Goal: Transaction & Acquisition: Purchase product/service

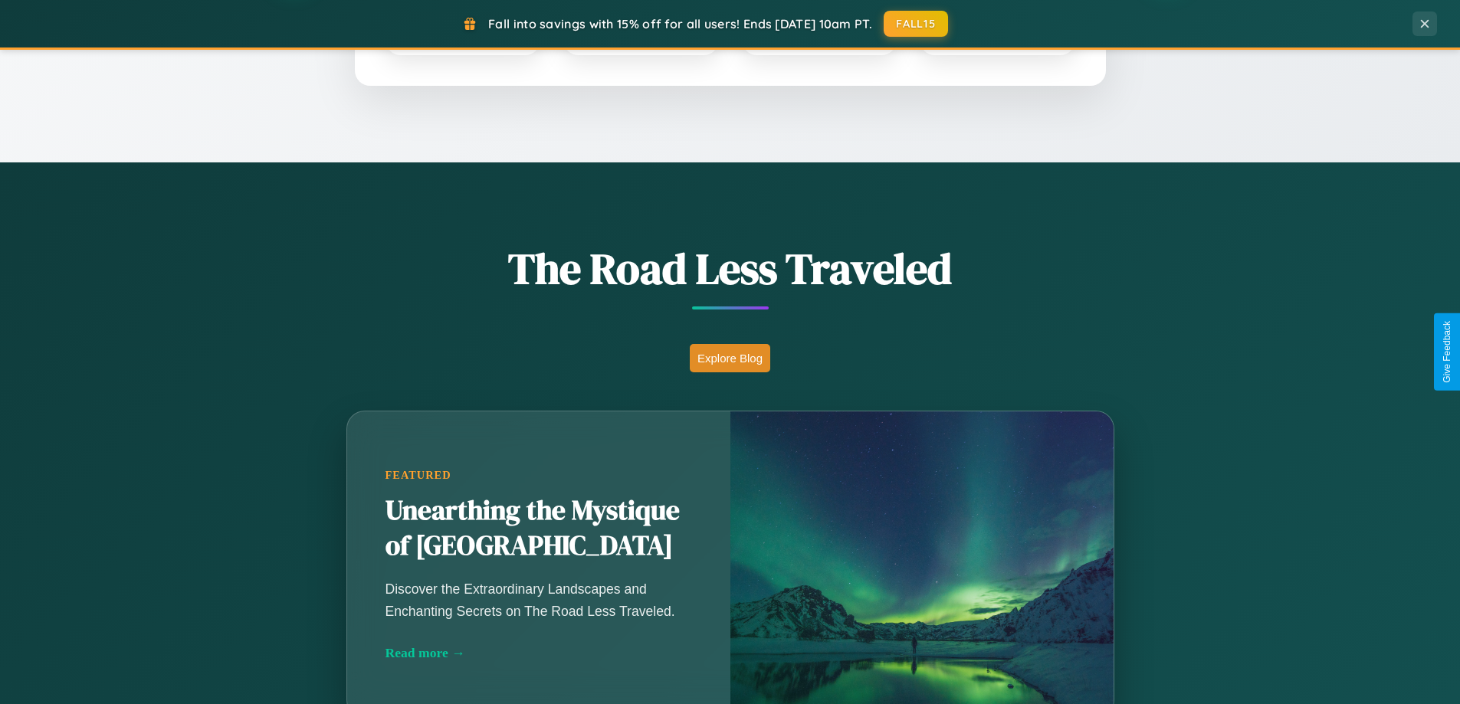
scroll to position [1054, 0]
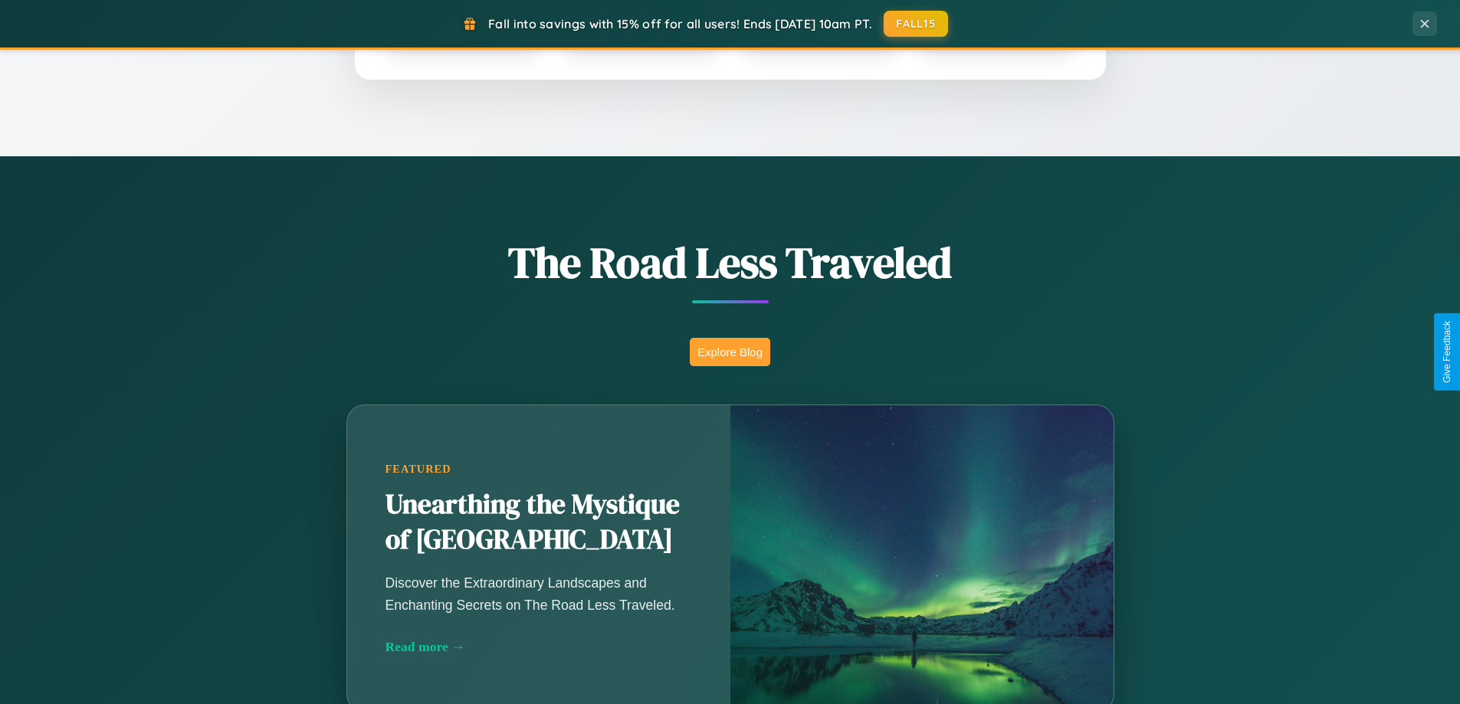
click at [729, 352] on button "Explore Blog" at bounding box center [730, 352] width 80 height 28
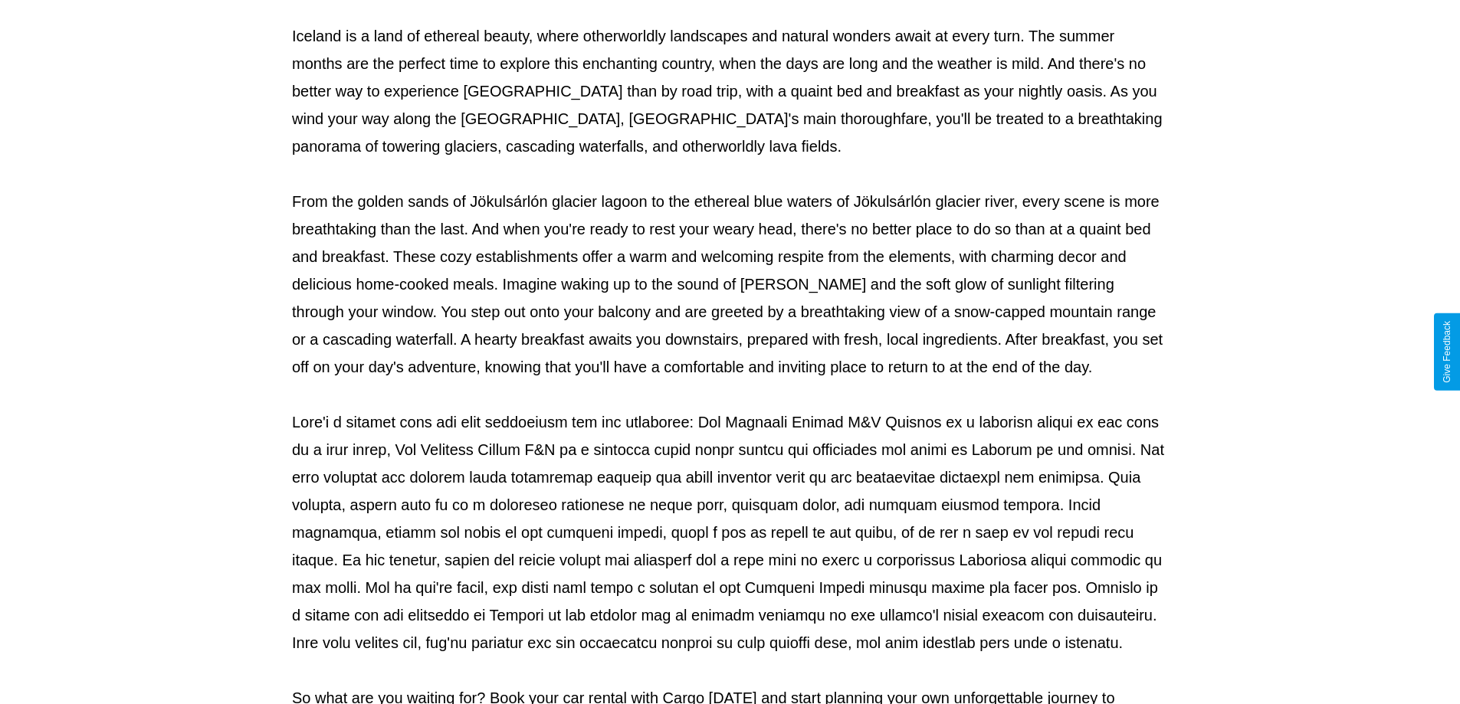
scroll to position [496, 0]
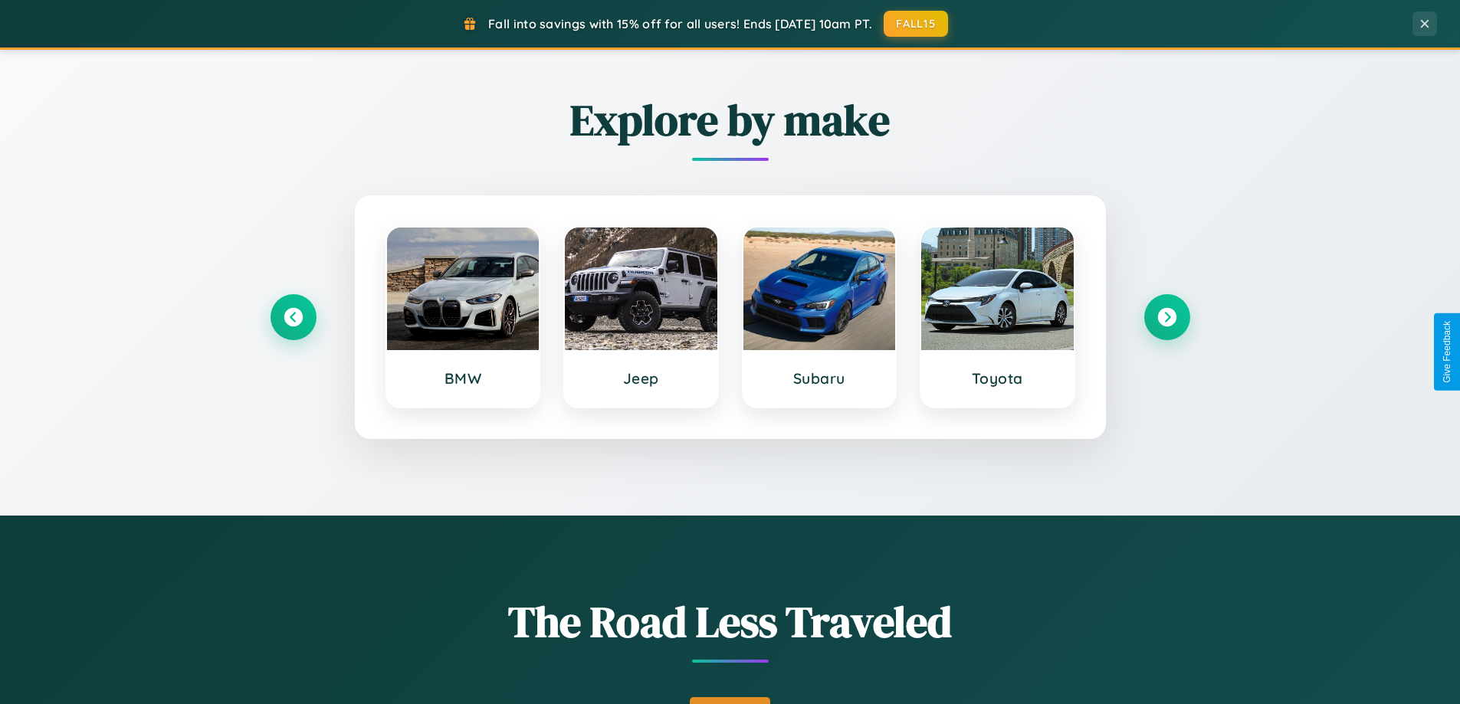
scroll to position [660, 0]
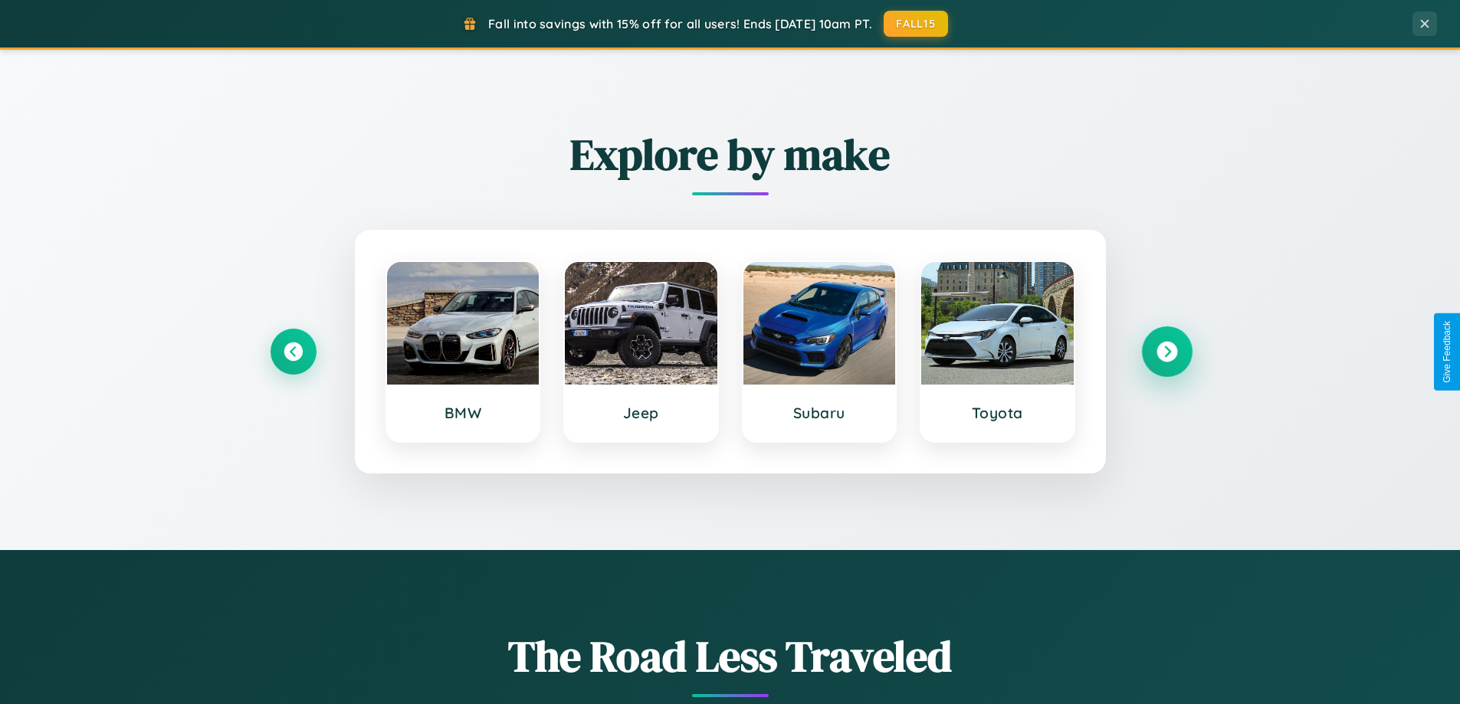
click at [1166, 352] on icon at bounding box center [1166, 352] width 21 height 21
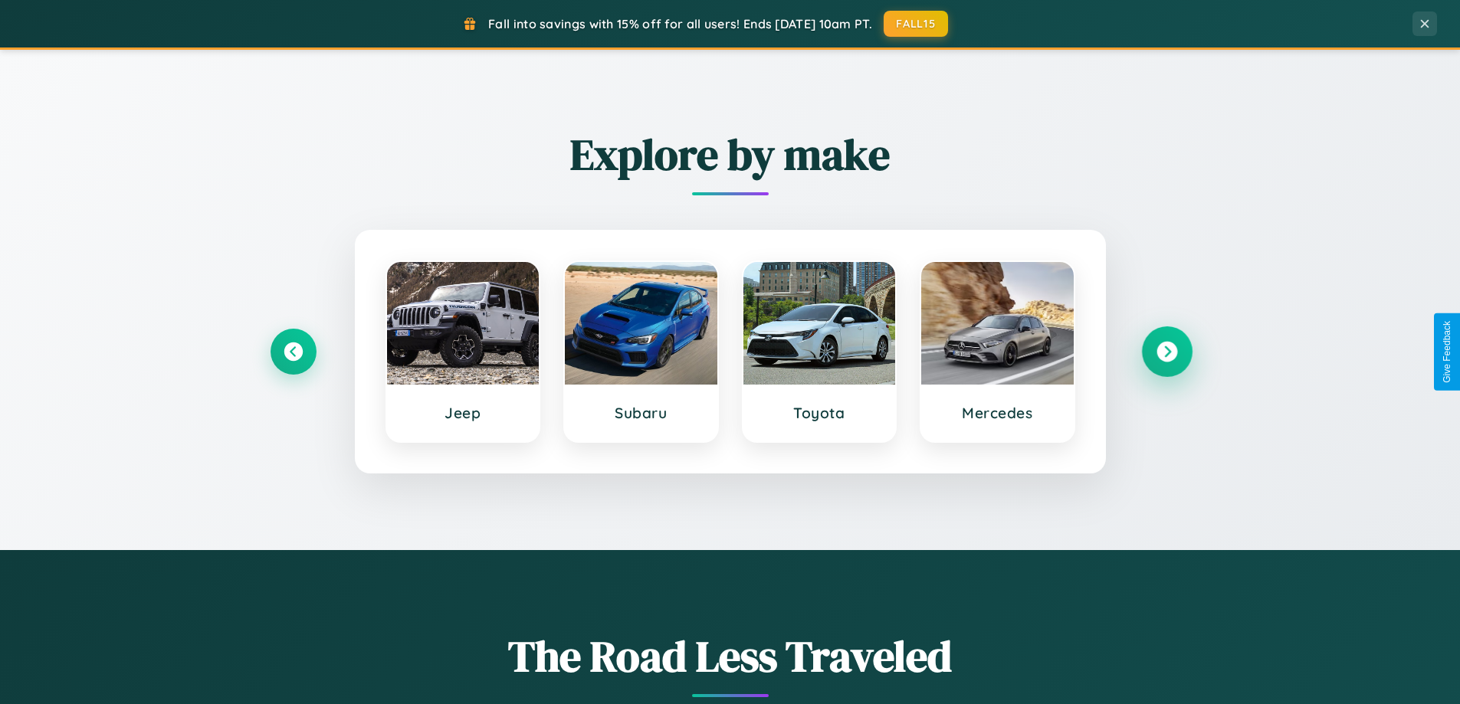
click at [1166, 352] on icon at bounding box center [1166, 352] width 21 height 21
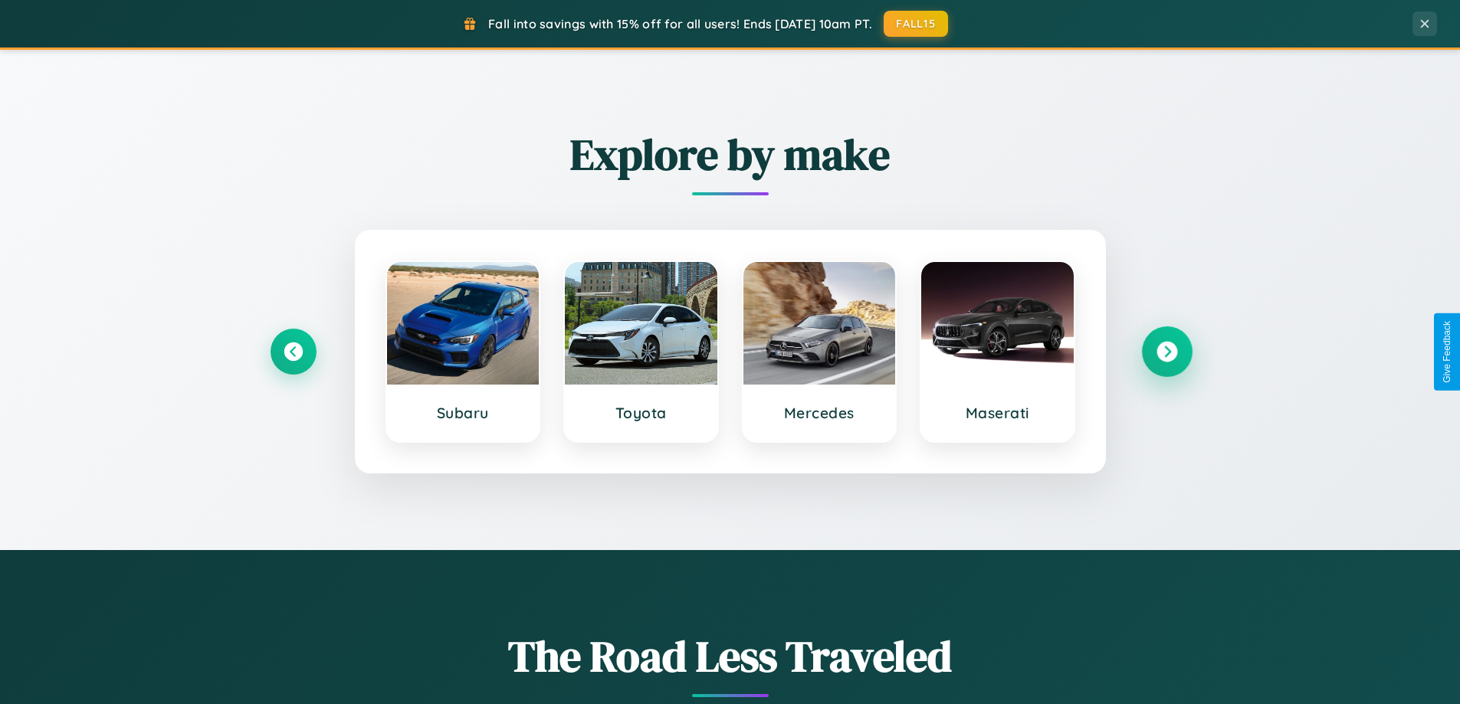
click at [1166, 352] on icon at bounding box center [1166, 352] width 21 height 21
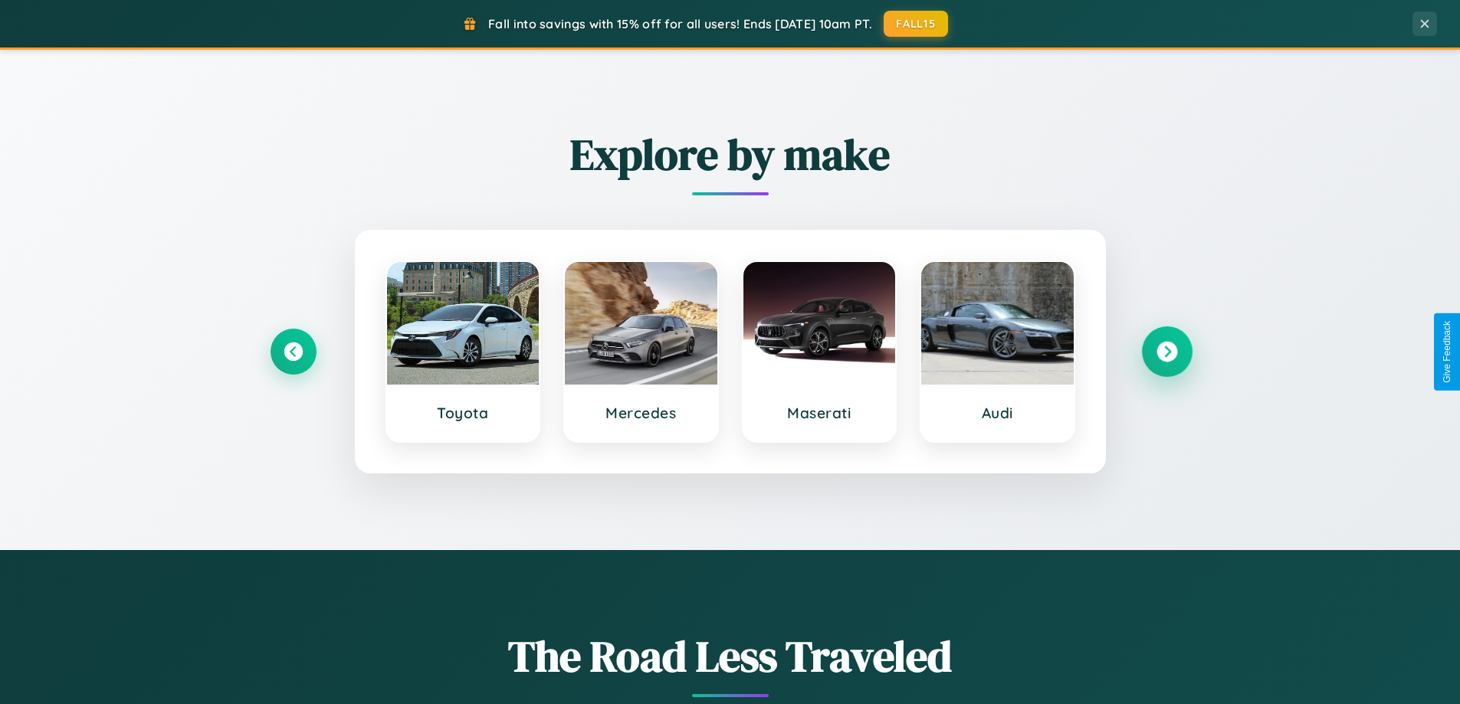
click at [1166, 352] on icon at bounding box center [1166, 352] width 21 height 21
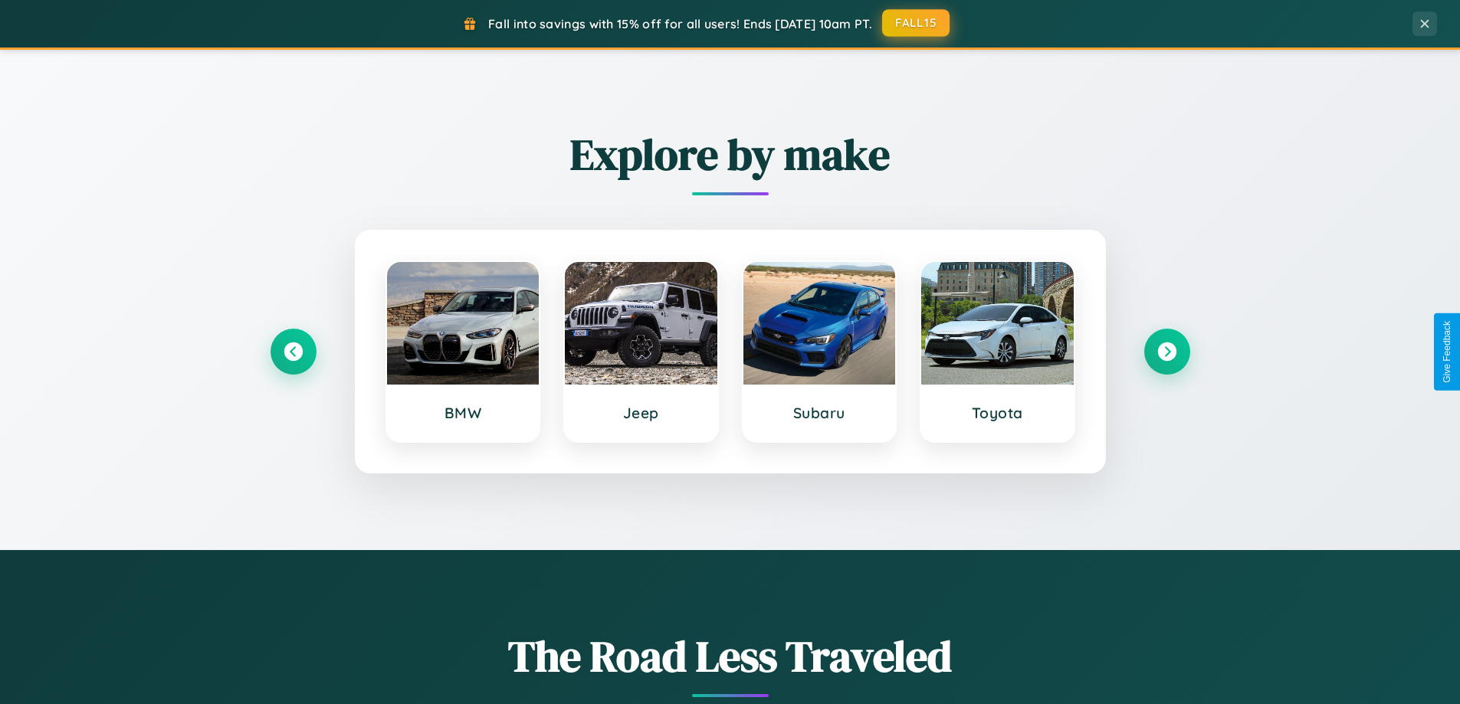
click at [916, 23] on button "FALL15" at bounding box center [915, 23] width 67 height 28
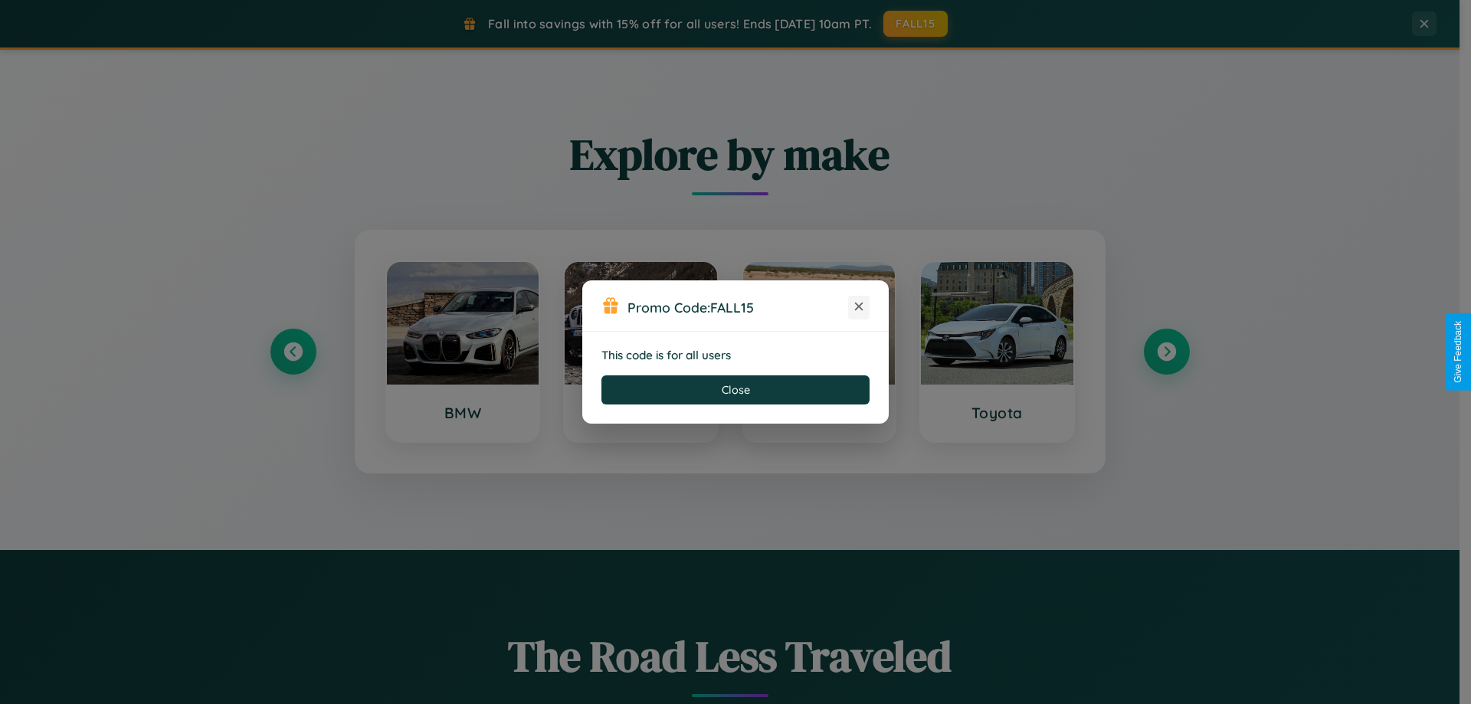
click at [859, 307] on icon at bounding box center [858, 306] width 15 height 15
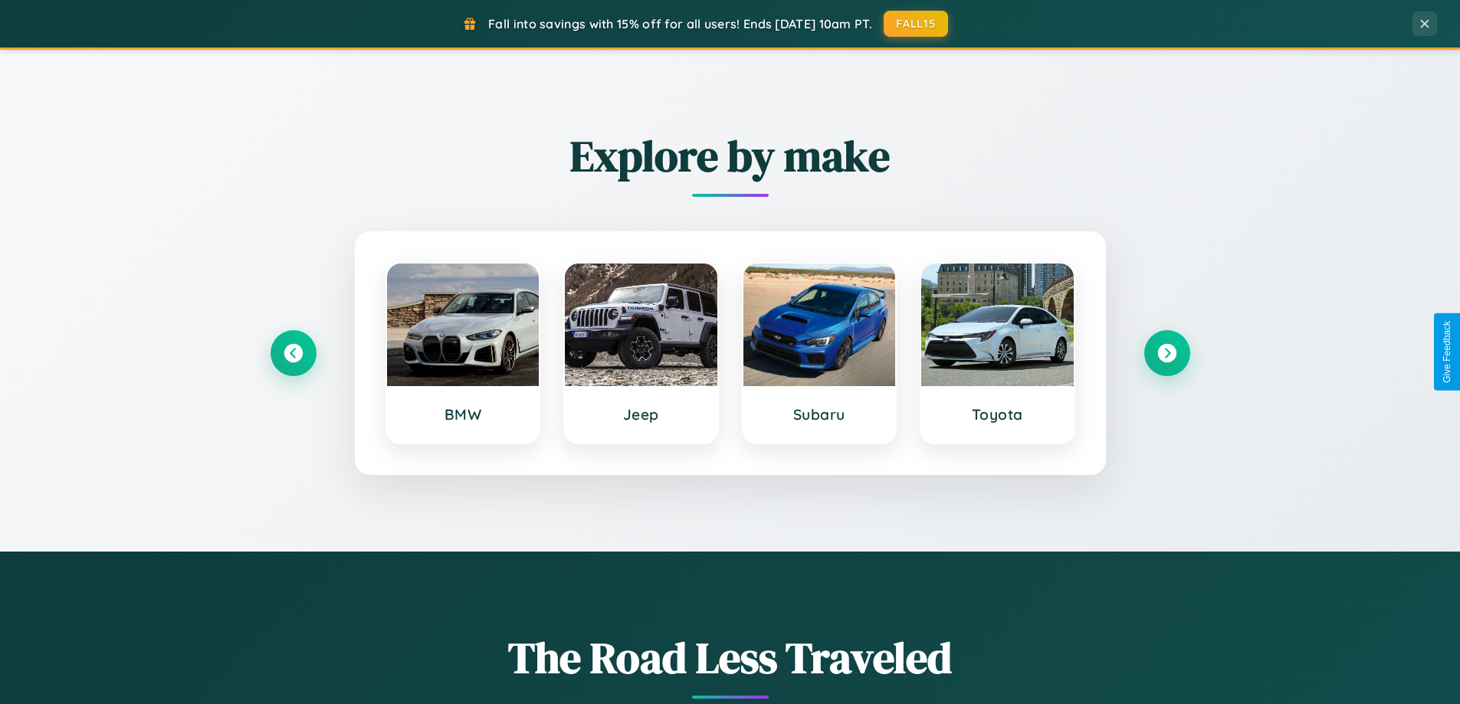
scroll to position [0, 0]
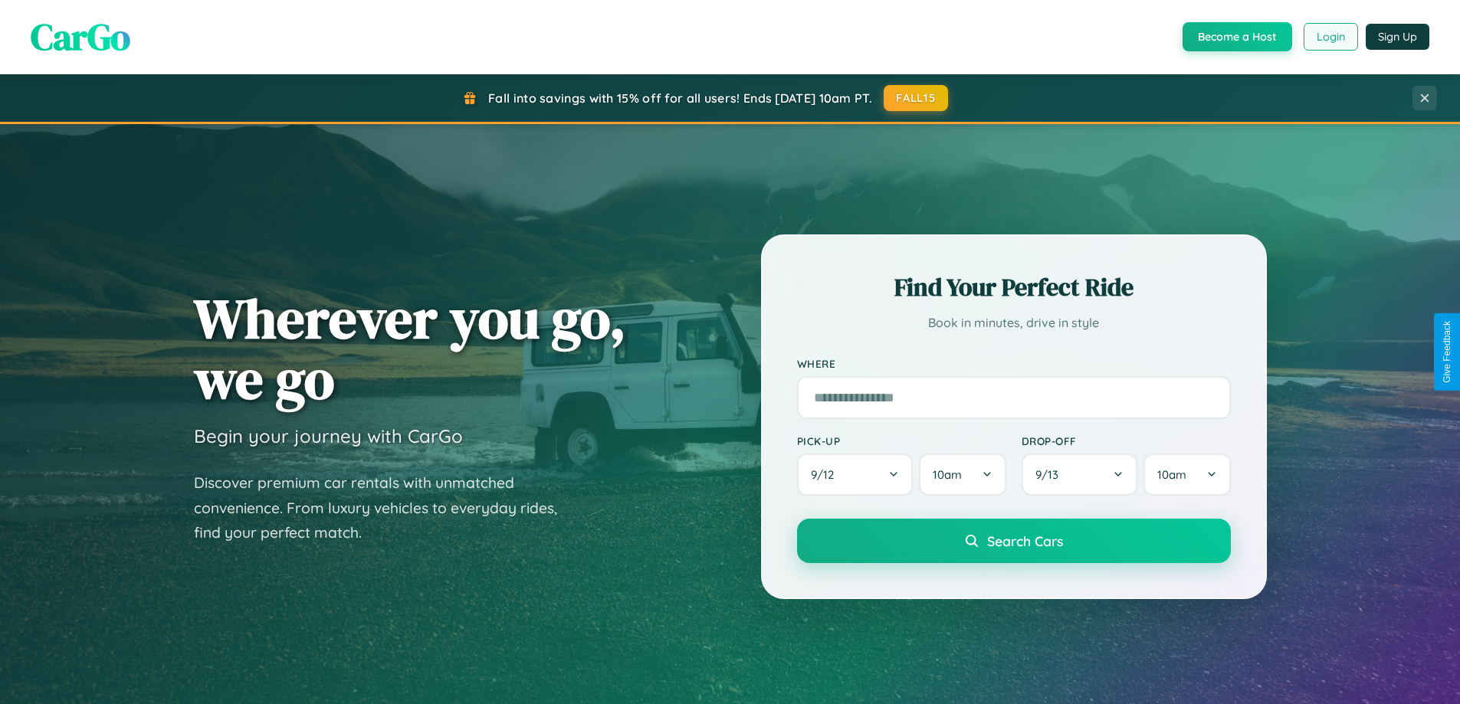
click at [1329, 37] on button "Login" at bounding box center [1330, 37] width 54 height 28
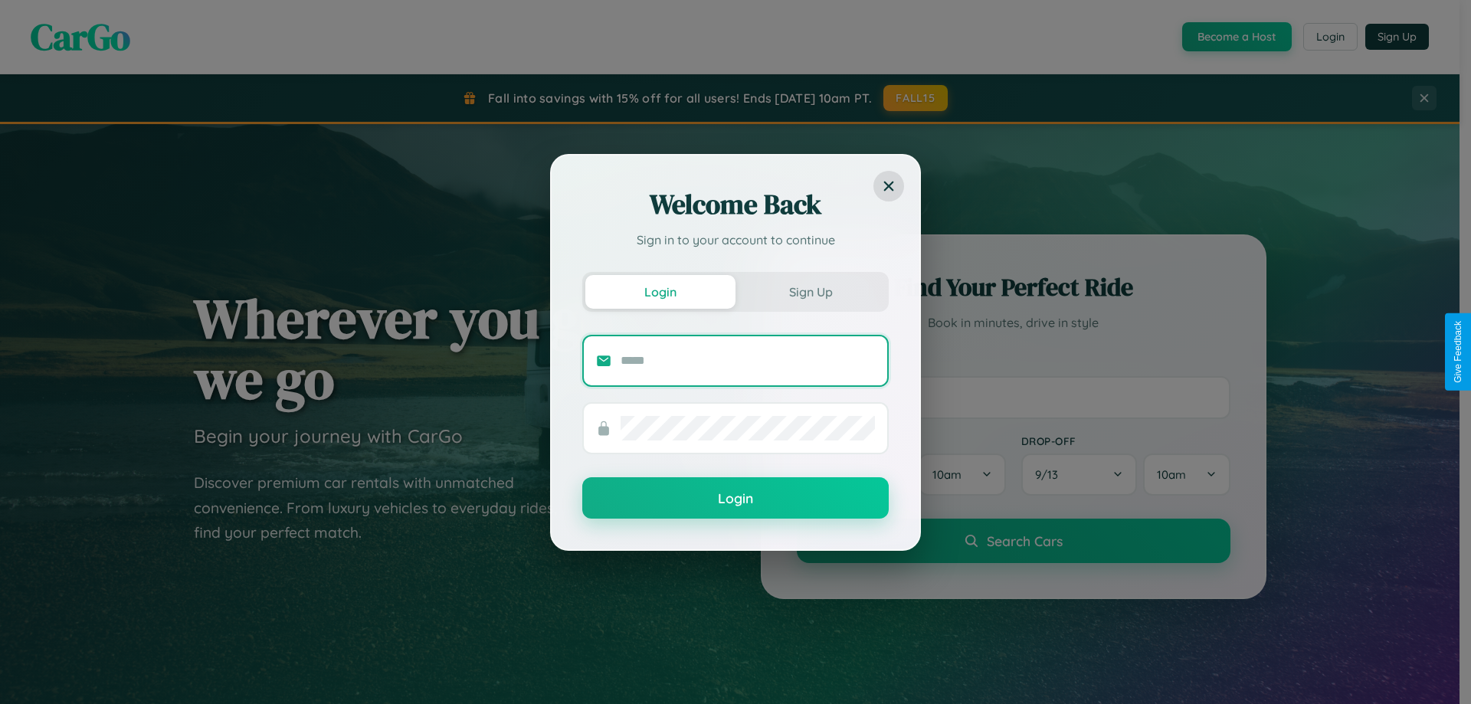
click at [748, 360] on input "text" at bounding box center [748, 361] width 254 height 25
type input "**********"
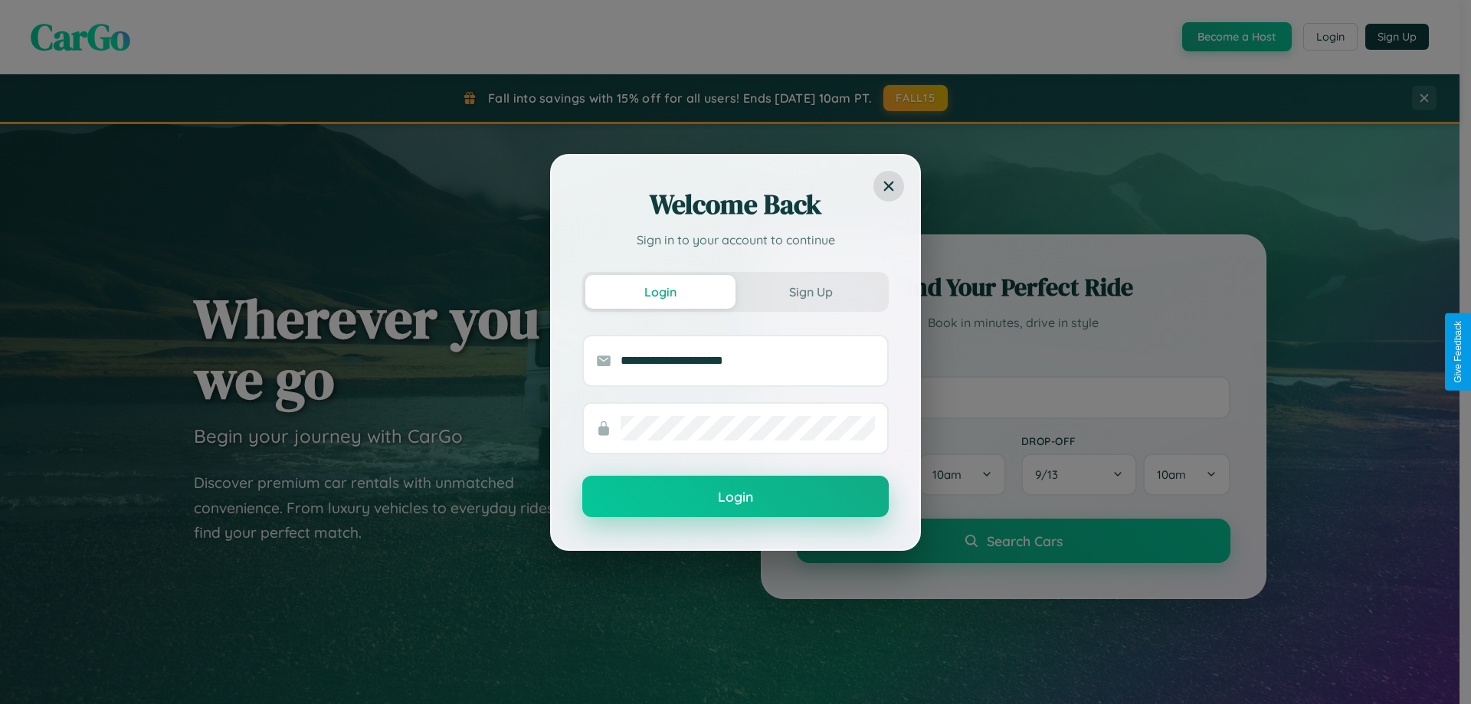
click at [736, 497] on button "Login" at bounding box center [735, 496] width 306 height 41
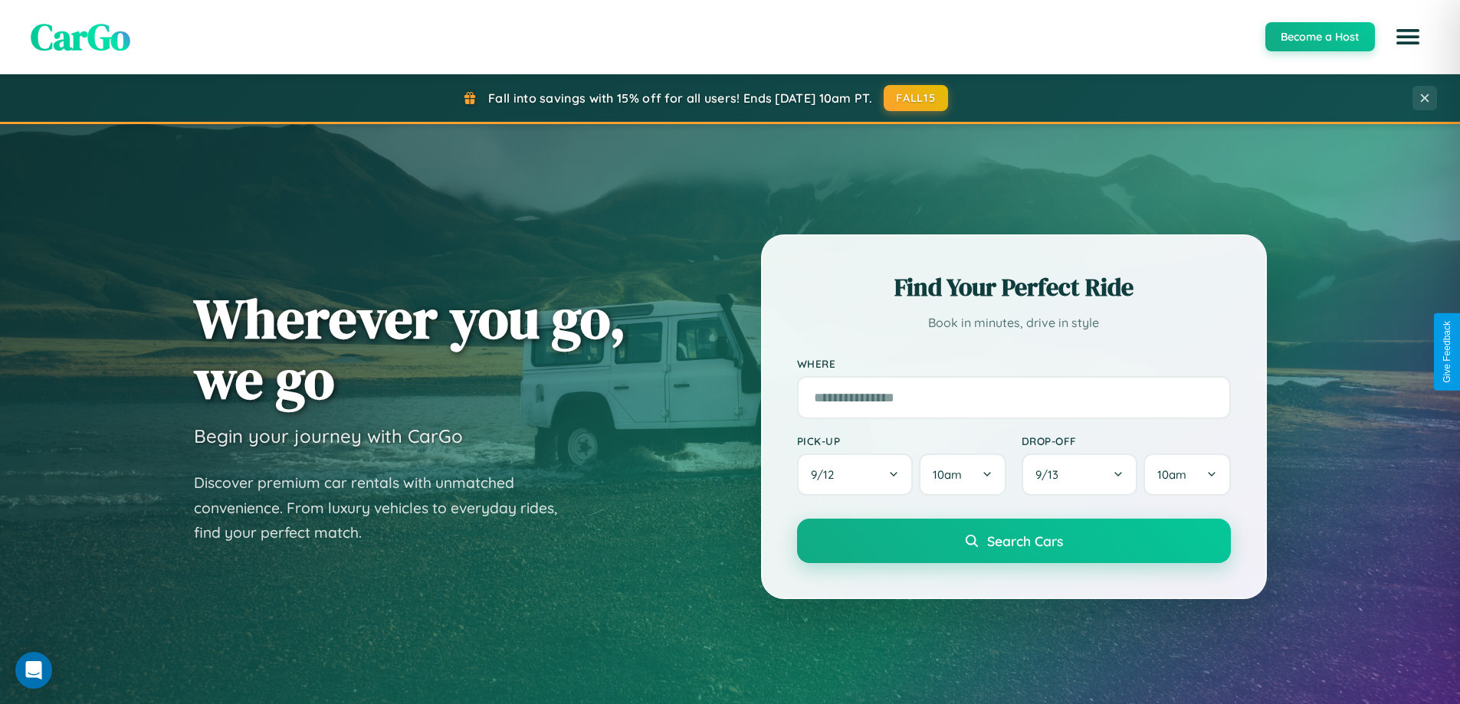
scroll to position [45, 0]
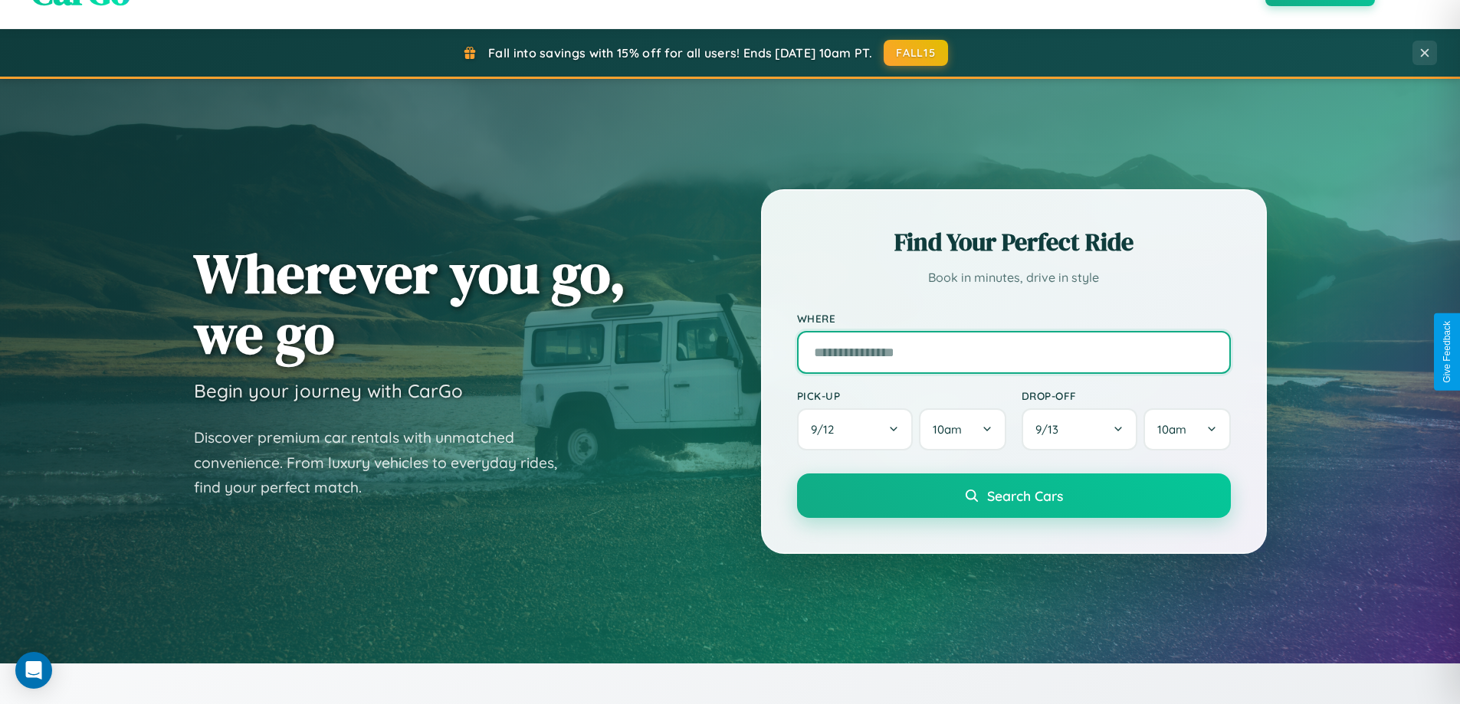
click at [1013, 352] on input "text" at bounding box center [1014, 352] width 434 height 43
type input "**********"
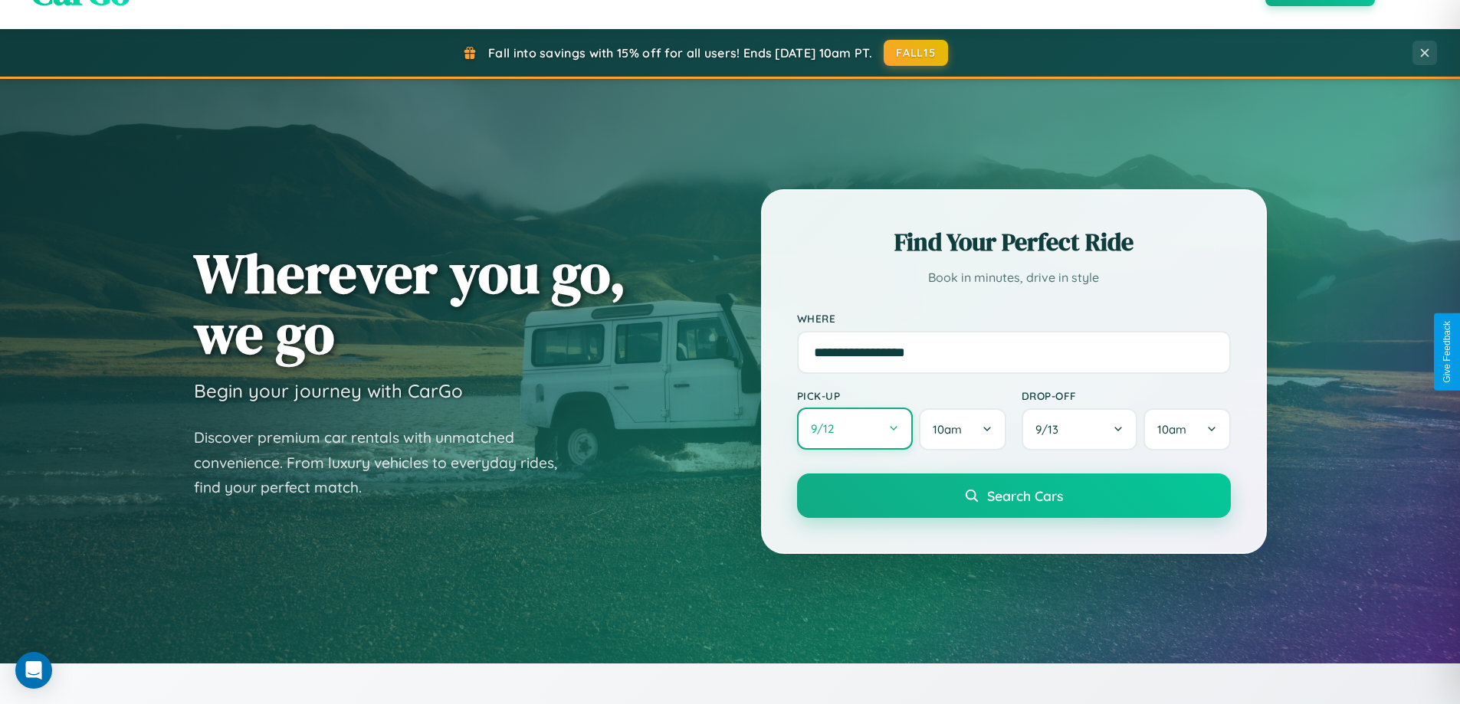
click at [854, 430] on button "9 / 12" at bounding box center [855, 429] width 116 height 42
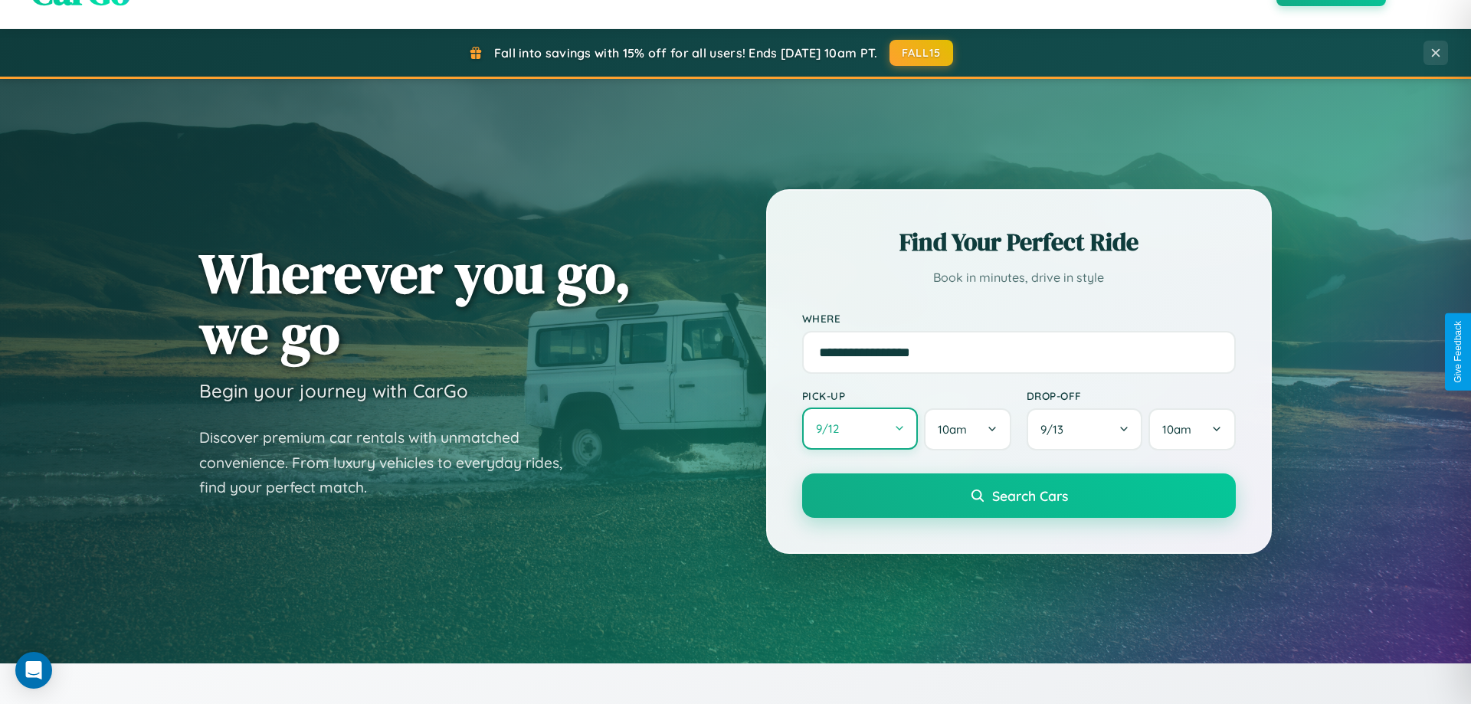
select select "*"
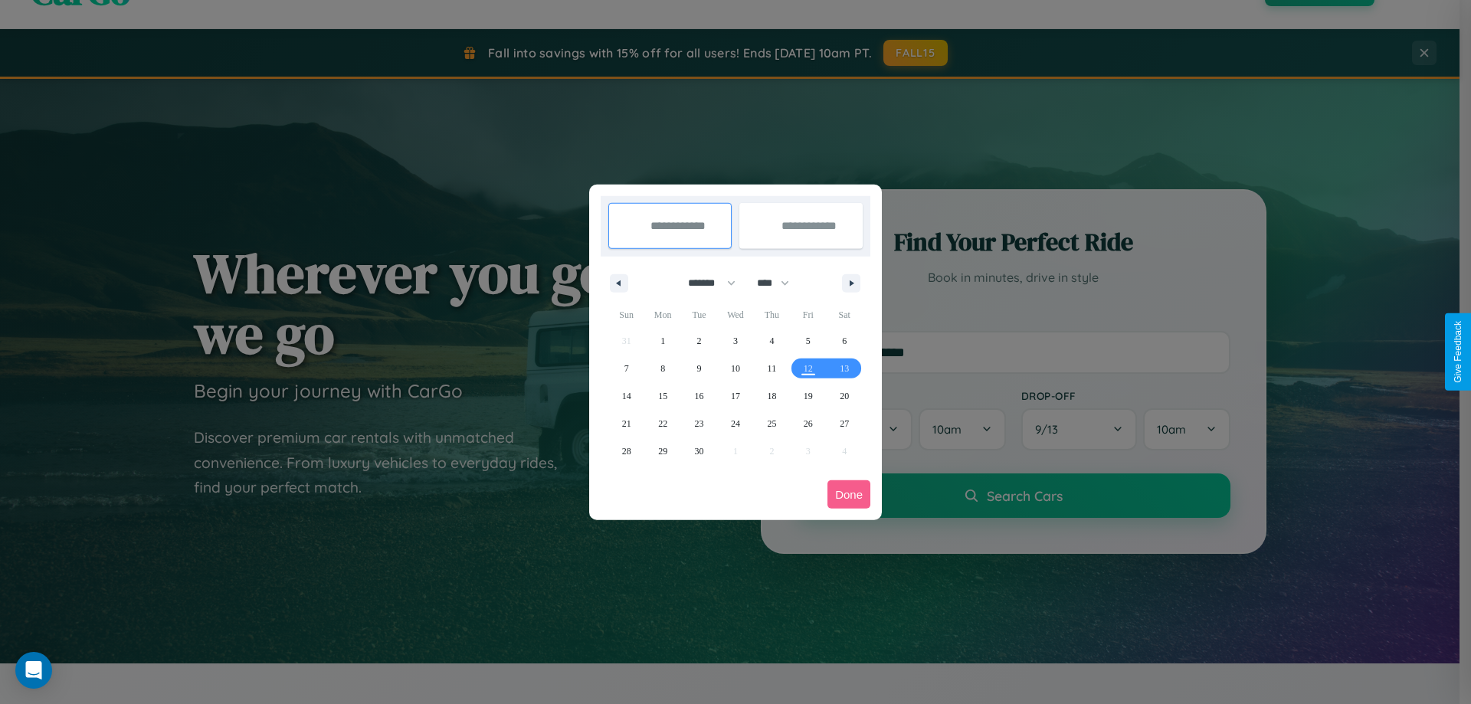
drag, startPoint x: 705, startPoint y: 283, endPoint x: 736, endPoint y: 307, distance: 39.2
click at [705, 283] on select "******* ******** ***** ***** *** **** **** ****** ********* ******* ******** **…" at bounding box center [709, 282] width 65 height 25
click at [780, 283] on select "**** **** **** **** **** **** **** **** **** **** **** **** **** **** **** ****…" at bounding box center [772, 282] width 46 height 25
select select "****"
click at [808, 368] on span "11" at bounding box center [808, 369] width 9 height 28
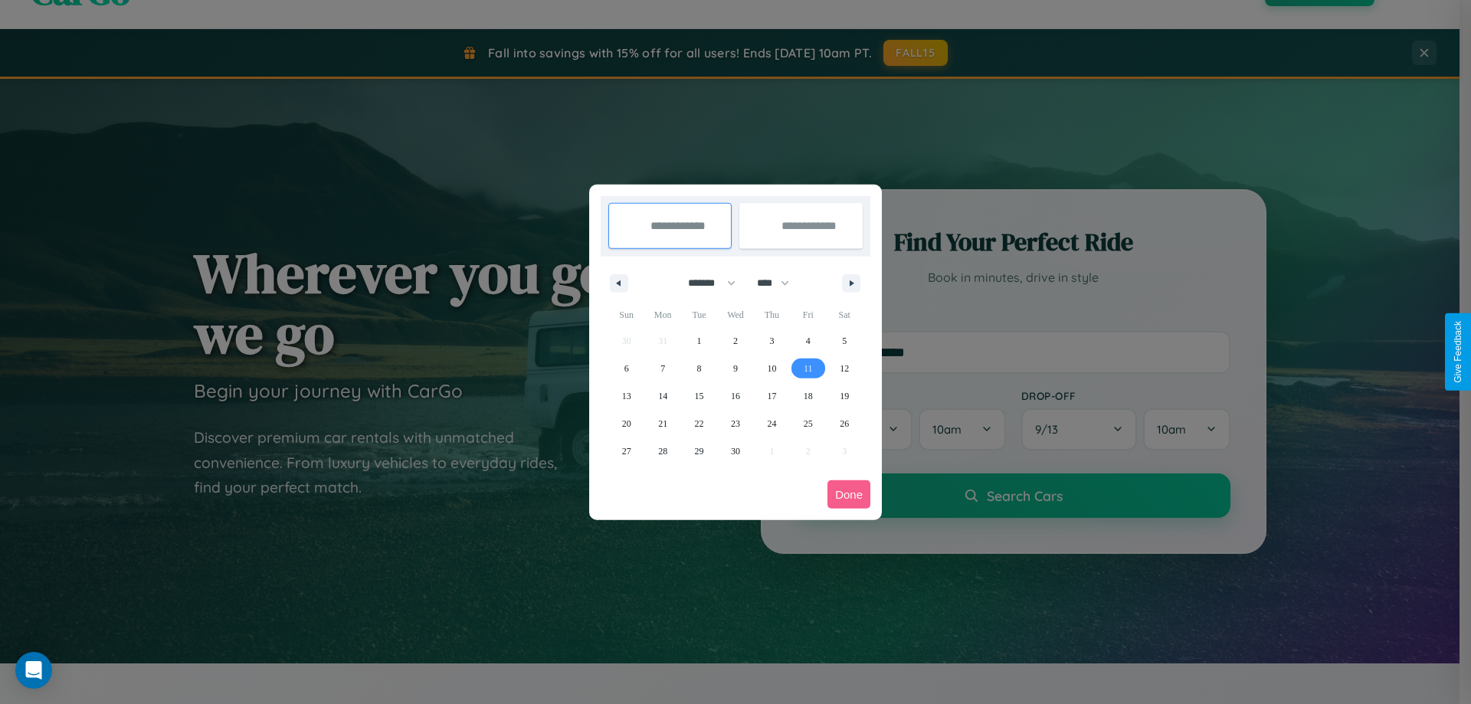
type input "**********"
click at [844, 368] on span "12" at bounding box center [844, 369] width 9 height 28
type input "**********"
click at [849, 494] on button "Done" at bounding box center [849, 494] width 43 height 28
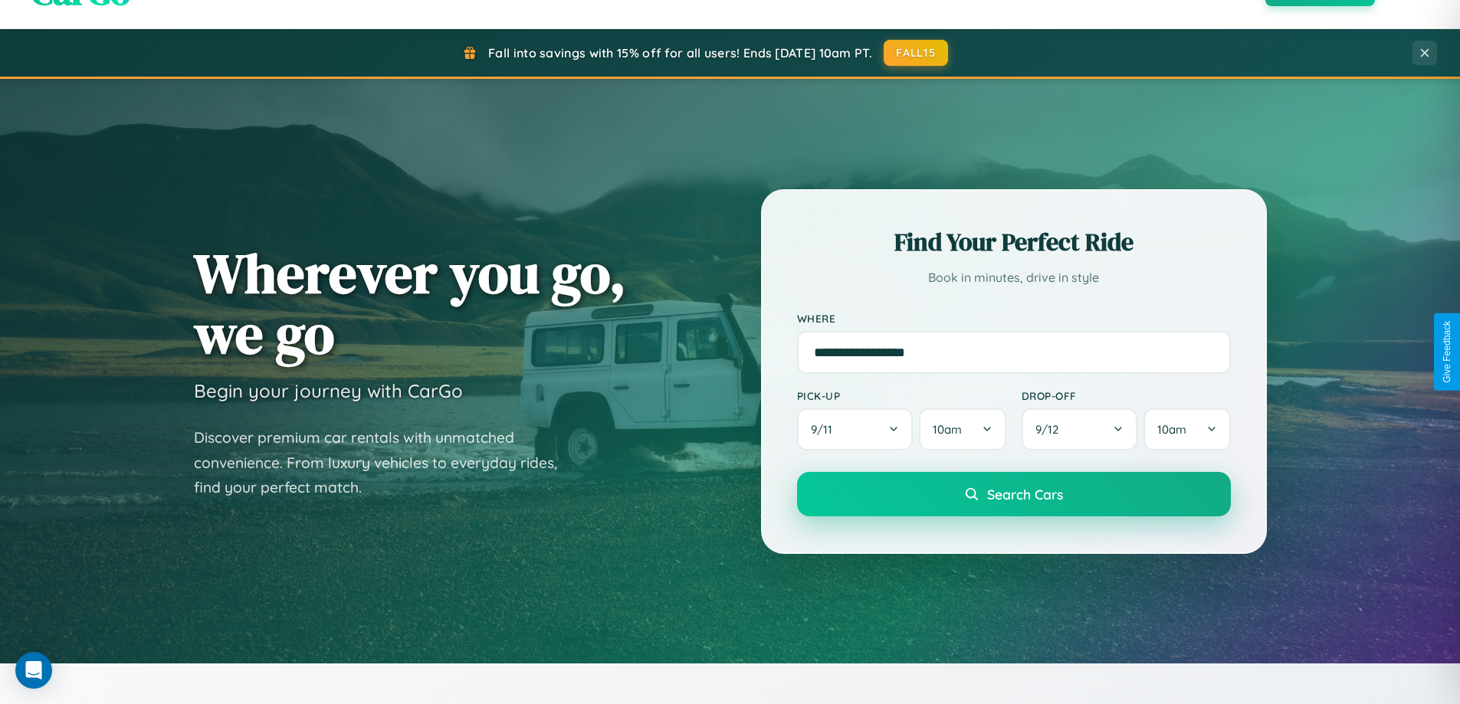
click at [1013, 494] on span "Search Cars" at bounding box center [1025, 494] width 76 height 17
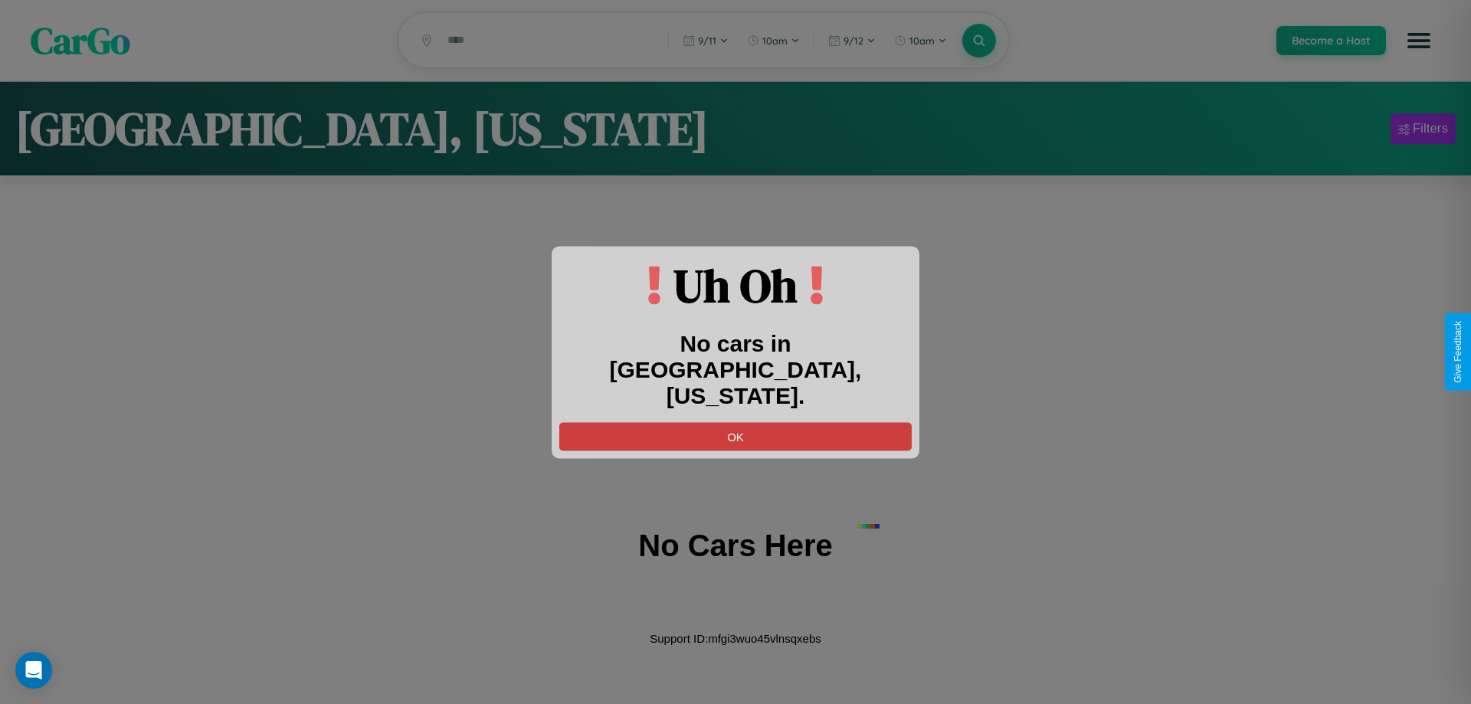
click at [736, 422] on button "OK" at bounding box center [735, 436] width 352 height 28
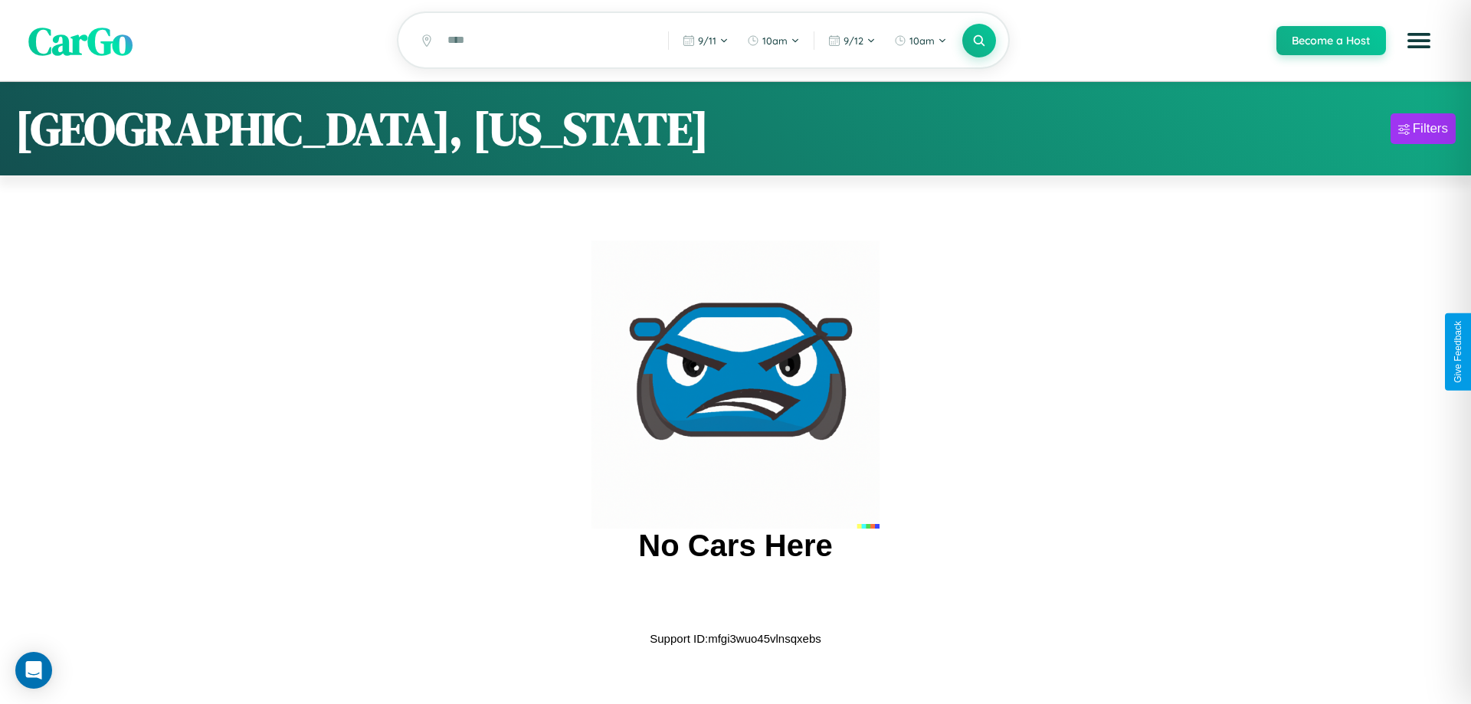
click at [80, 41] on span "CarGo" at bounding box center [80, 40] width 104 height 53
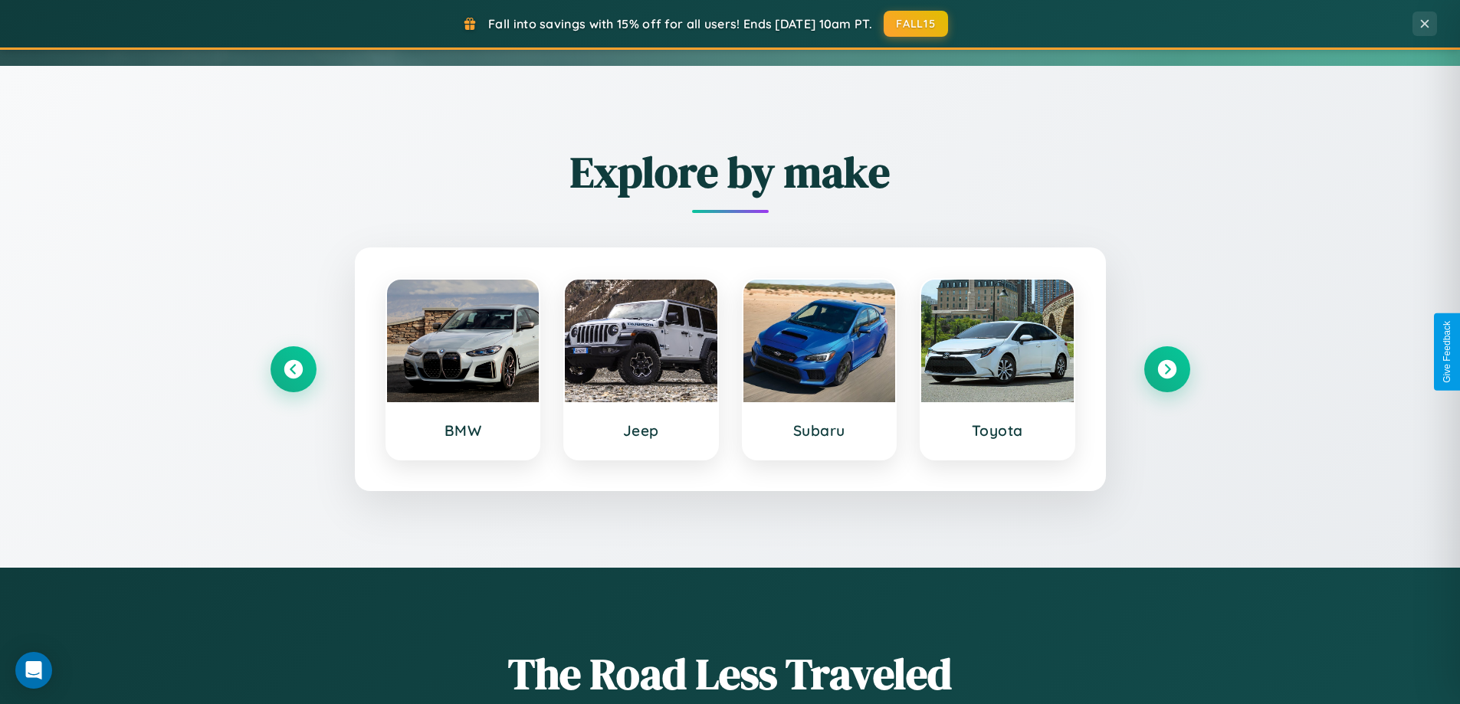
scroll to position [660, 0]
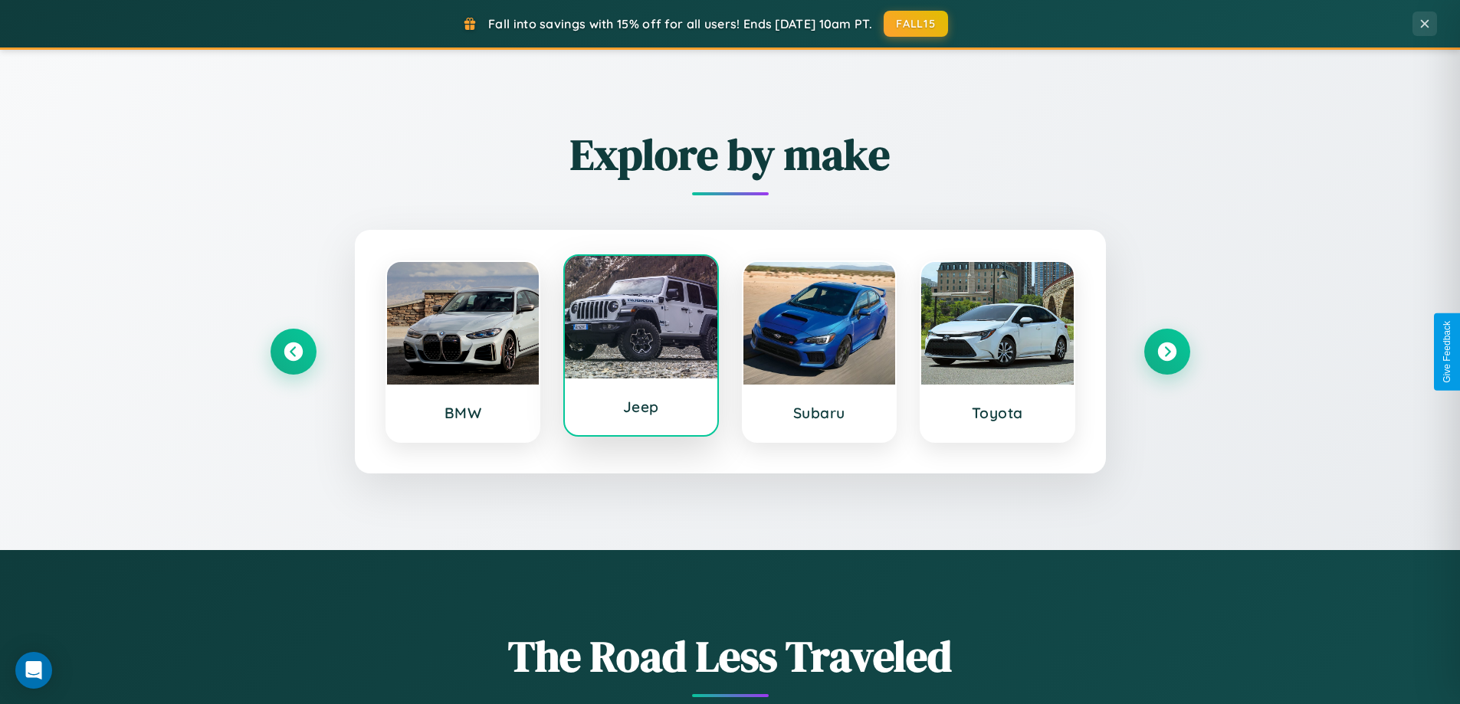
click at [641, 347] on div at bounding box center [641, 317] width 152 height 123
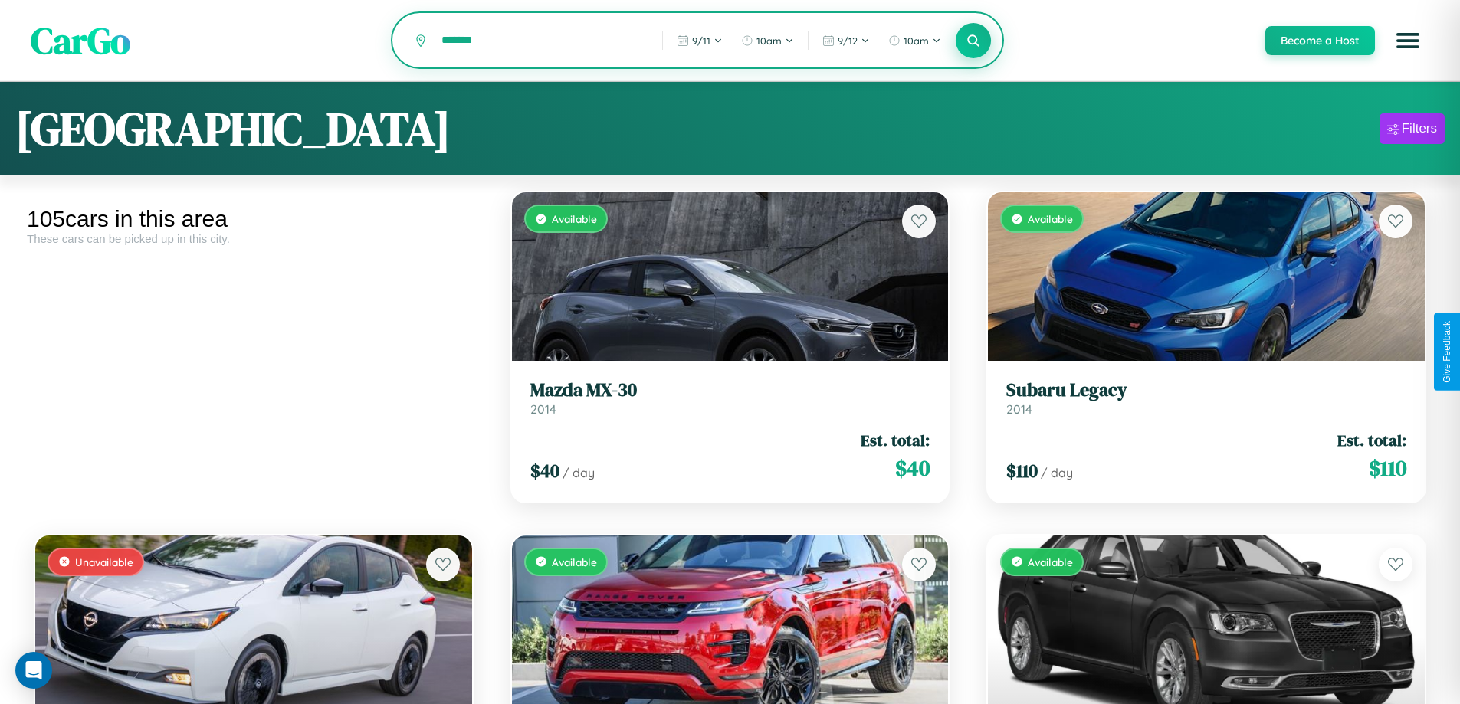
type input "*******"
click at [972, 41] on icon at bounding box center [973, 40] width 15 height 15
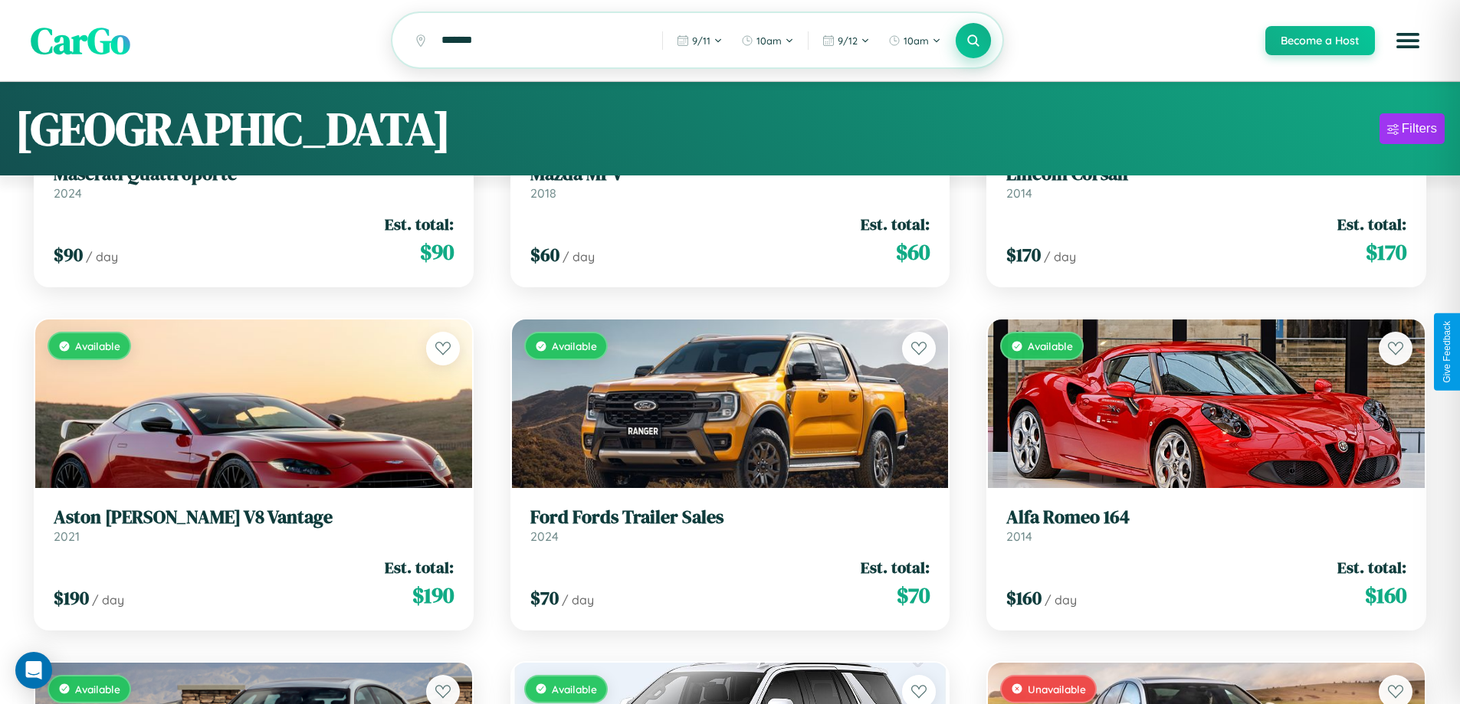
scroll to position [93, 0]
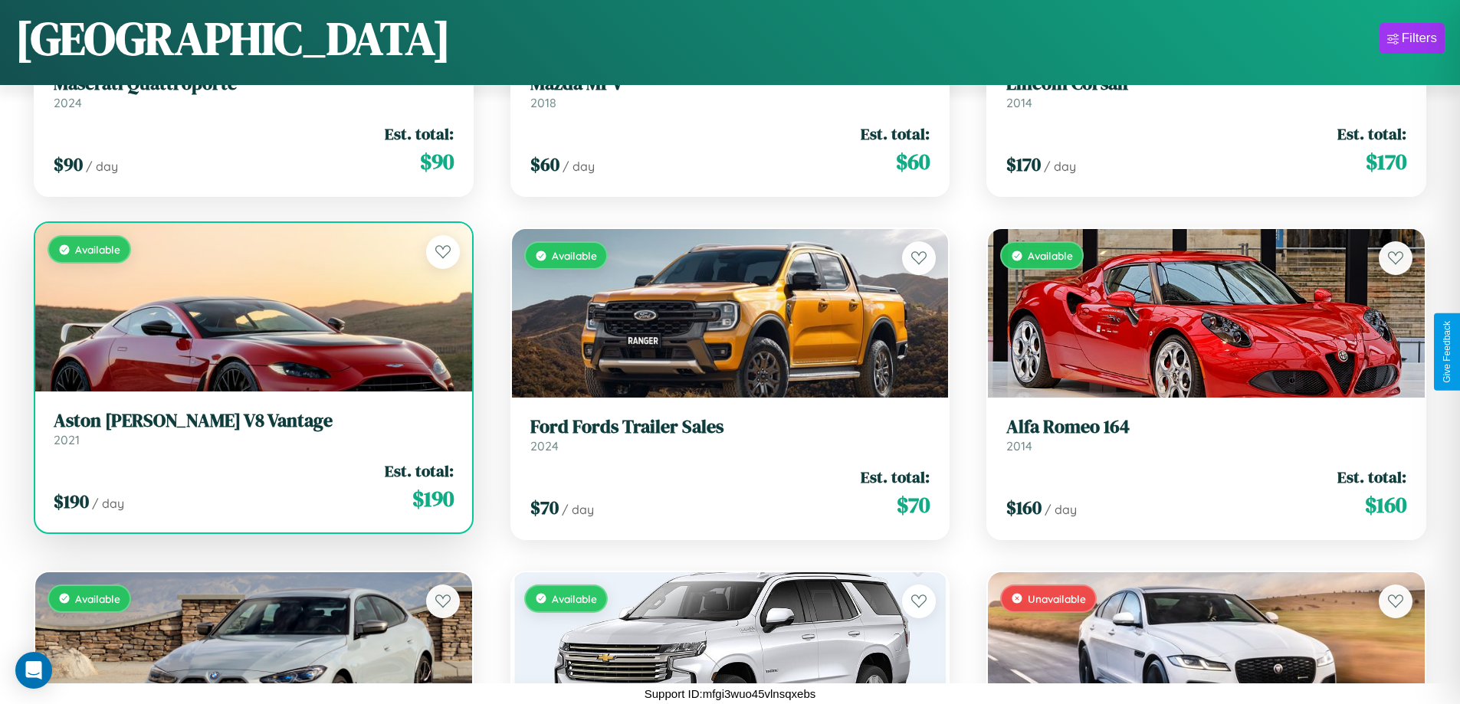
click at [251, 490] on div "$ 190 / day Est. total: $ 190" at bounding box center [254, 487] width 400 height 54
click at [251, 487] on div "$ 190 / day Est. total: $ 190" at bounding box center [254, 487] width 400 height 54
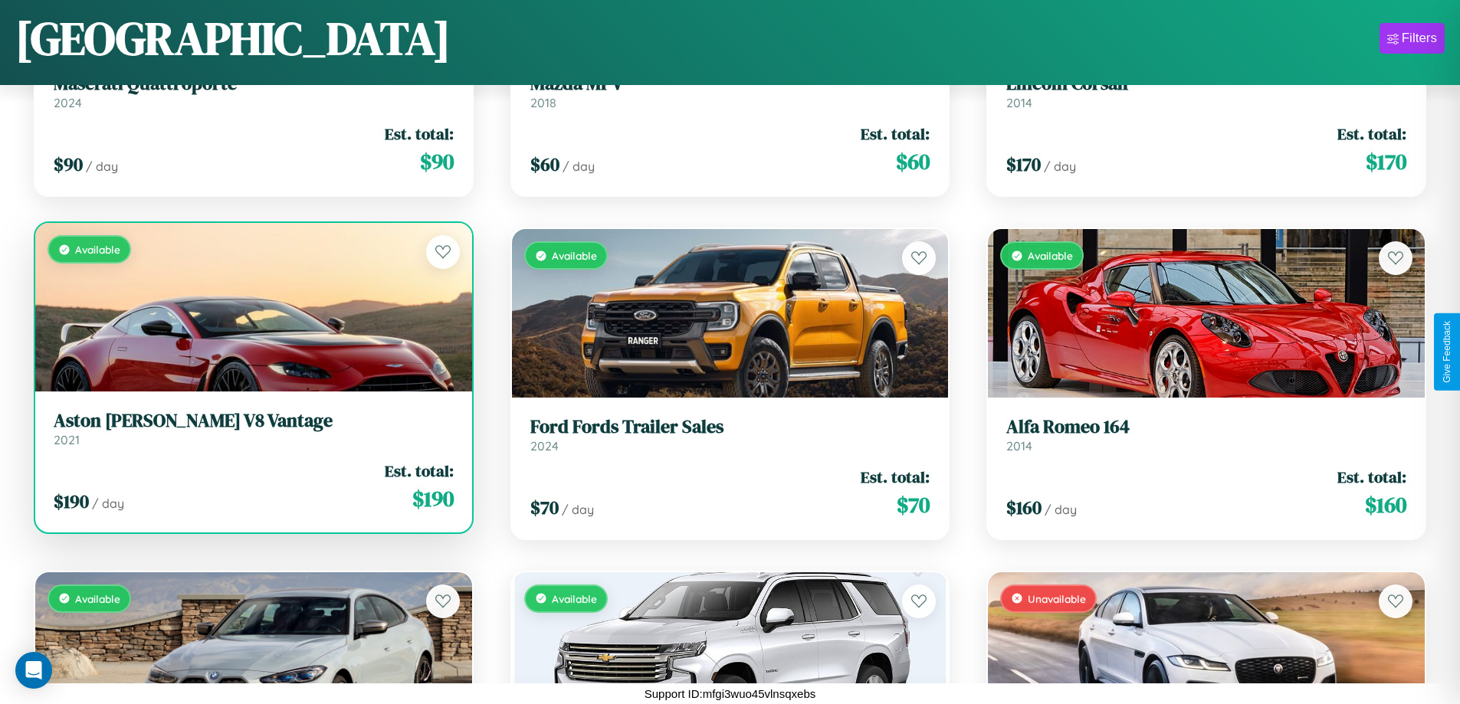
click at [251, 487] on div "$ 190 / day Est. total: $ 190" at bounding box center [254, 487] width 400 height 54
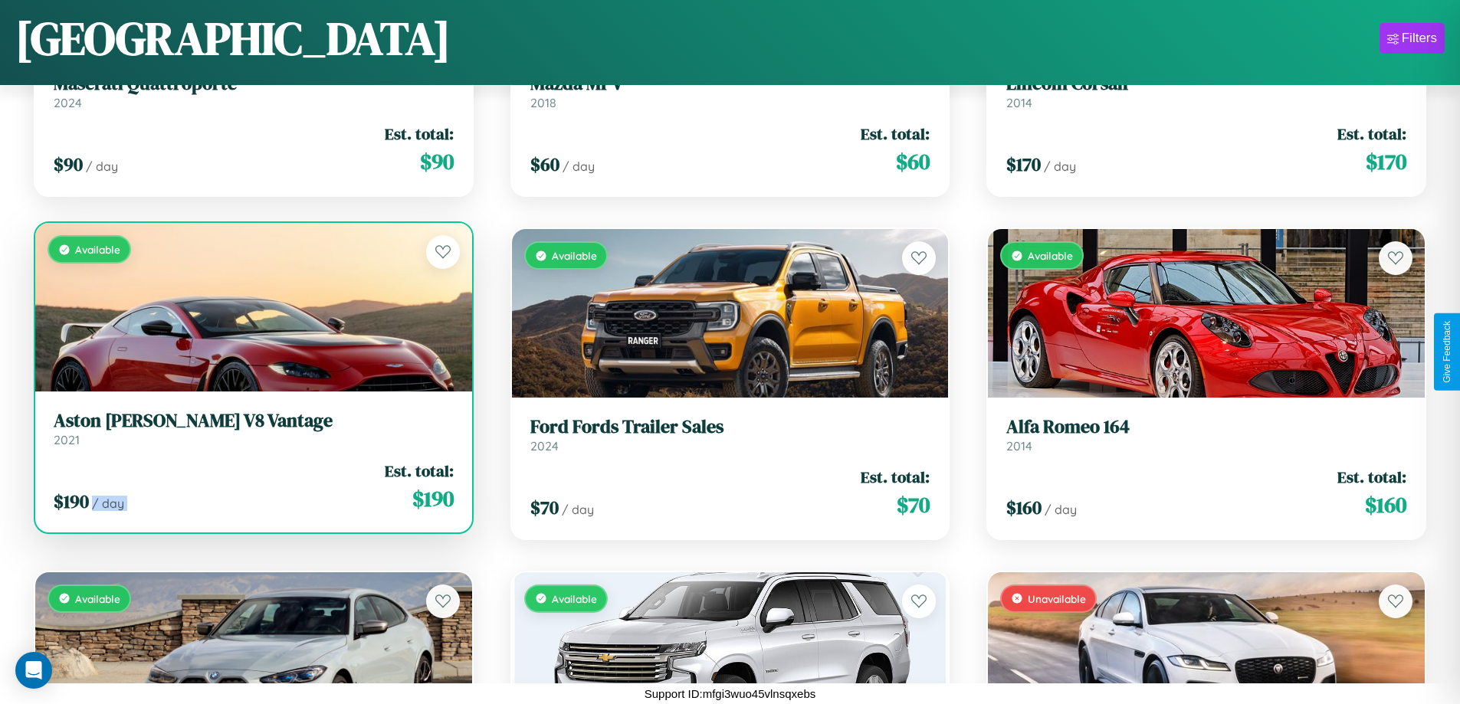
click at [251, 487] on div "$ 190 / day Est. total: $ 190" at bounding box center [254, 487] width 400 height 54
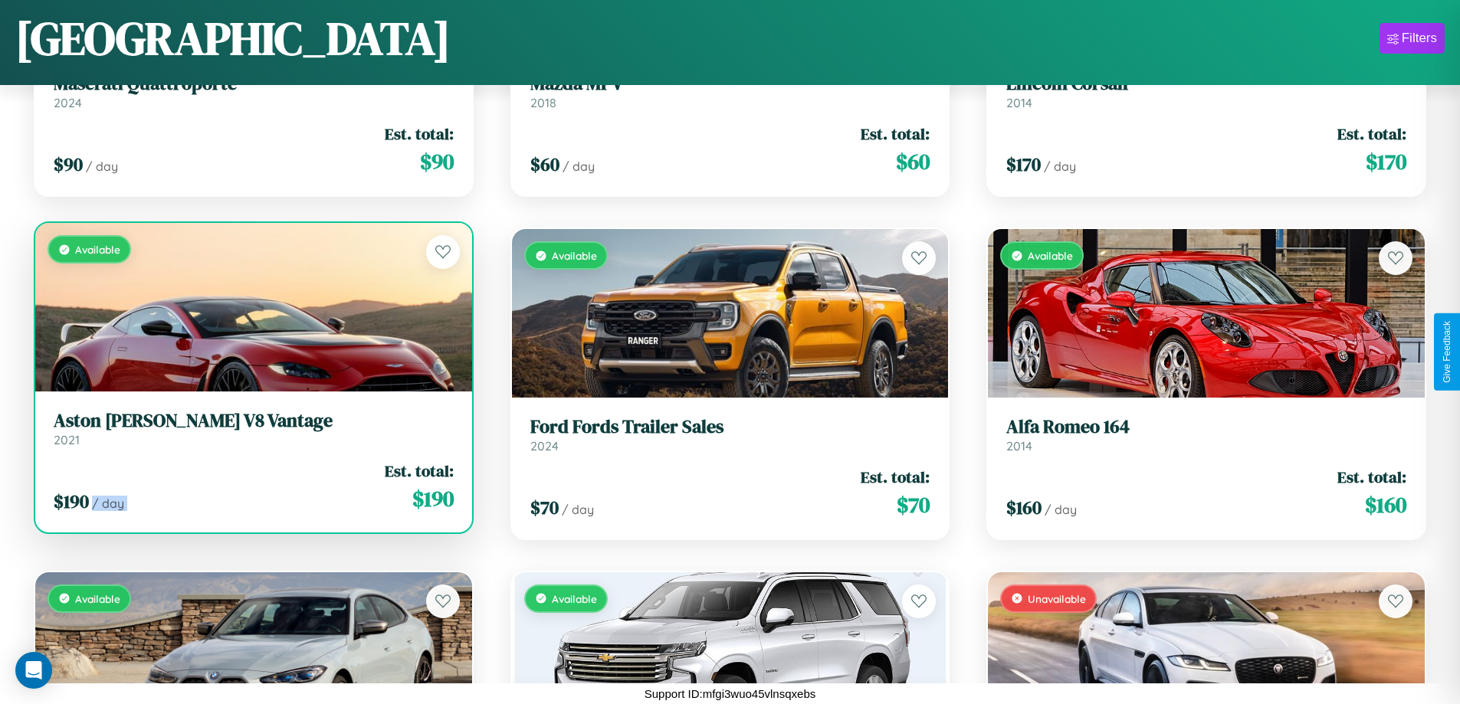
click at [251, 487] on div "$ 190 / day Est. total: $ 190" at bounding box center [254, 487] width 400 height 54
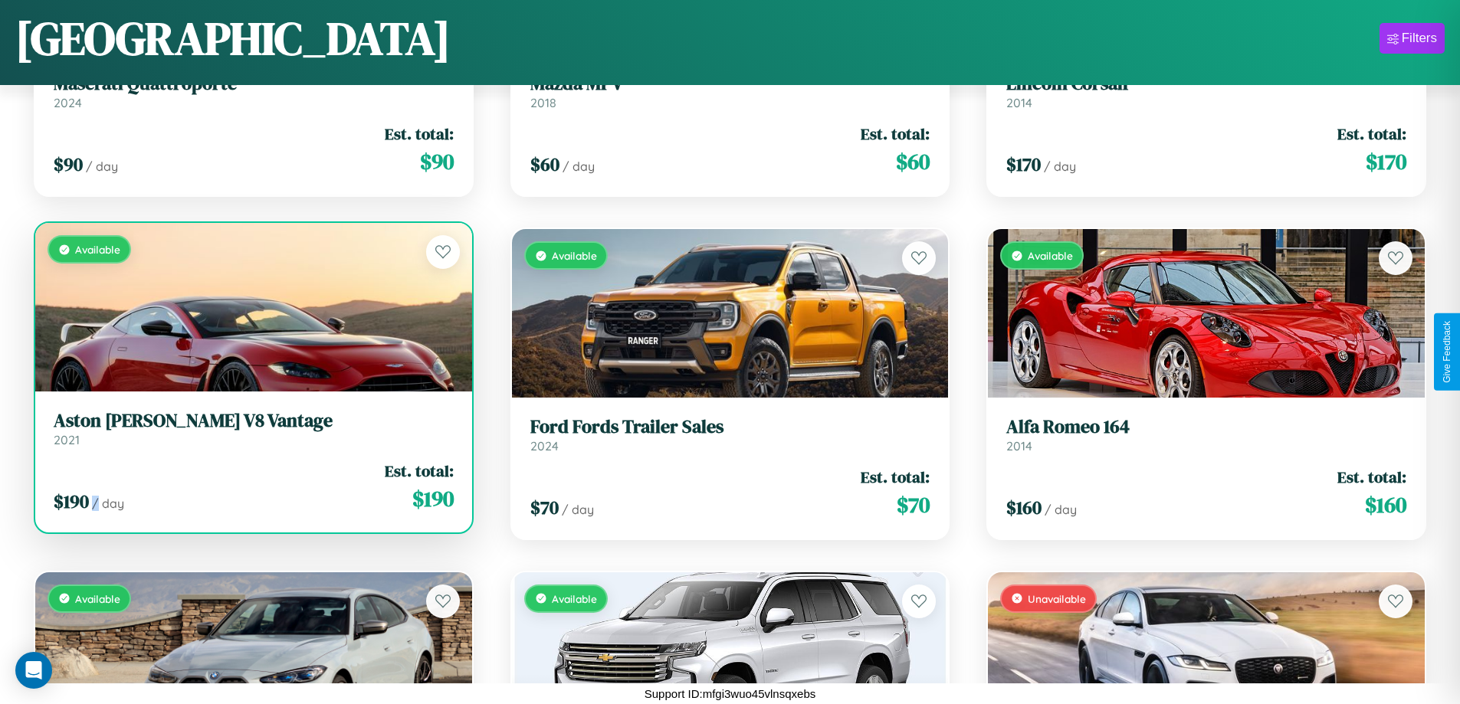
click at [251, 487] on div "$ 190 / day Est. total: $ 190" at bounding box center [254, 487] width 400 height 54
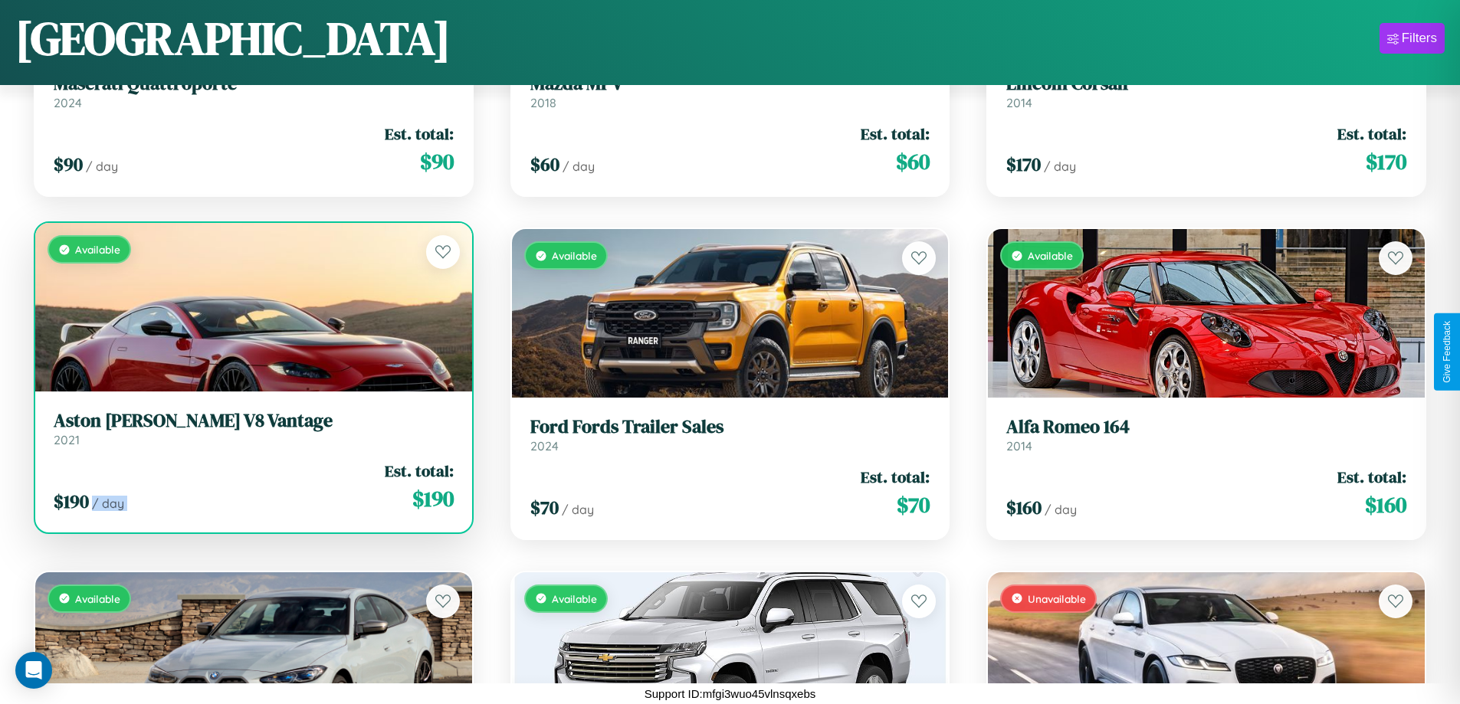
click at [251, 428] on h3 "Aston Martin V8 Vantage" at bounding box center [254, 421] width 400 height 22
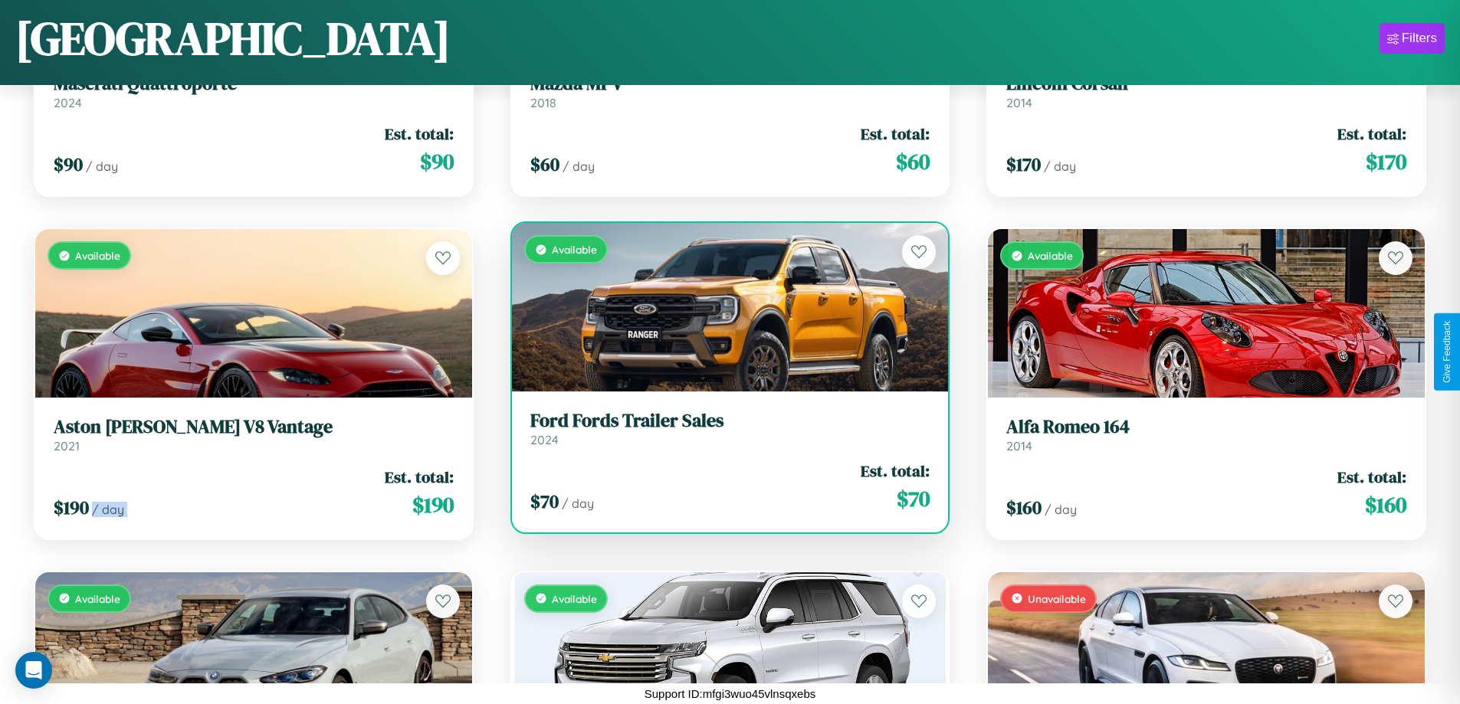
scroll to position [6391, 0]
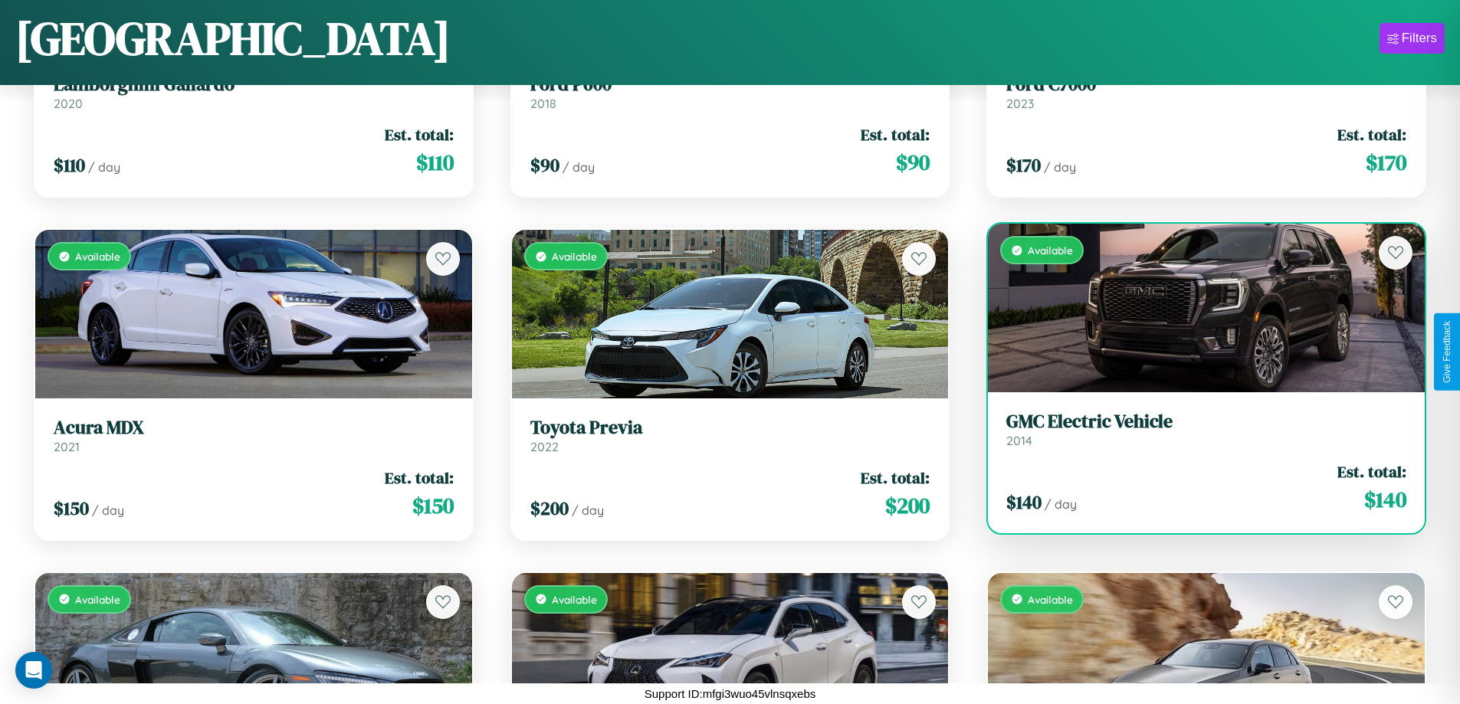
click at [1196, 314] on div "Available" at bounding box center [1206, 308] width 437 height 169
click at [1196, 308] on div "Available" at bounding box center [1206, 308] width 437 height 169
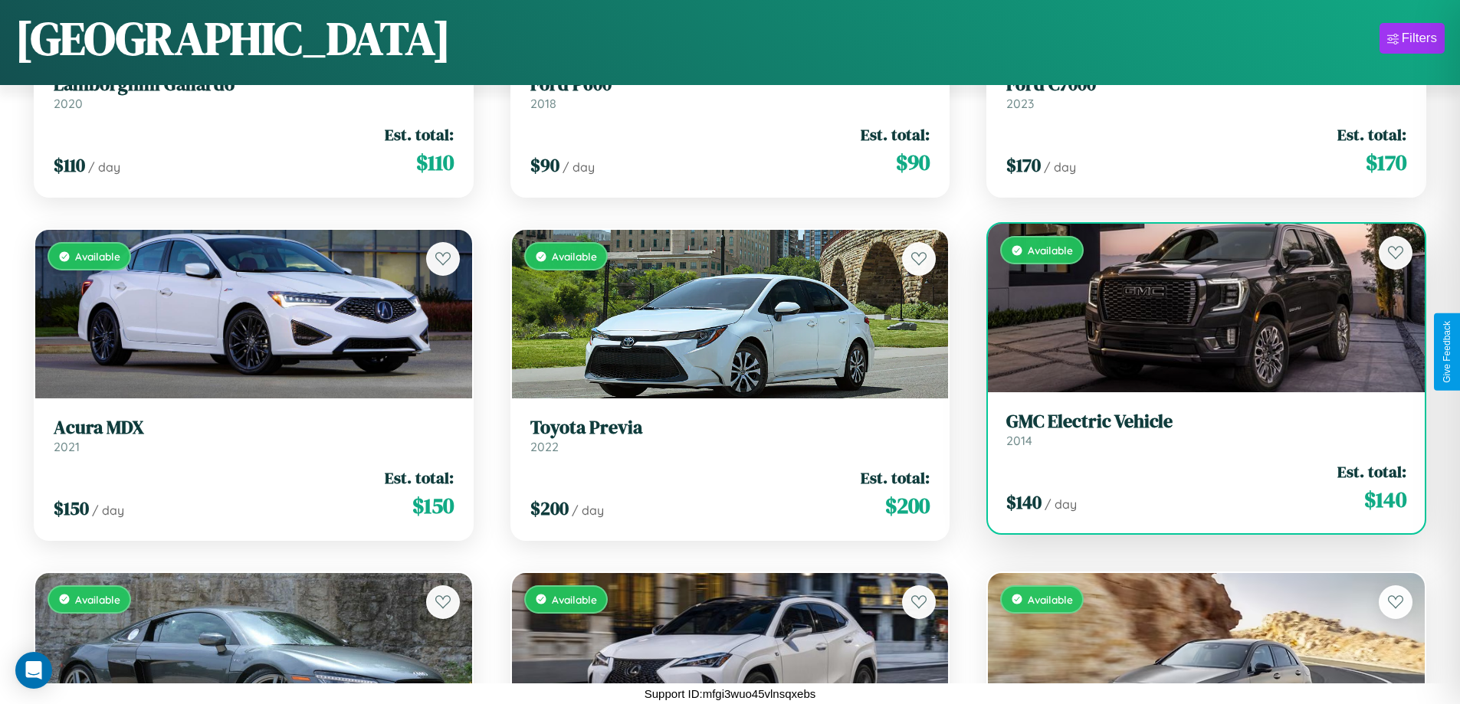
click at [1196, 308] on div "Available" at bounding box center [1206, 308] width 437 height 169
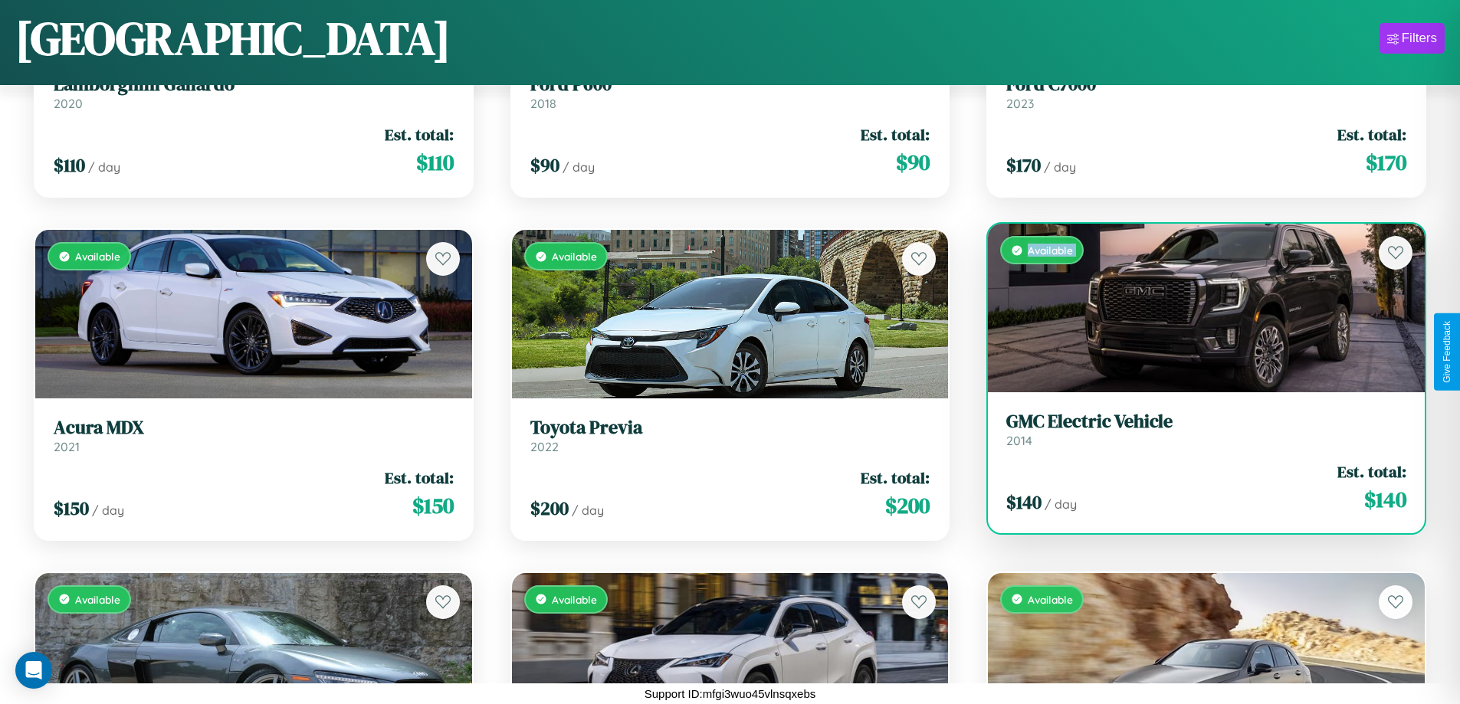
click at [1196, 308] on div "Available" at bounding box center [1206, 308] width 437 height 169
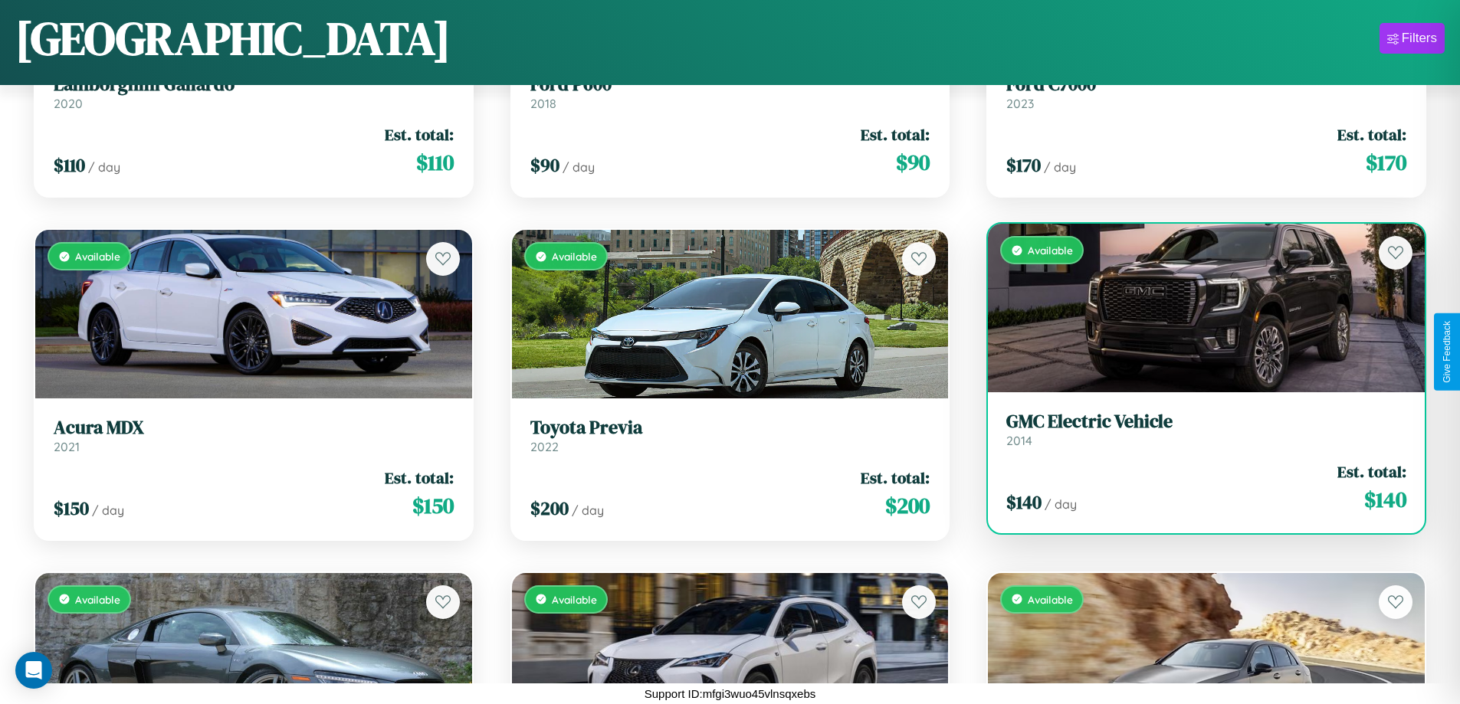
click at [1196, 308] on div "Available" at bounding box center [1206, 308] width 437 height 169
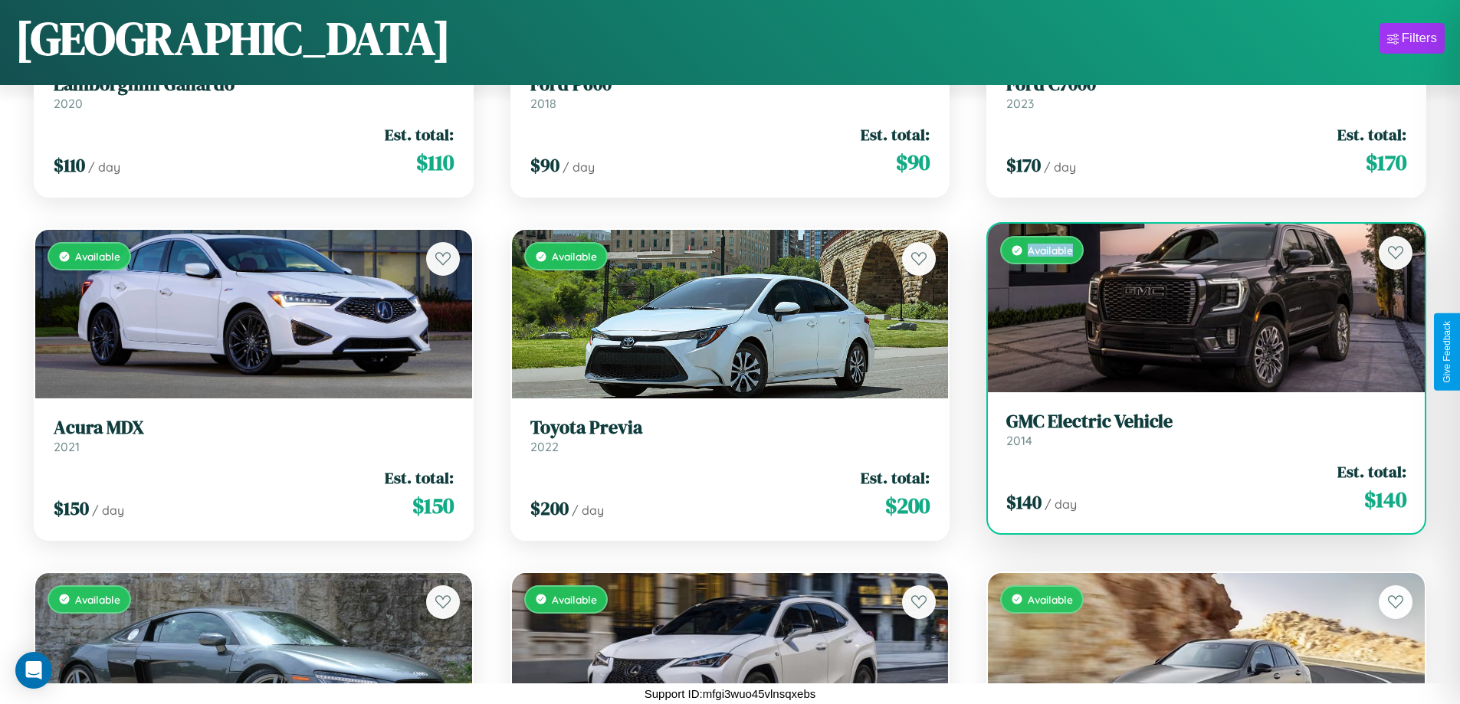
click at [1196, 308] on div "Available" at bounding box center [1206, 308] width 437 height 169
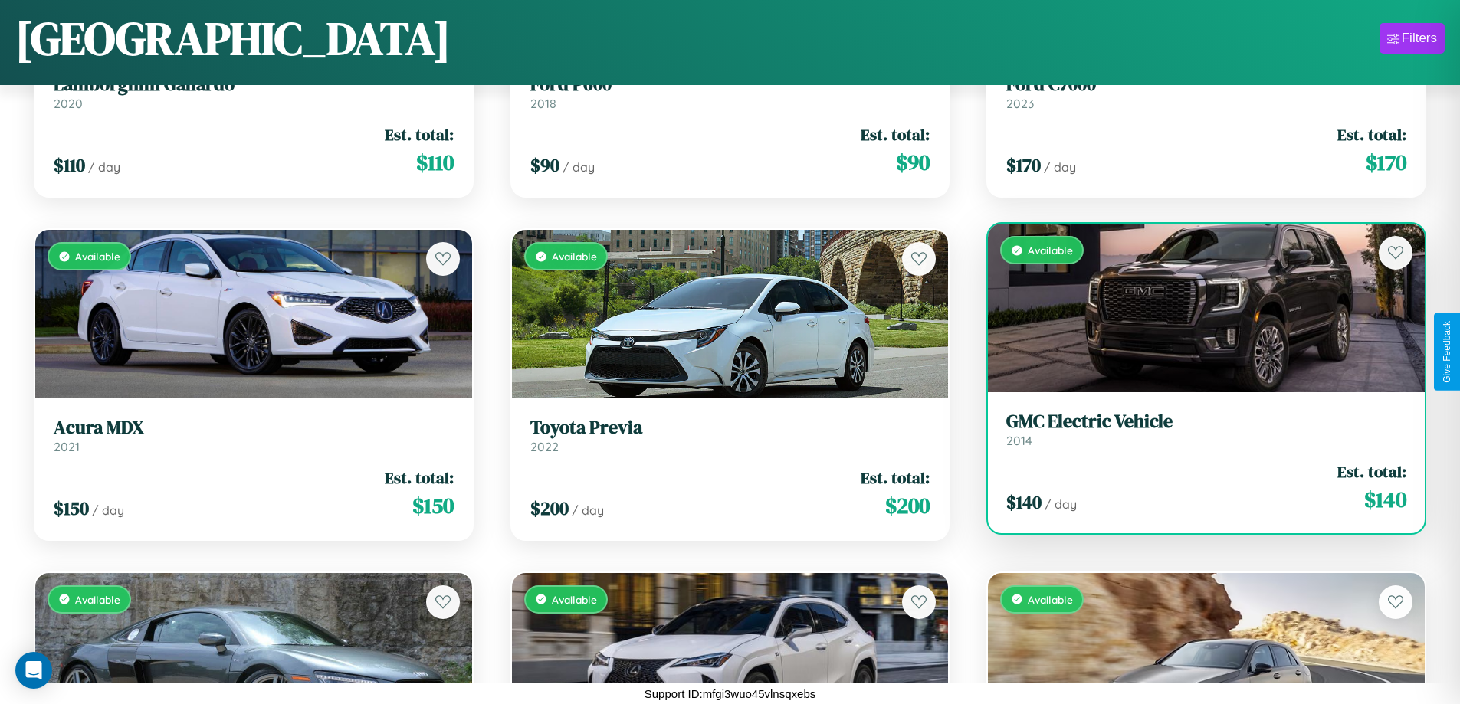
click at [1196, 429] on h3 "GMC Electric Vehicle" at bounding box center [1206, 422] width 400 height 22
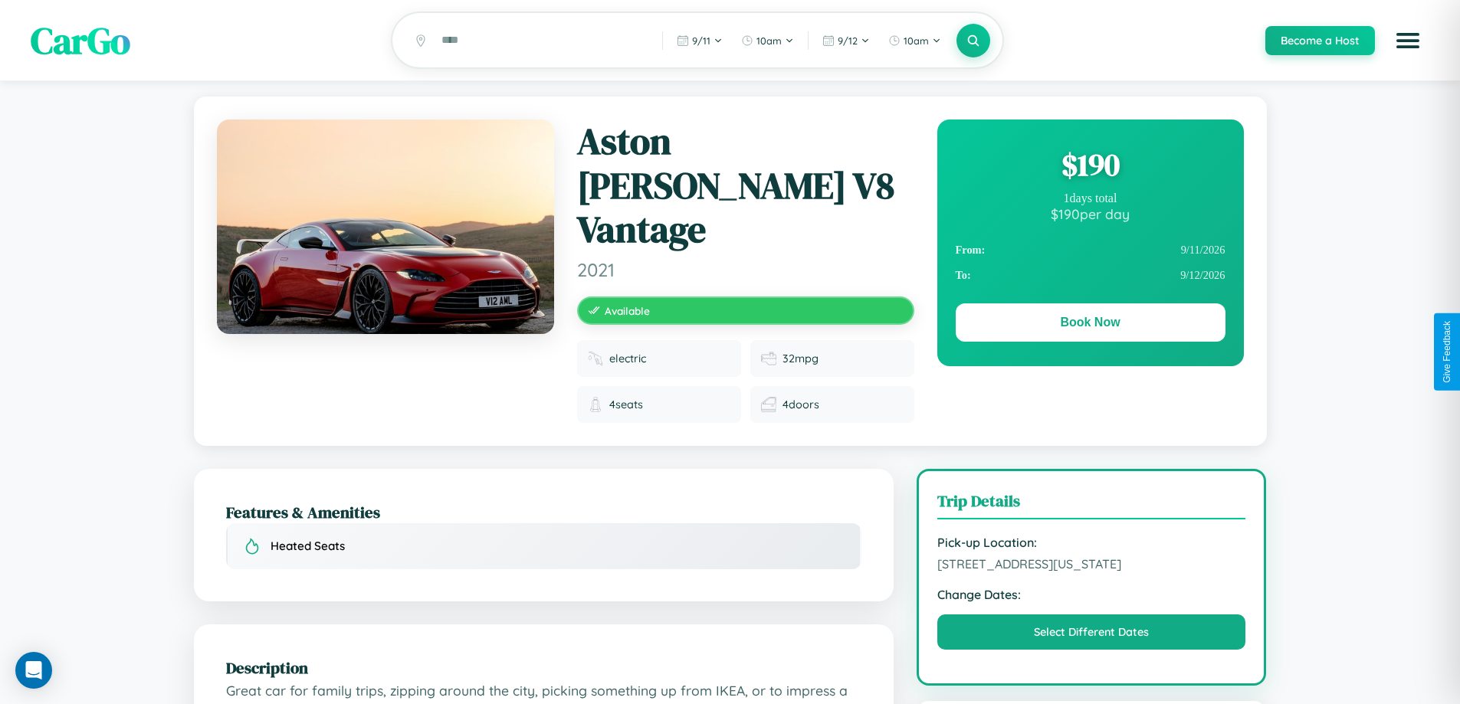
scroll to position [178, 0]
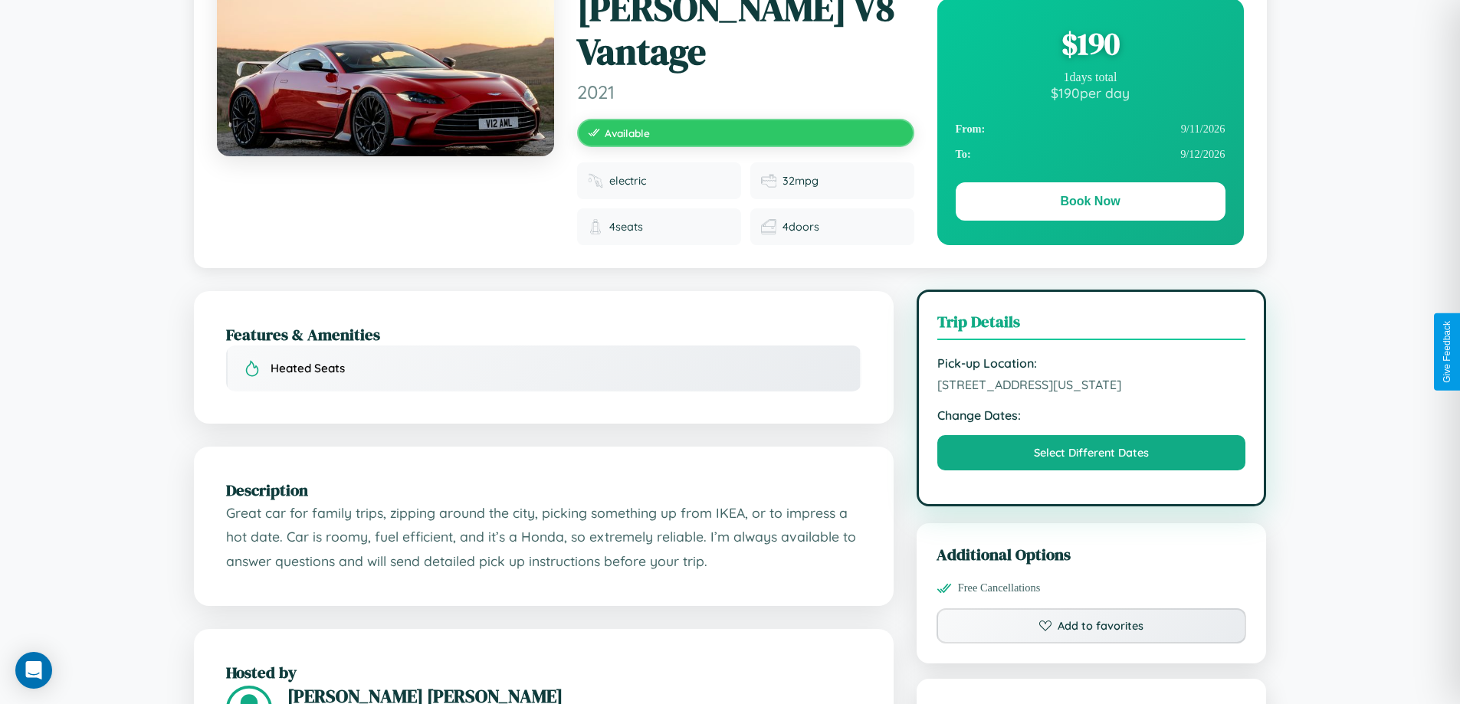
click at [1091, 377] on span "[STREET_ADDRESS][US_STATE]" at bounding box center [1091, 384] width 309 height 15
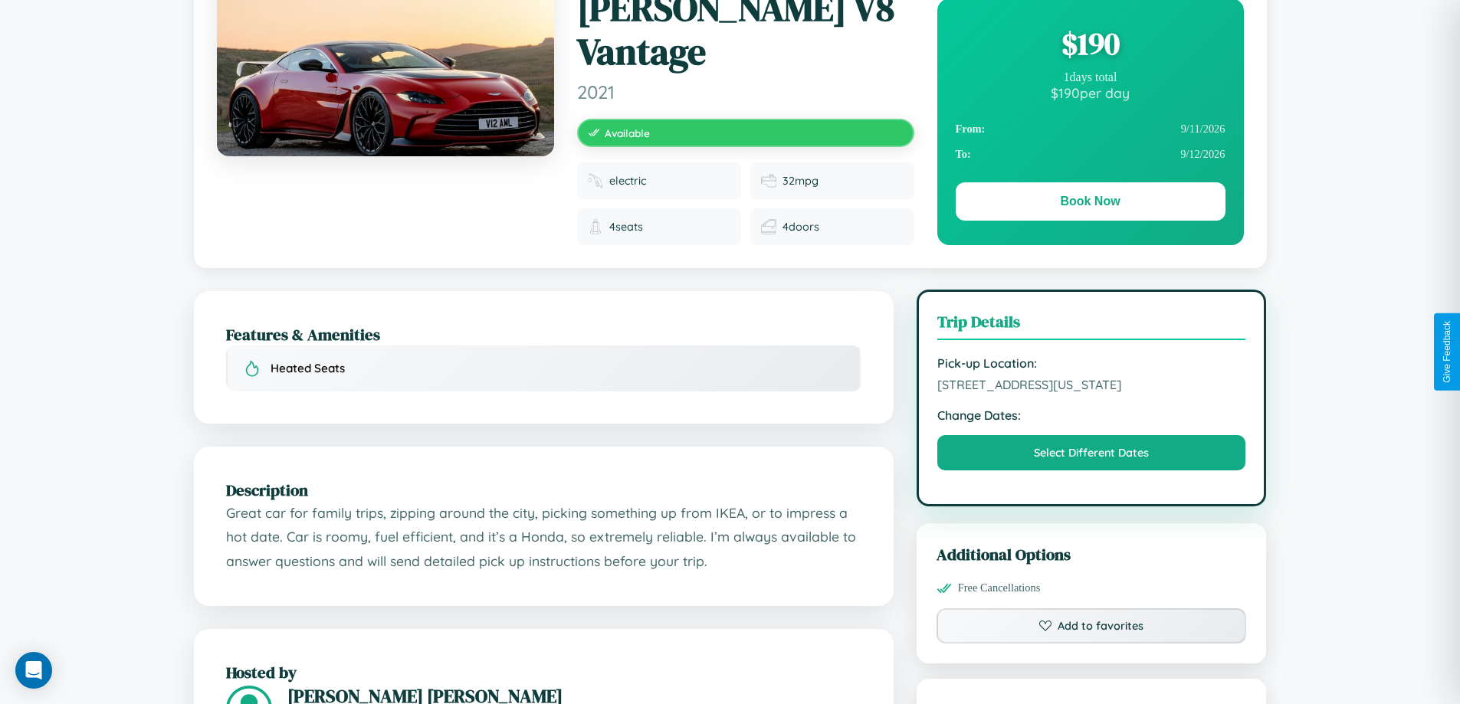
click at [1091, 377] on span "[STREET_ADDRESS][US_STATE]" at bounding box center [1091, 384] width 309 height 15
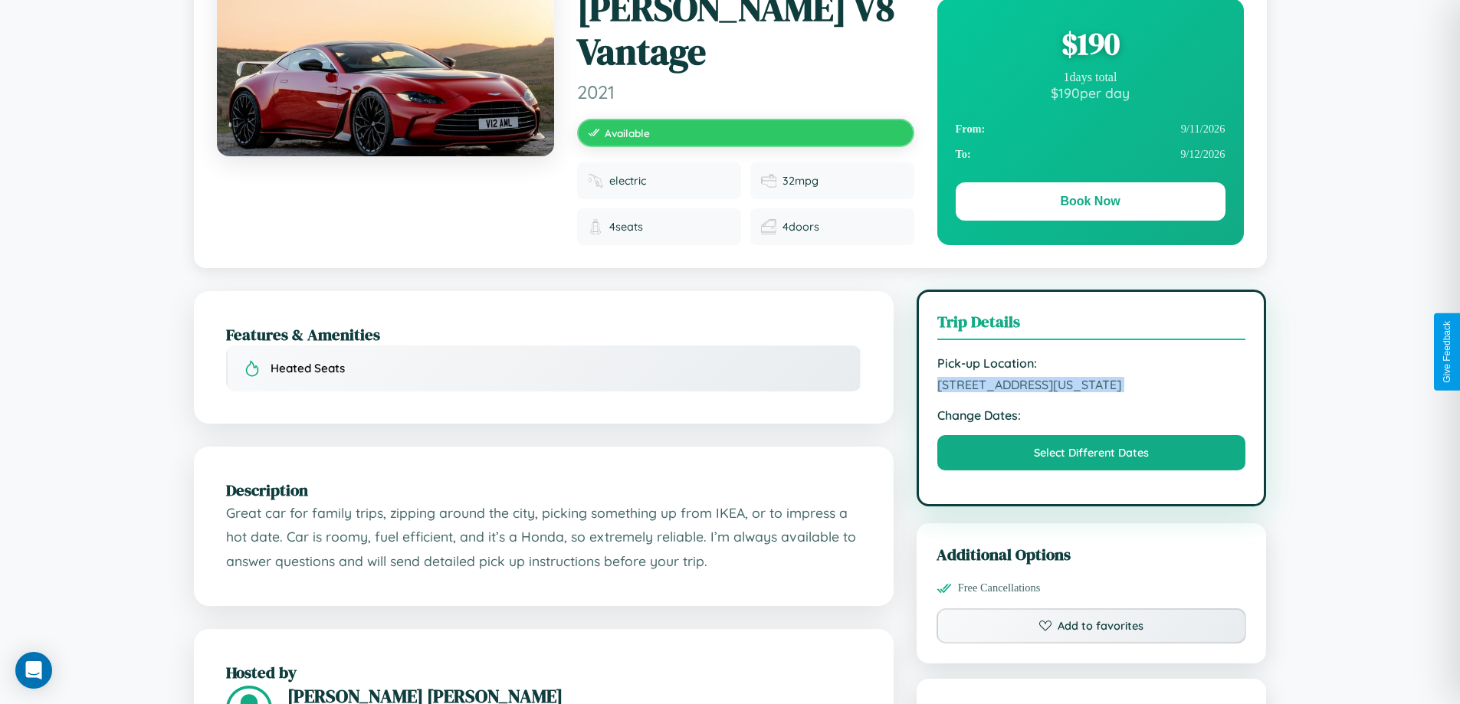
click at [1091, 377] on span "[STREET_ADDRESS][US_STATE]" at bounding box center [1091, 384] width 309 height 15
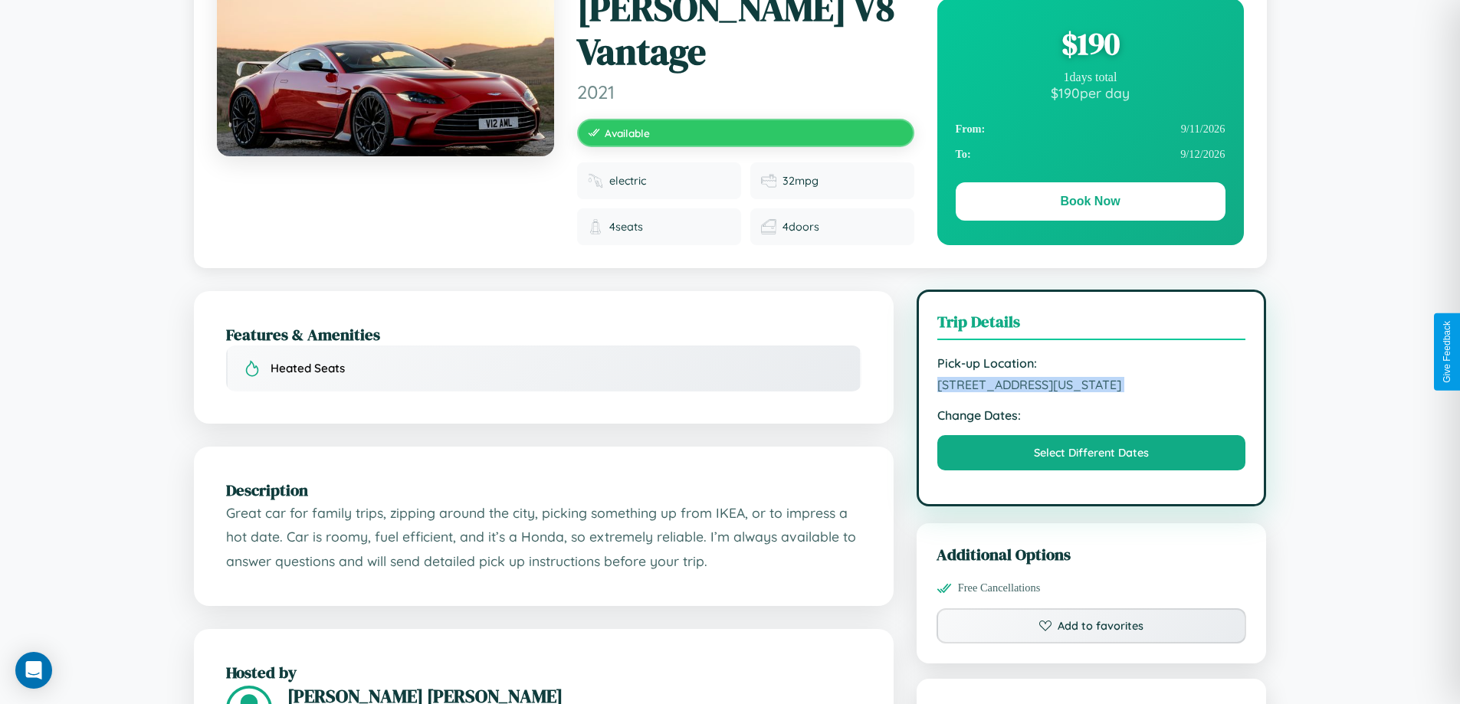
click at [1091, 377] on span "[STREET_ADDRESS][US_STATE]" at bounding box center [1091, 384] width 309 height 15
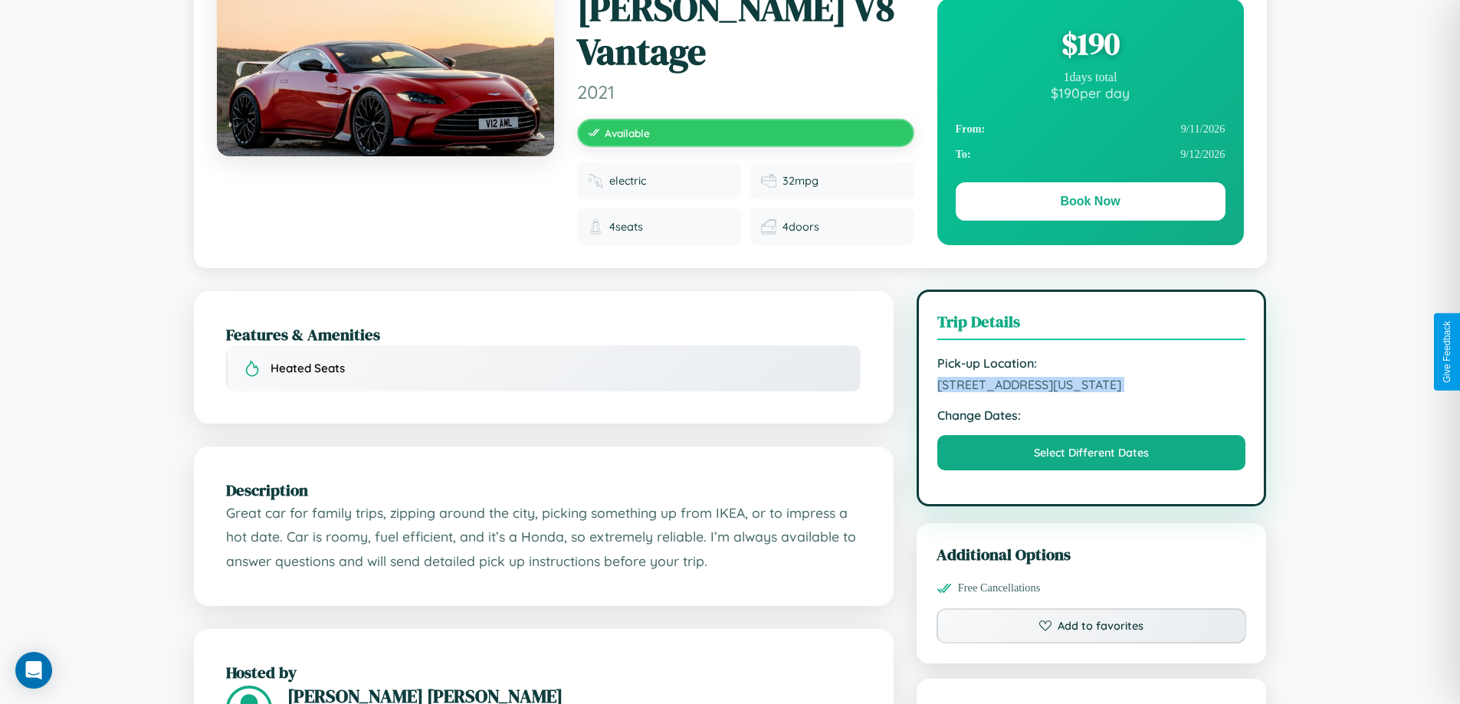
click at [1091, 377] on span "[STREET_ADDRESS][US_STATE]" at bounding box center [1091, 384] width 309 height 15
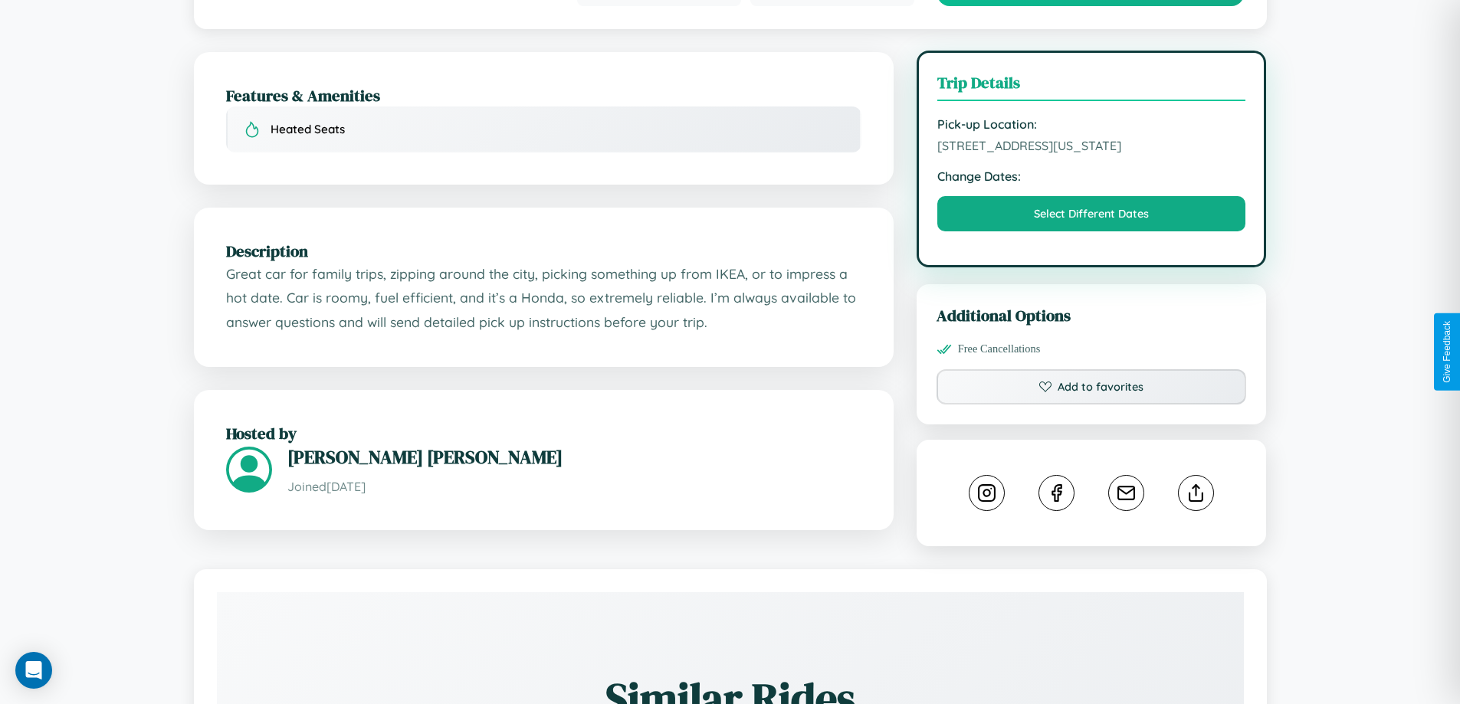
scroll to position [531, 0]
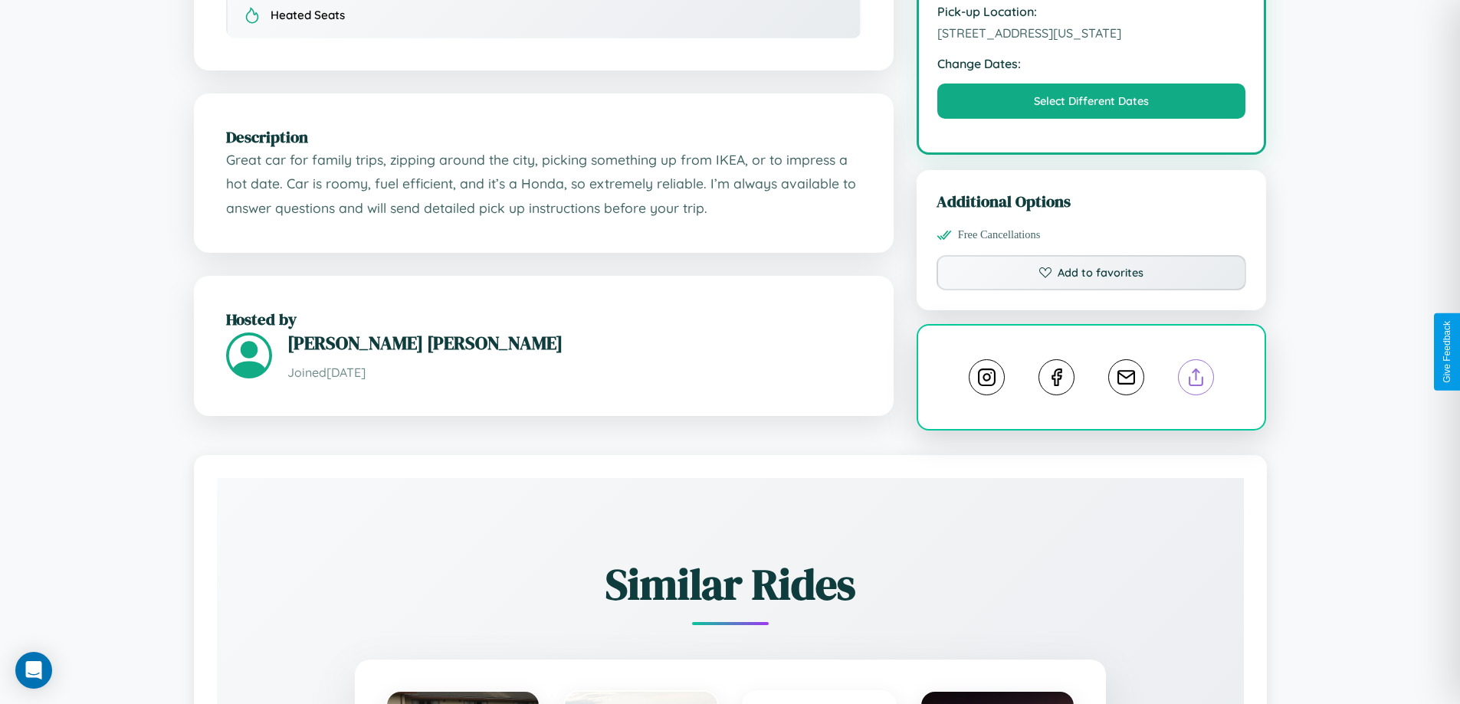
click at [1196, 369] on line at bounding box center [1196, 374] width 0 height 11
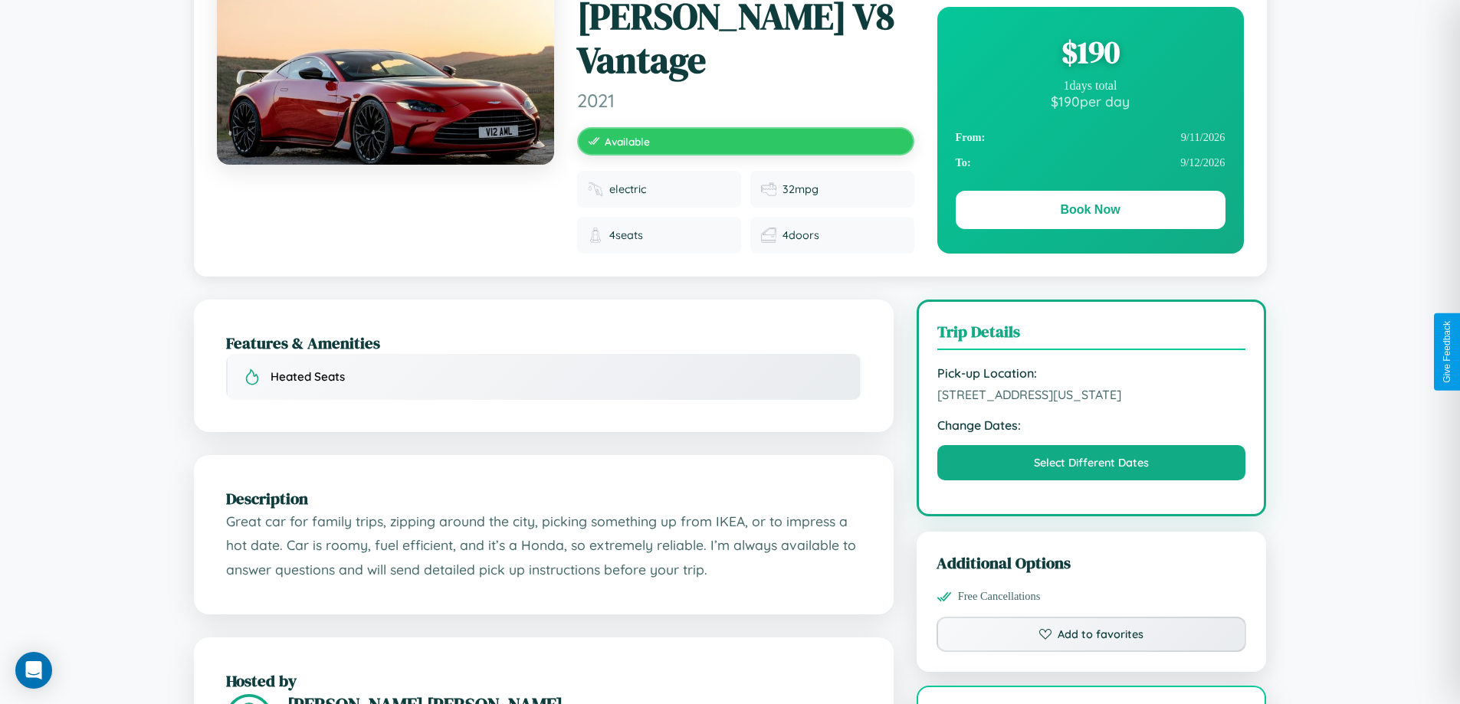
scroll to position [0, 0]
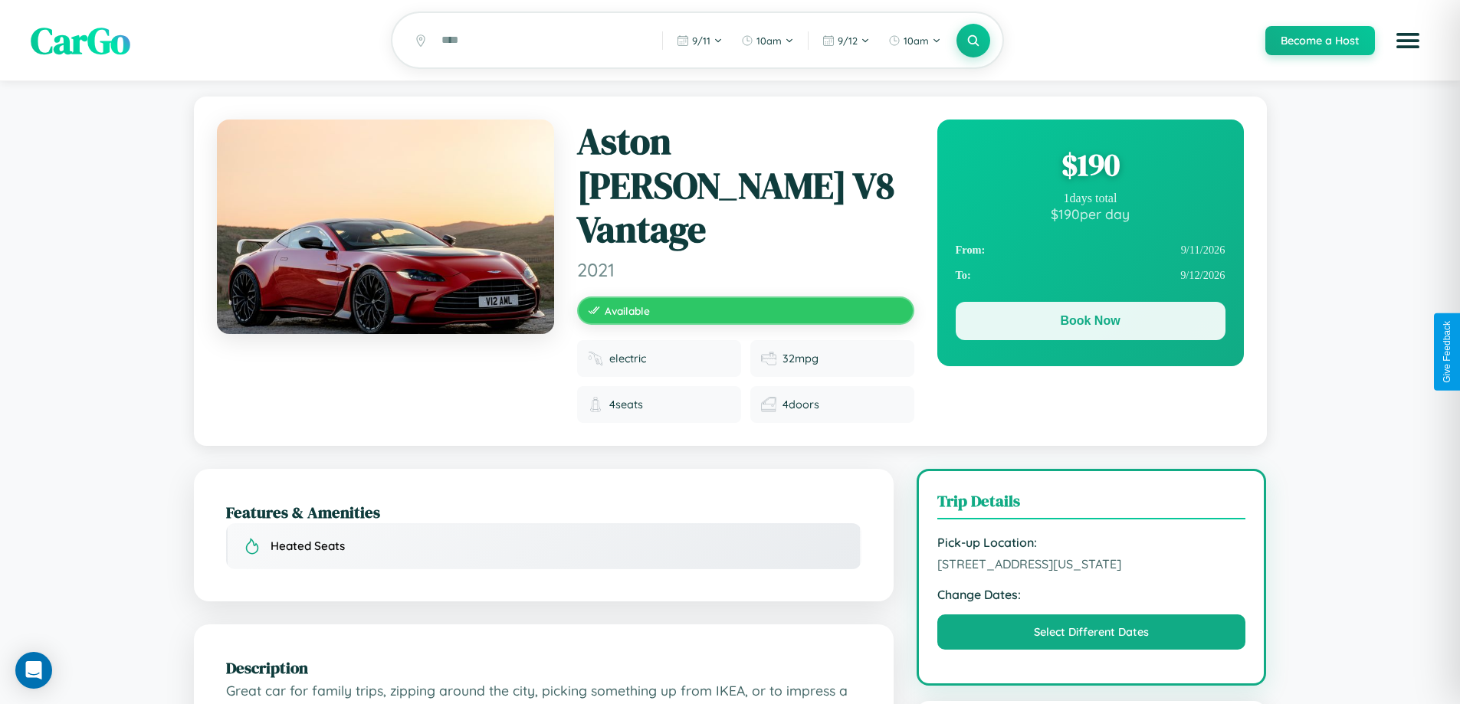
click at [1090, 325] on button "Book Now" at bounding box center [1090, 321] width 270 height 38
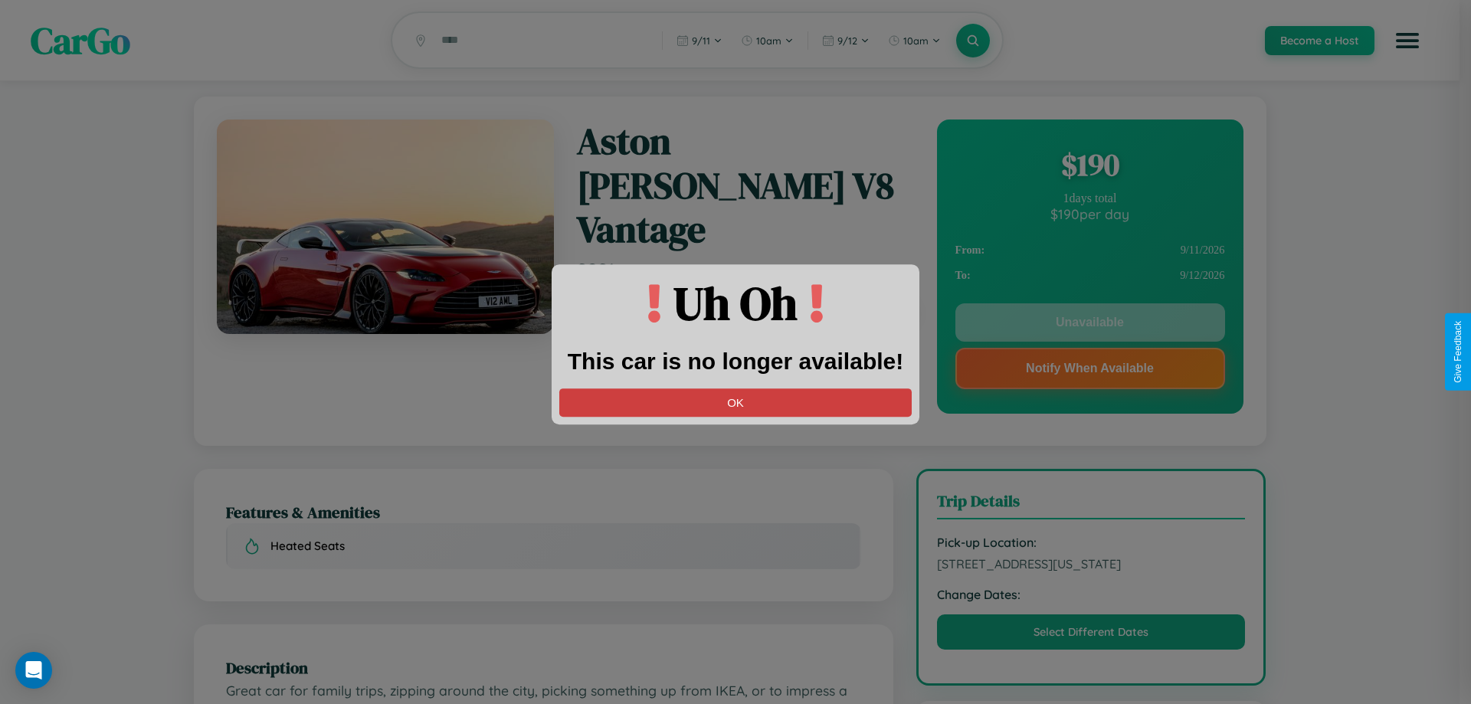
click at [736, 402] on button "OK" at bounding box center [735, 402] width 352 height 28
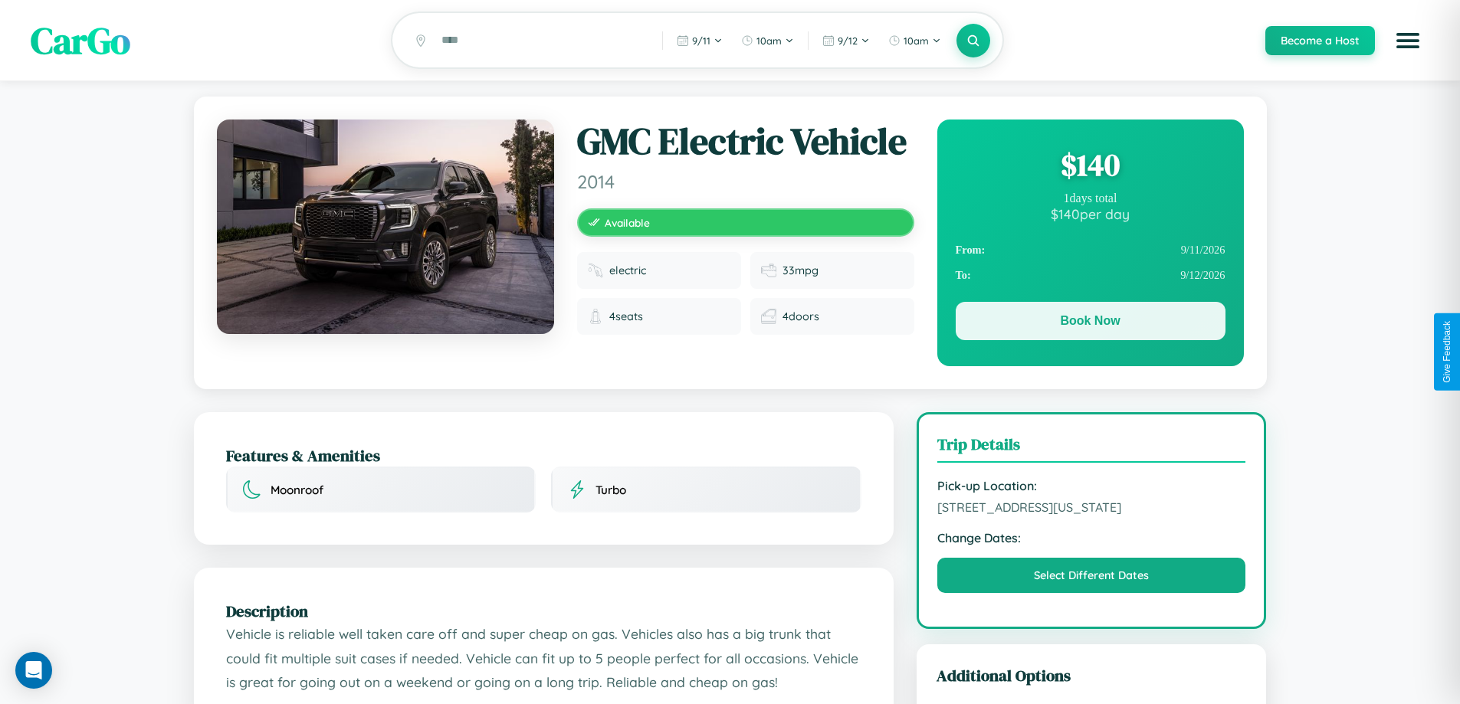
click at [1090, 325] on button "Book Now" at bounding box center [1090, 321] width 270 height 38
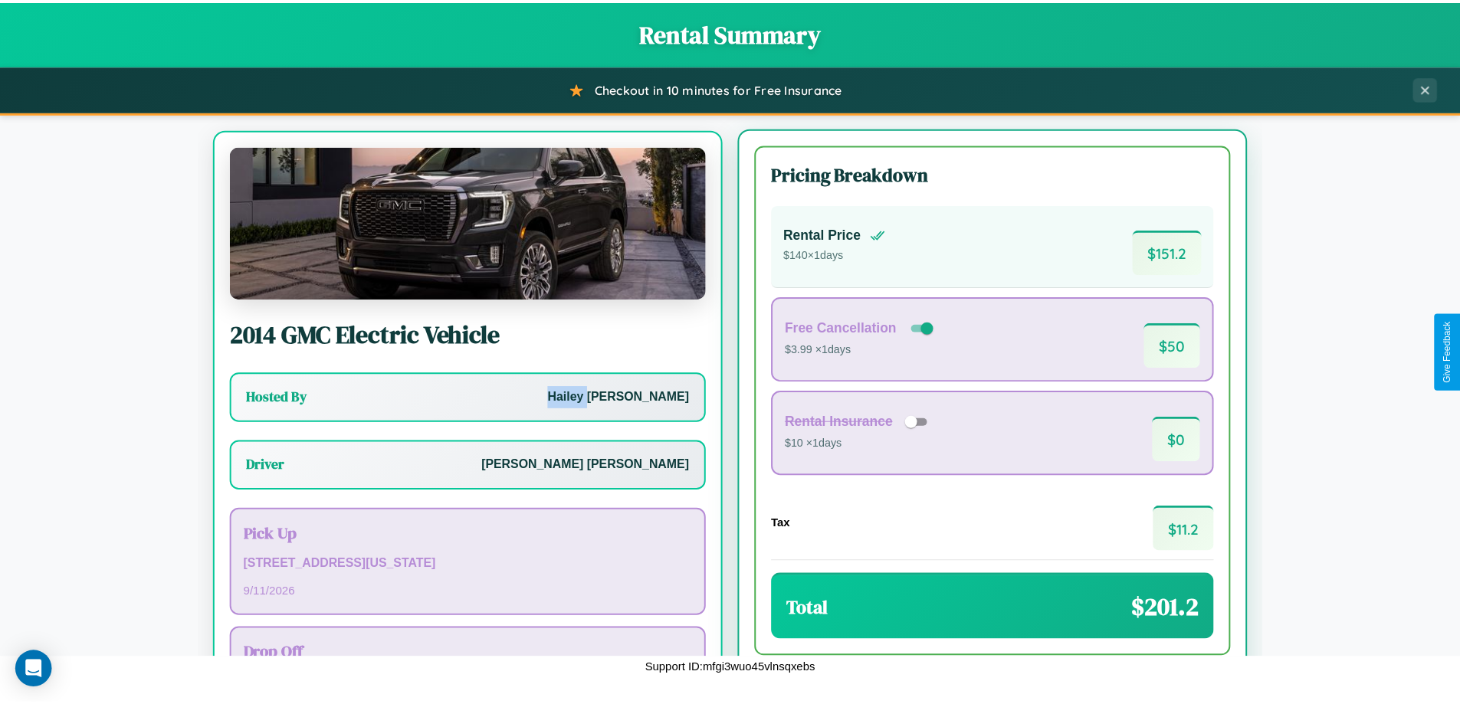
scroll to position [71, 0]
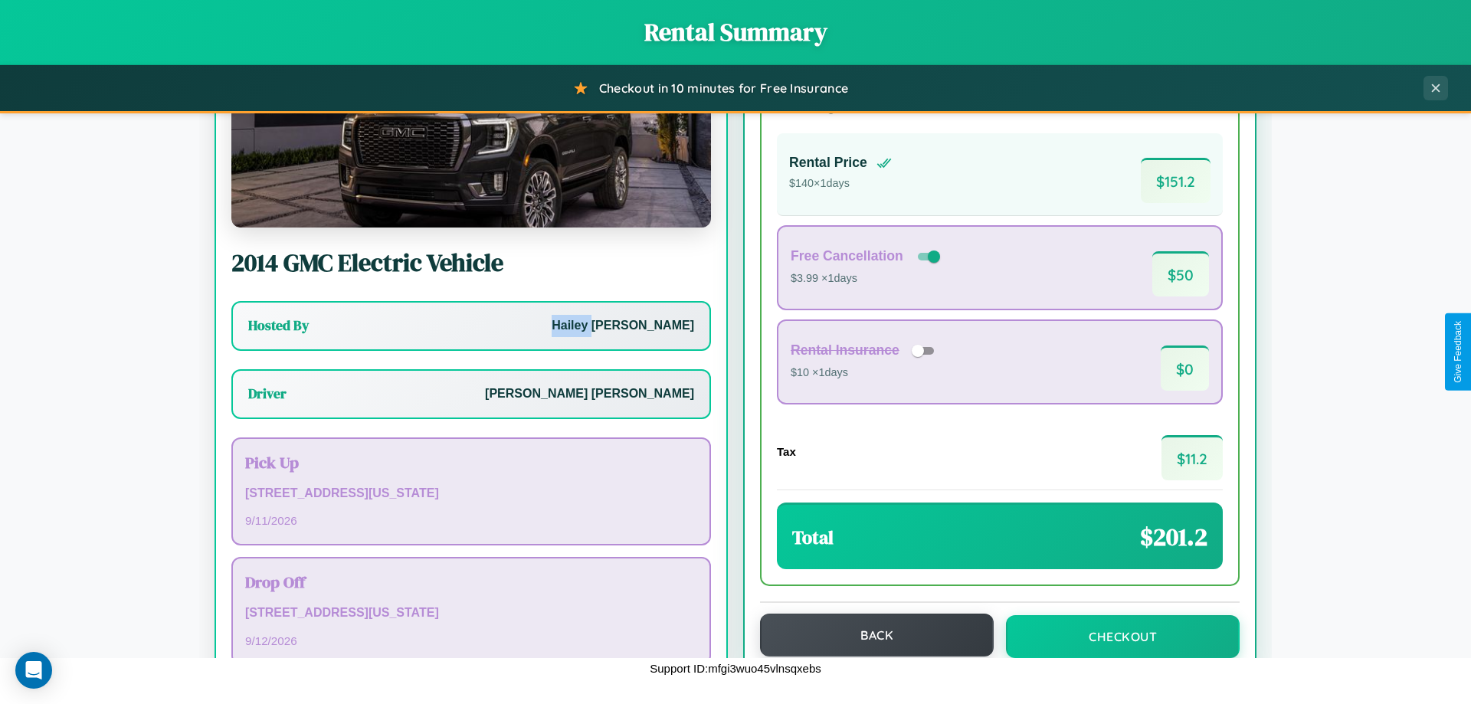
click at [870, 635] on button "Back" at bounding box center [877, 635] width 234 height 43
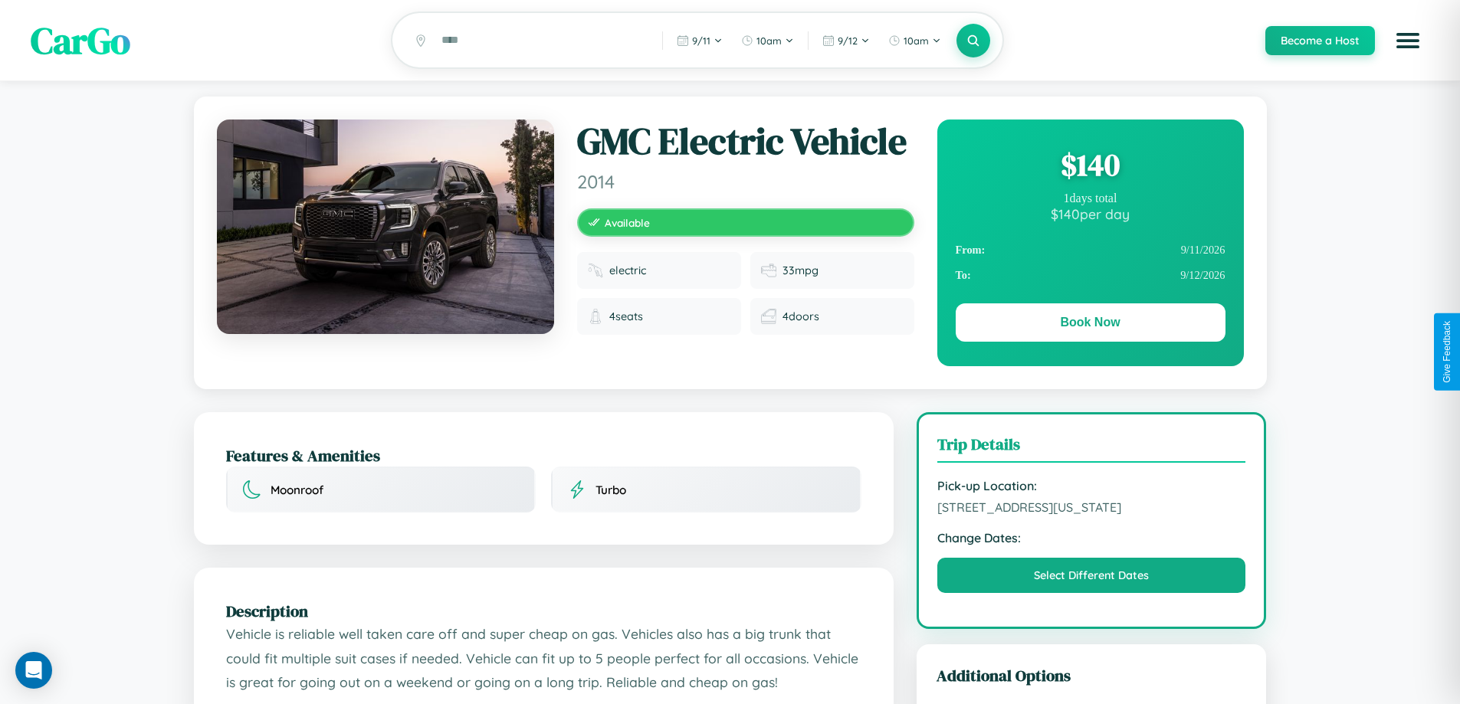
click at [1090, 167] on div "$ 140" at bounding box center [1090, 164] width 270 height 41
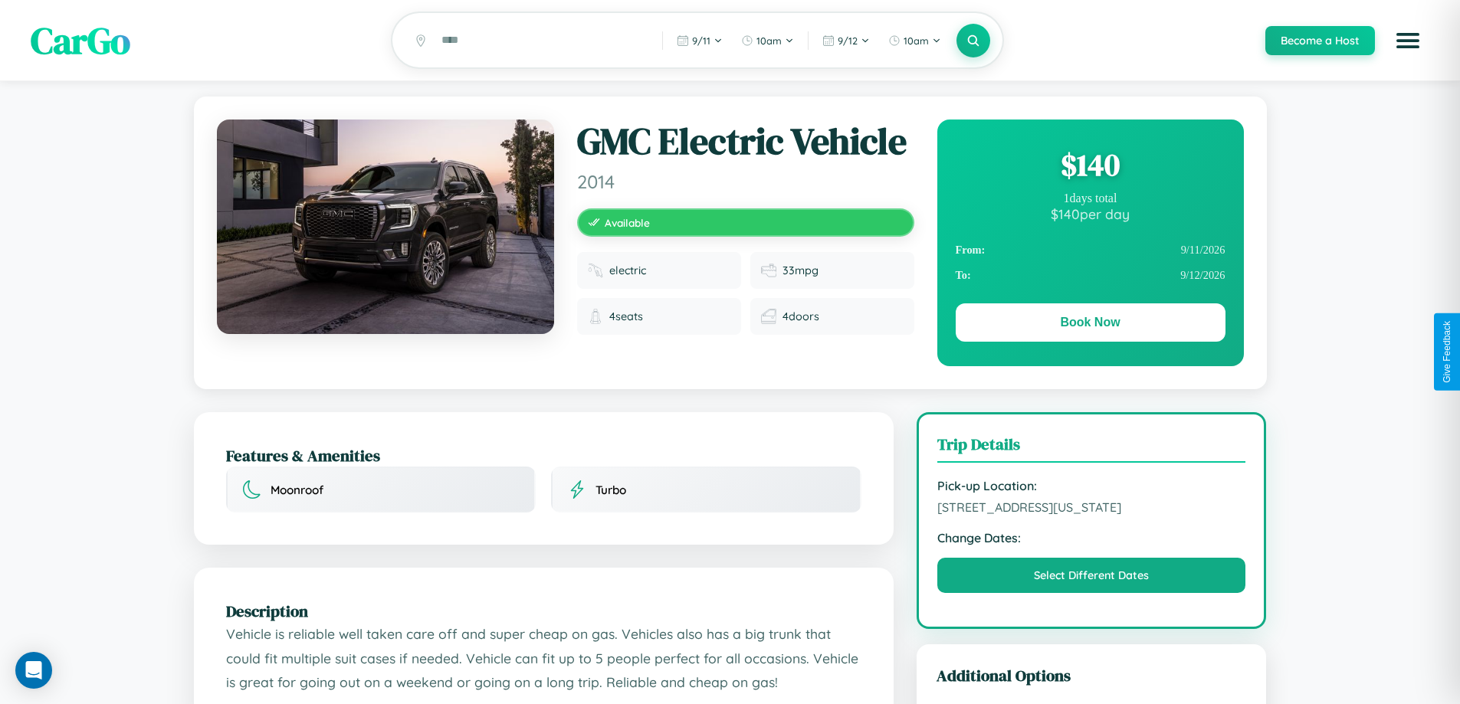
click at [1090, 167] on div "$ 140" at bounding box center [1090, 164] width 270 height 41
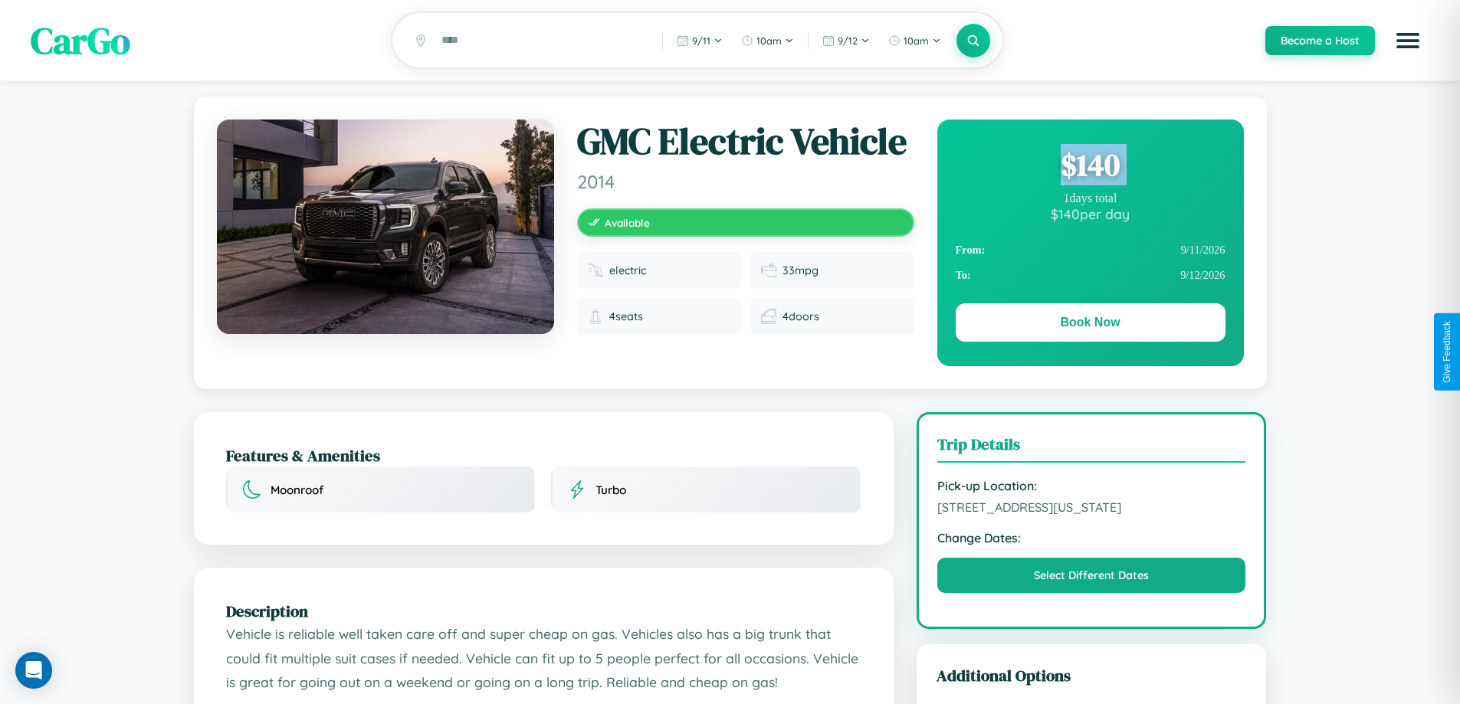
click at [1090, 167] on div "$ 140" at bounding box center [1090, 164] width 270 height 41
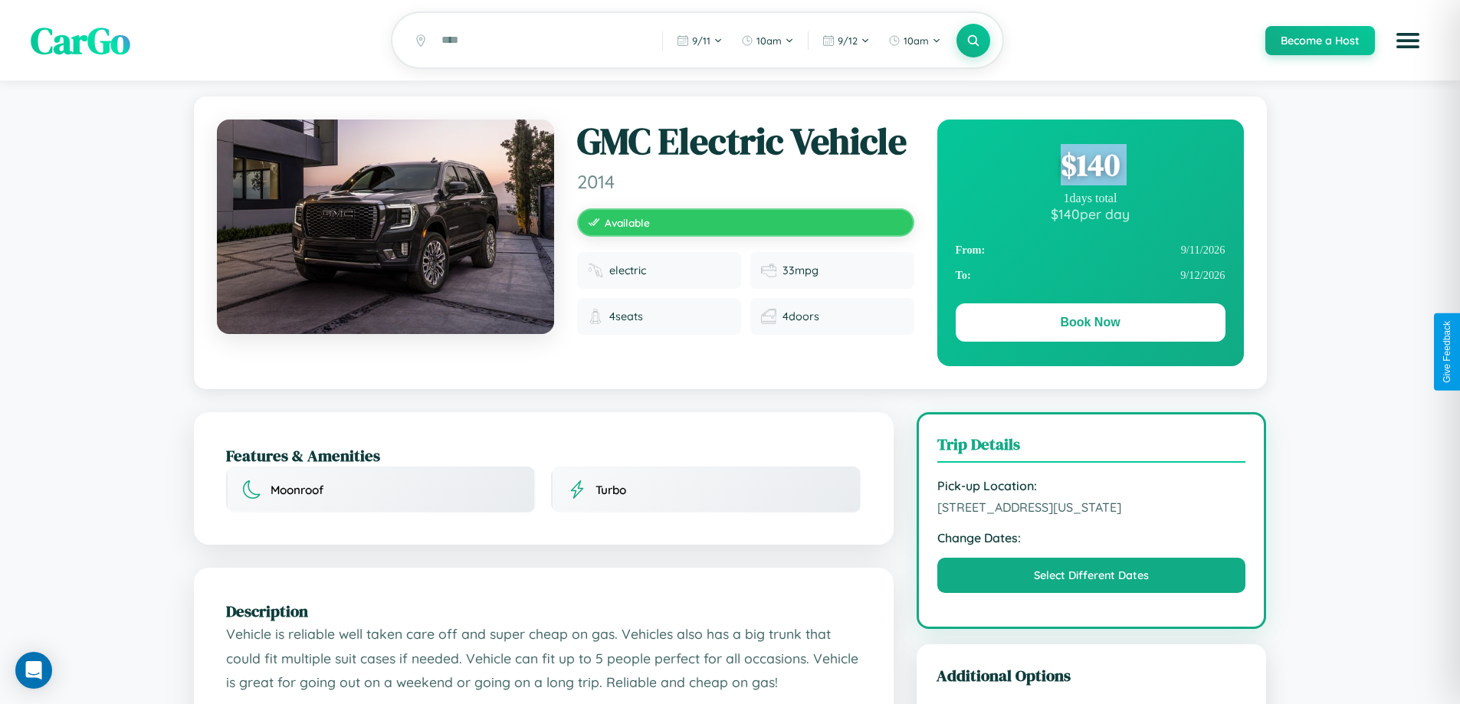
click at [1090, 167] on div "$ 140" at bounding box center [1090, 164] width 270 height 41
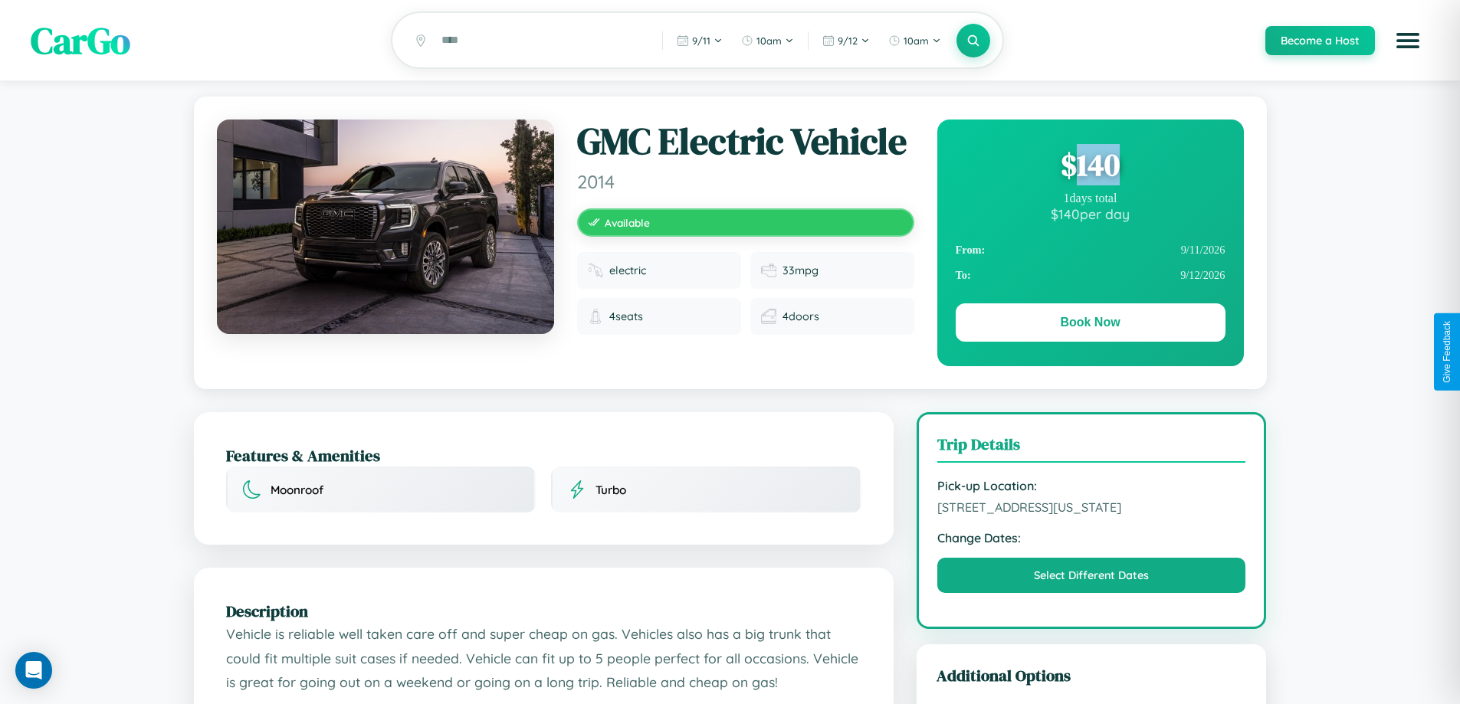
click at [1090, 167] on div "$ 140" at bounding box center [1090, 164] width 270 height 41
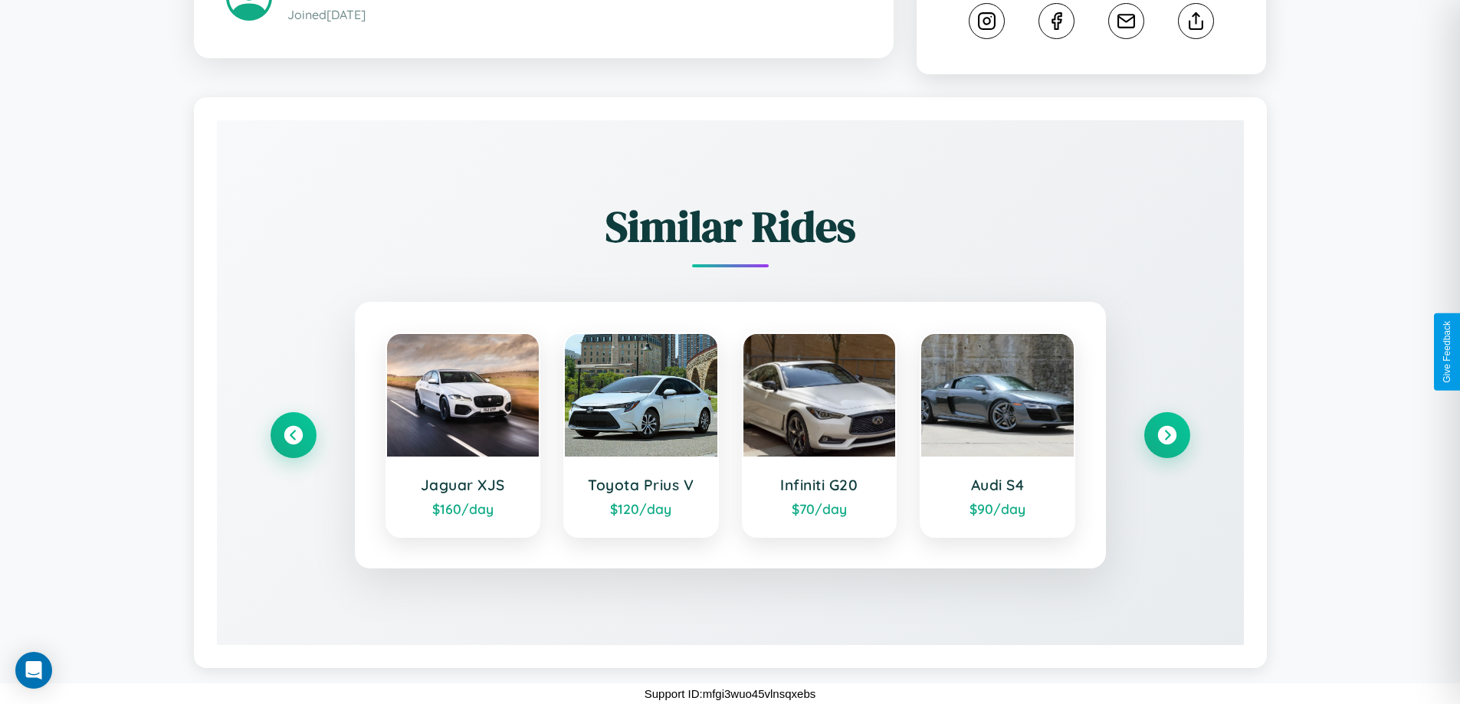
scroll to position [850, 0]
click at [1166, 435] on icon at bounding box center [1166, 435] width 21 height 21
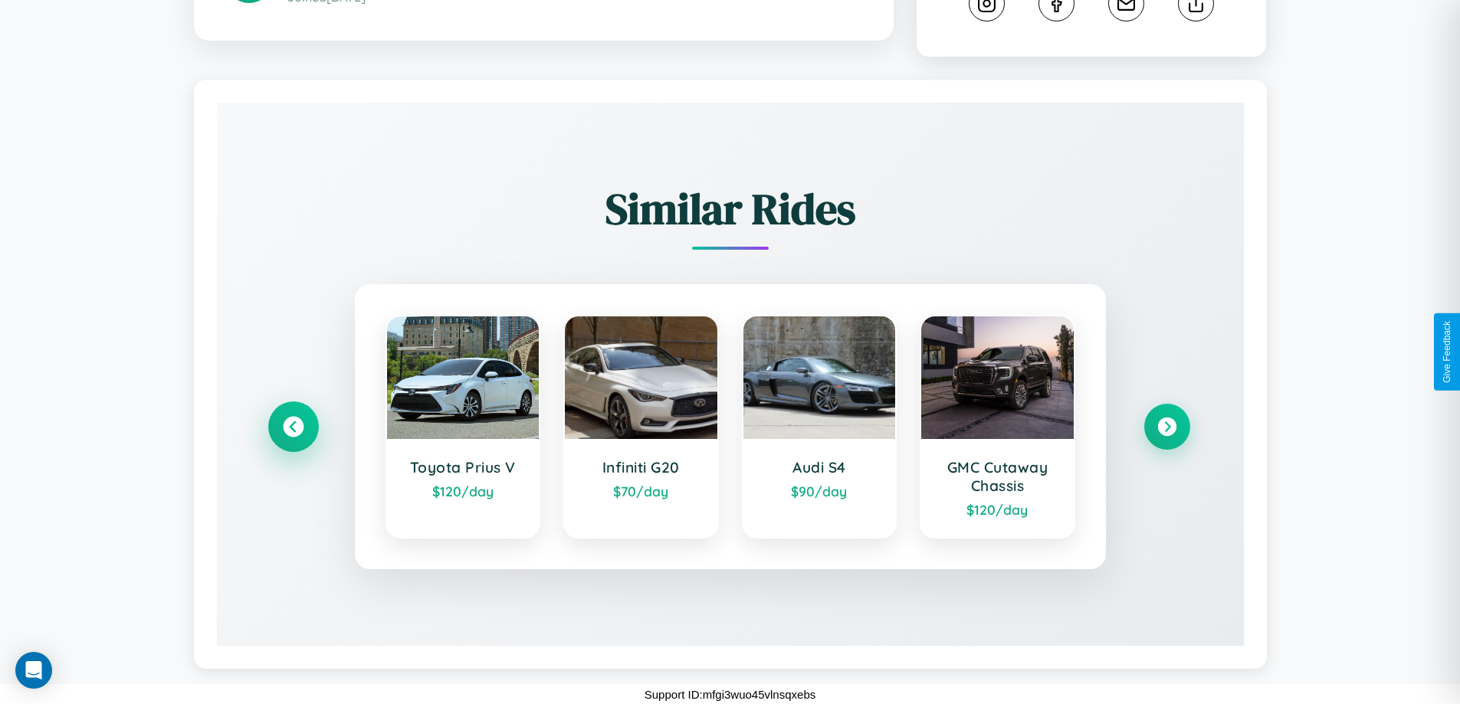
click at [293, 438] on icon at bounding box center [293, 427] width 21 height 21
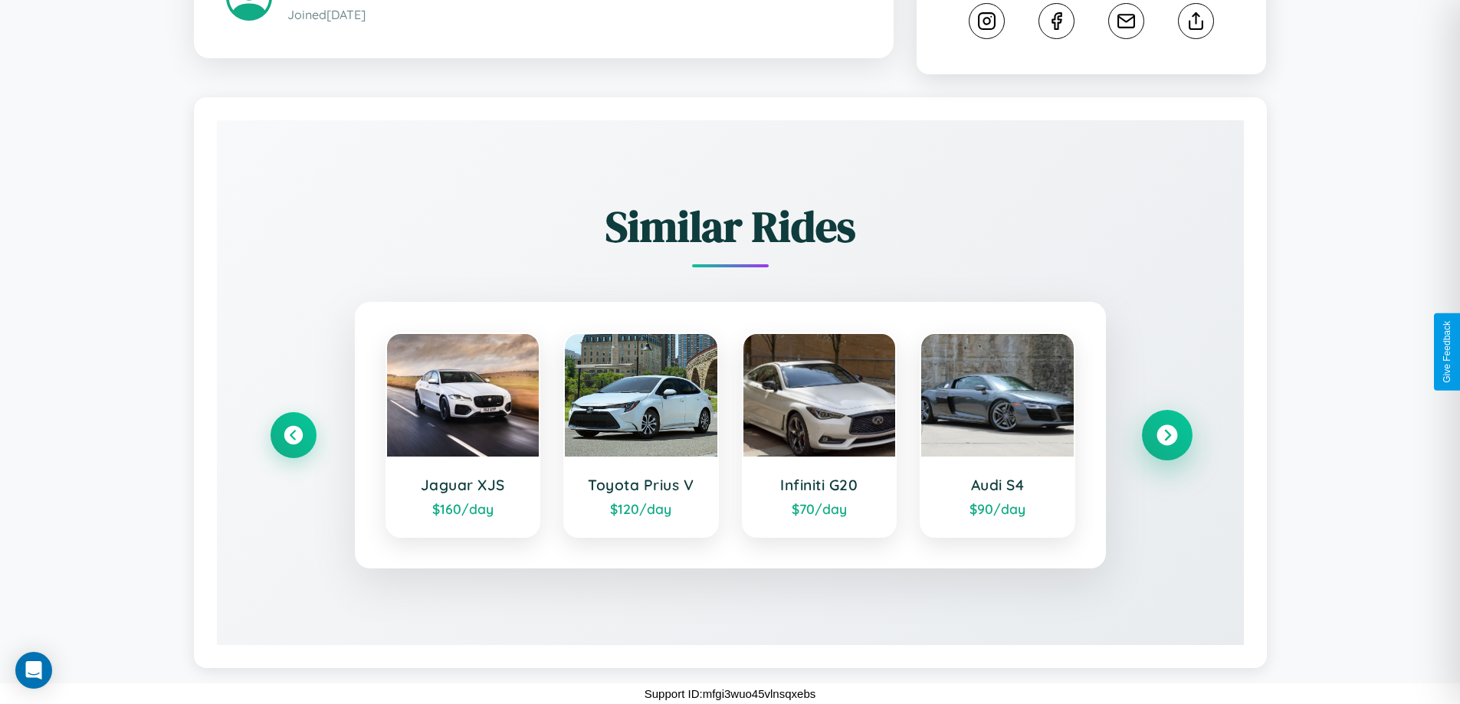
click at [1166, 435] on icon at bounding box center [1166, 435] width 21 height 21
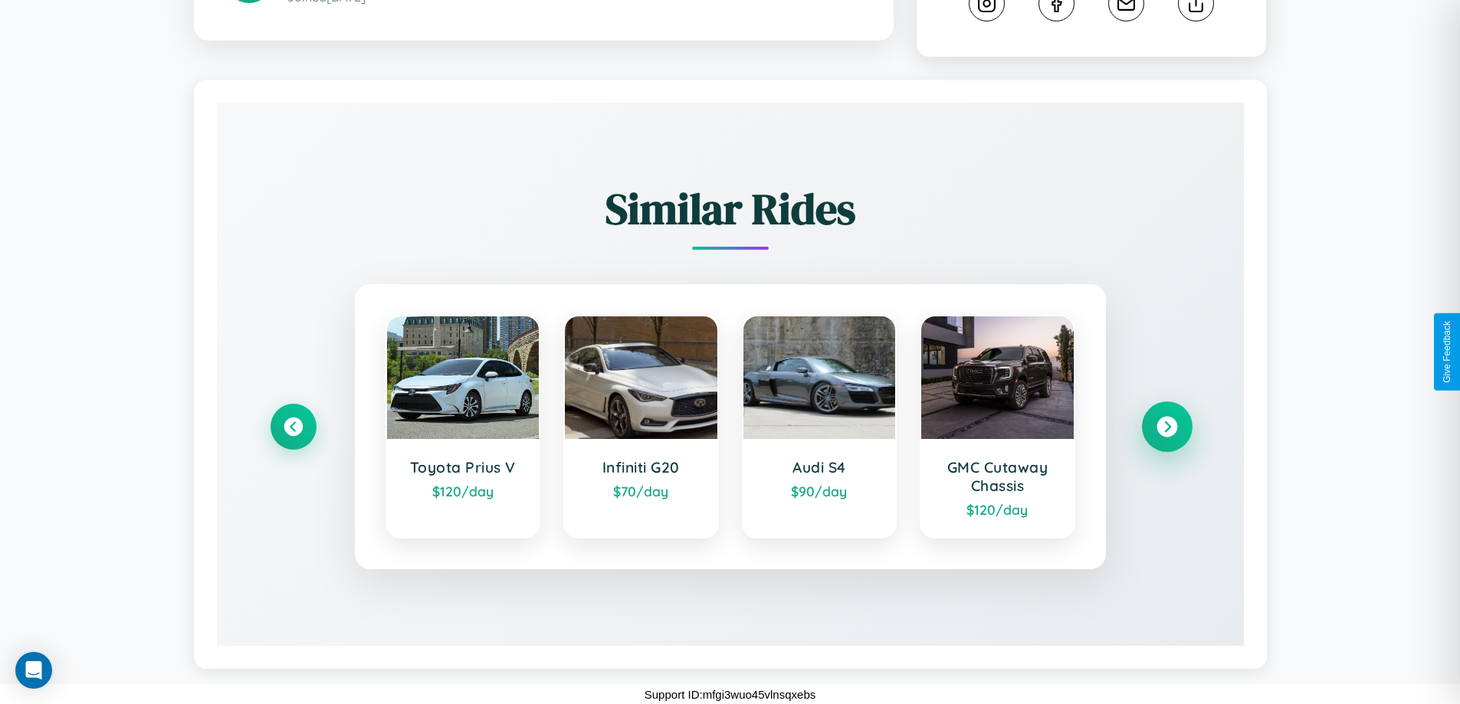
click at [1166, 438] on icon at bounding box center [1166, 427] width 21 height 21
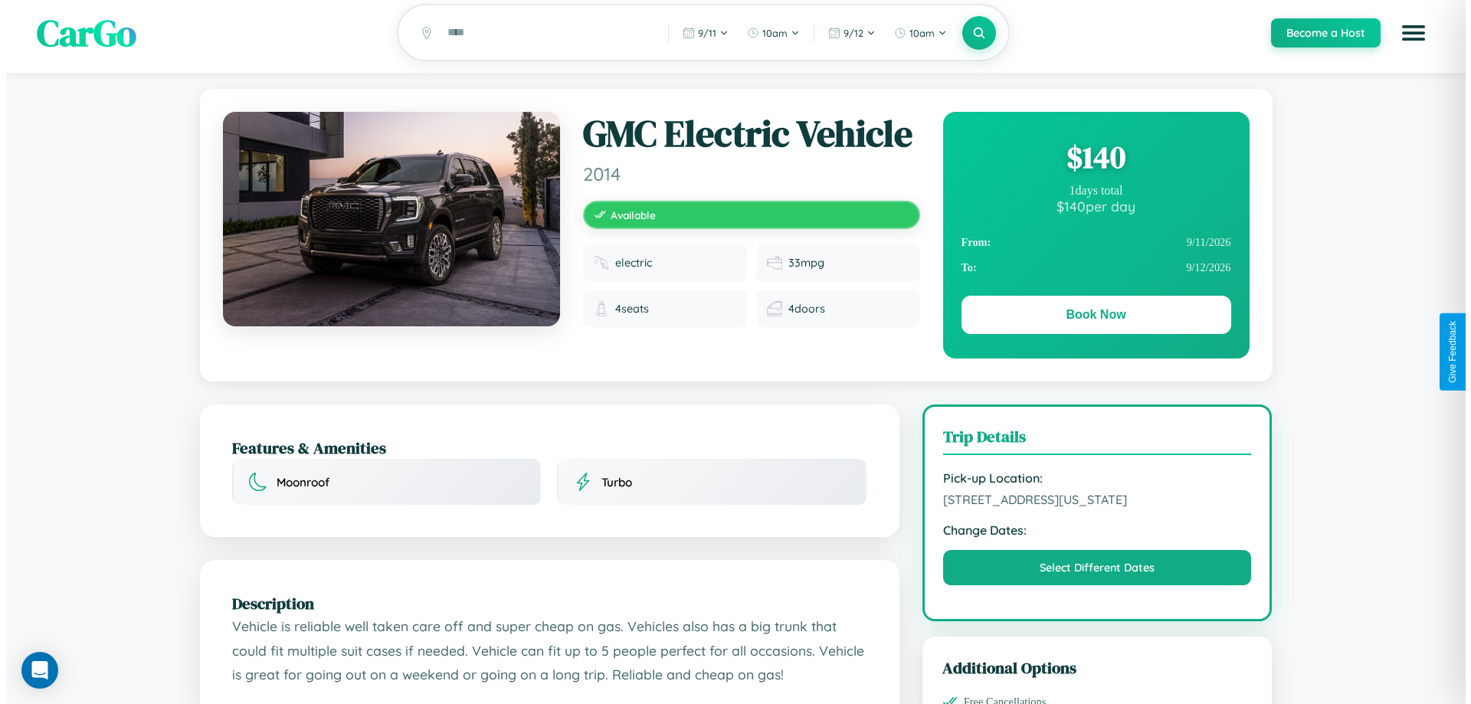
scroll to position [0, 0]
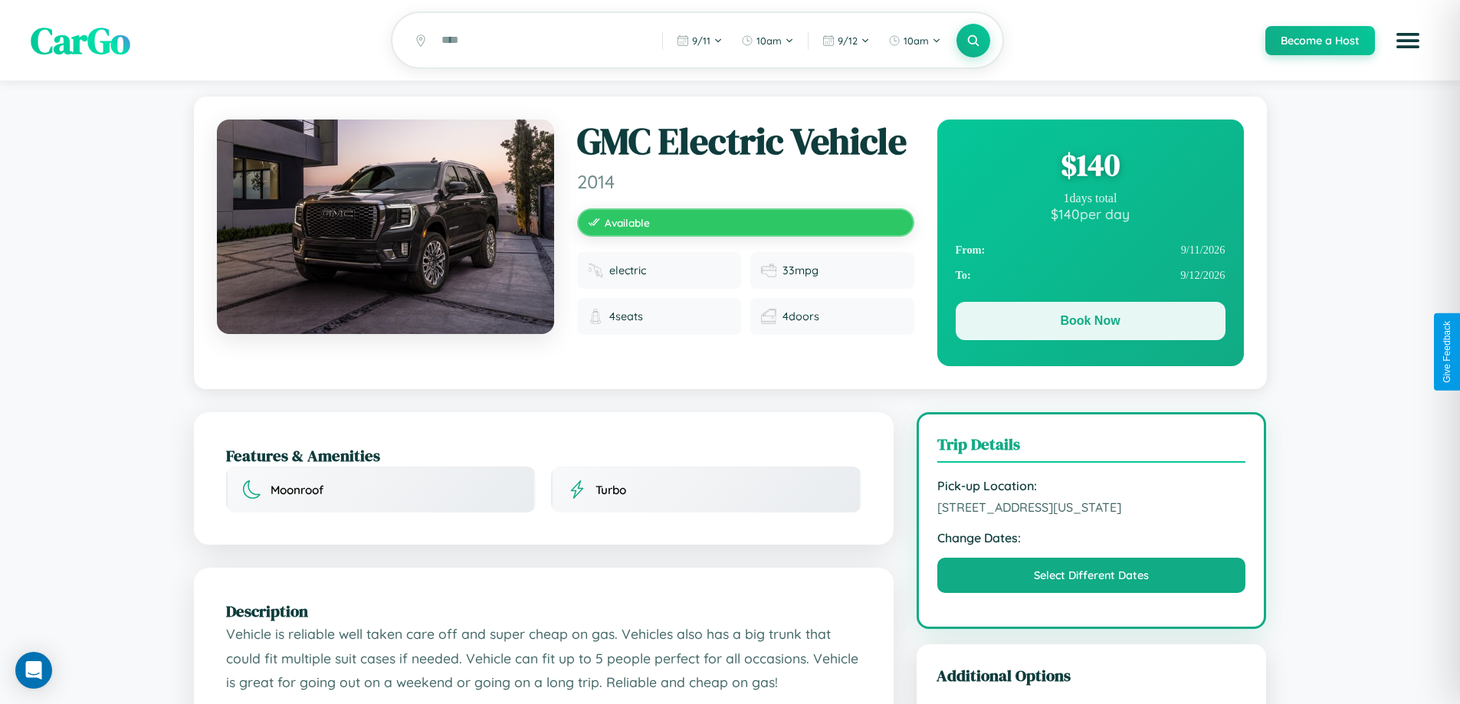
click at [1090, 324] on button "Book Now" at bounding box center [1090, 321] width 270 height 38
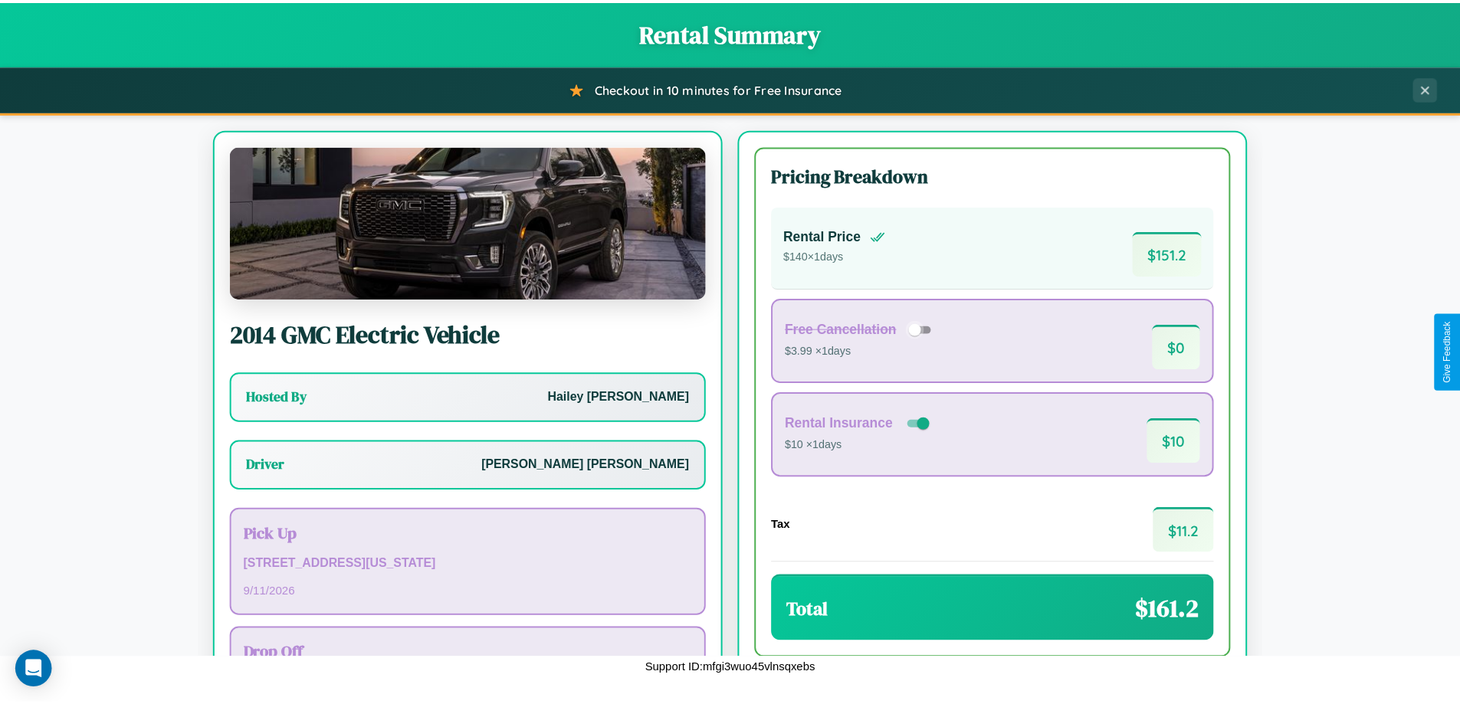
scroll to position [110, 0]
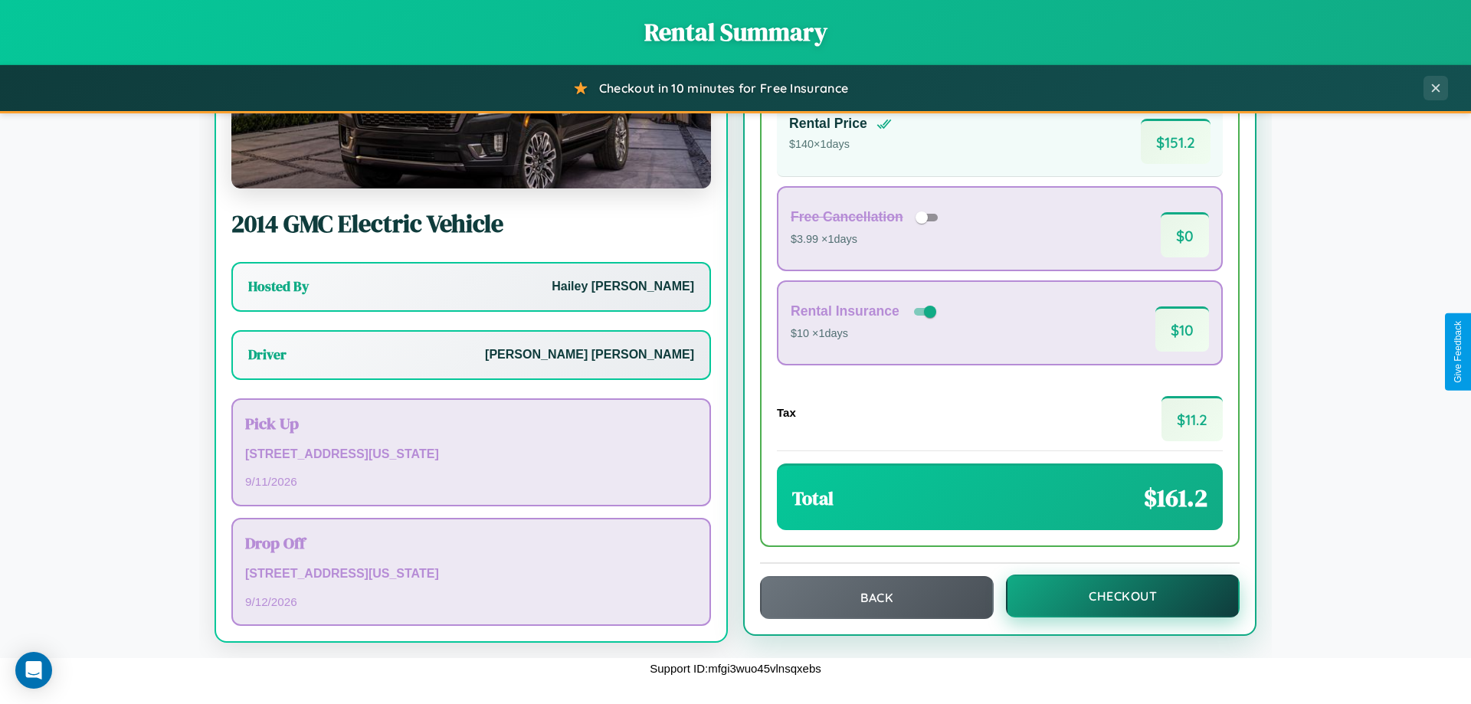
click at [1113, 596] on button "Checkout" at bounding box center [1123, 596] width 234 height 43
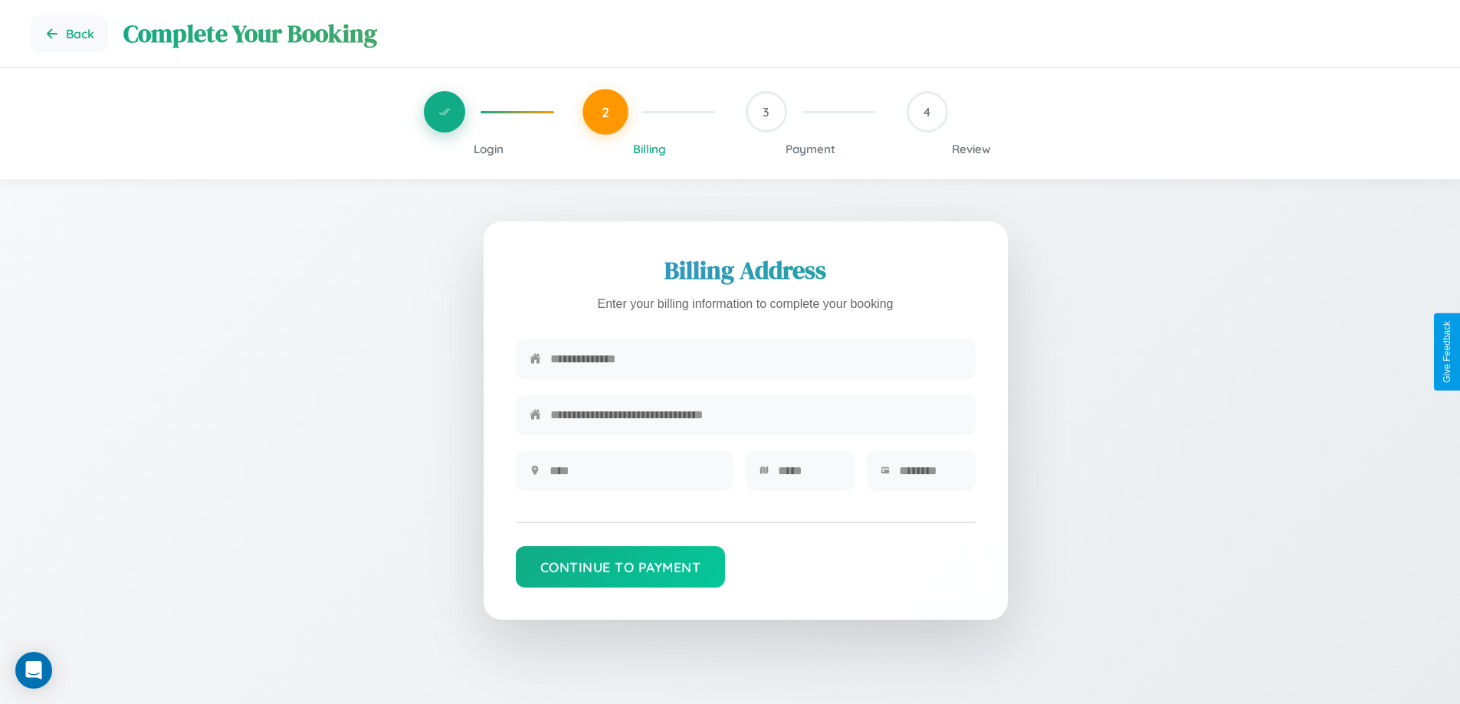
click at [755, 363] on input "text" at bounding box center [755, 359] width 411 height 38
type input "**********"
click at [634, 476] on input "text" at bounding box center [634, 471] width 170 height 38
type input "********"
click at [808, 476] on input "text" at bounding box center [809, 471] width 63 height 38
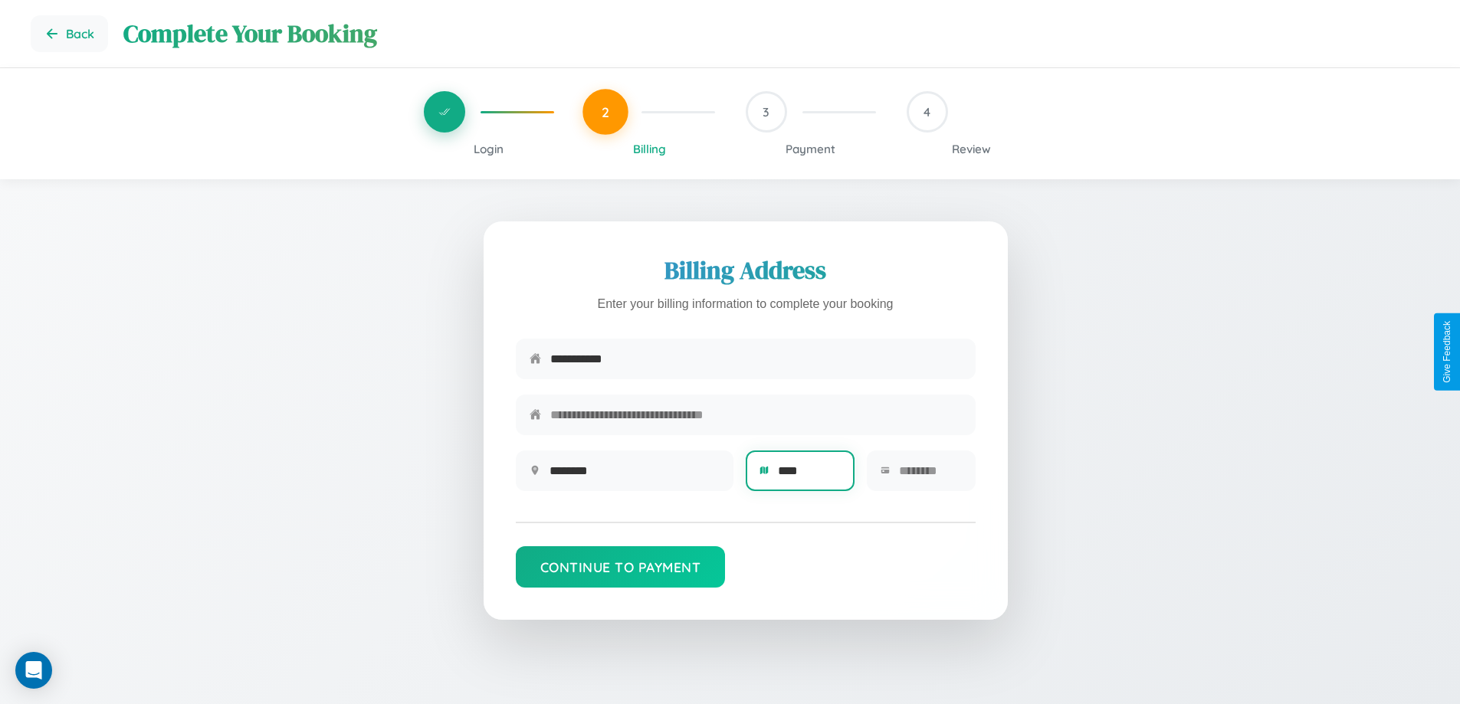
type input "****"
click at [929, 476] on input "text" at bounding box center [930, 471] width 63 height 38
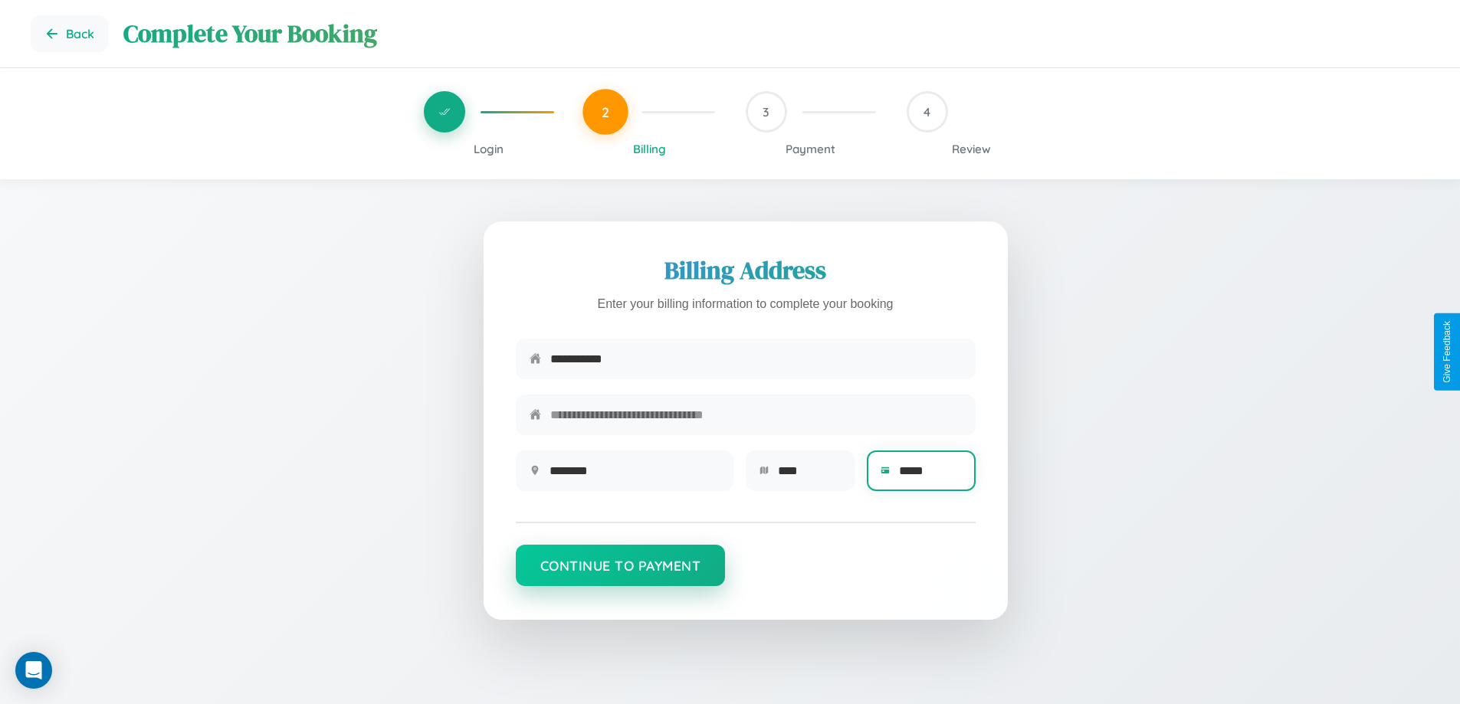
type input "*****"
click at [620, 573] on button "Continue to Payment" at bounding box center [621, 565] width 210 height 41
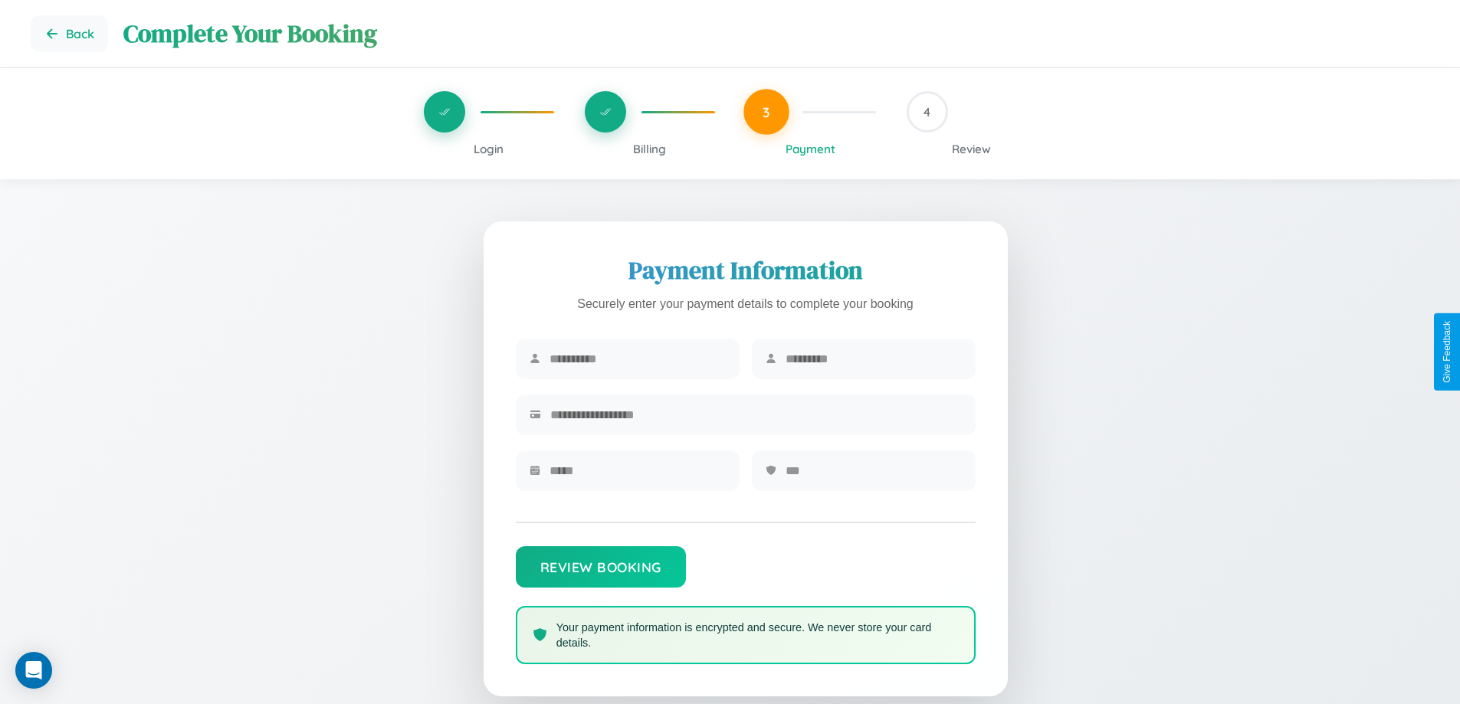
click at [637, 359] on input "text" at bounding box center [637, 359] width 176 height 38
type input "****"
click at [873, 359] on input "text" at bounding box center [873, 359] width 176 height 38
type input "********"
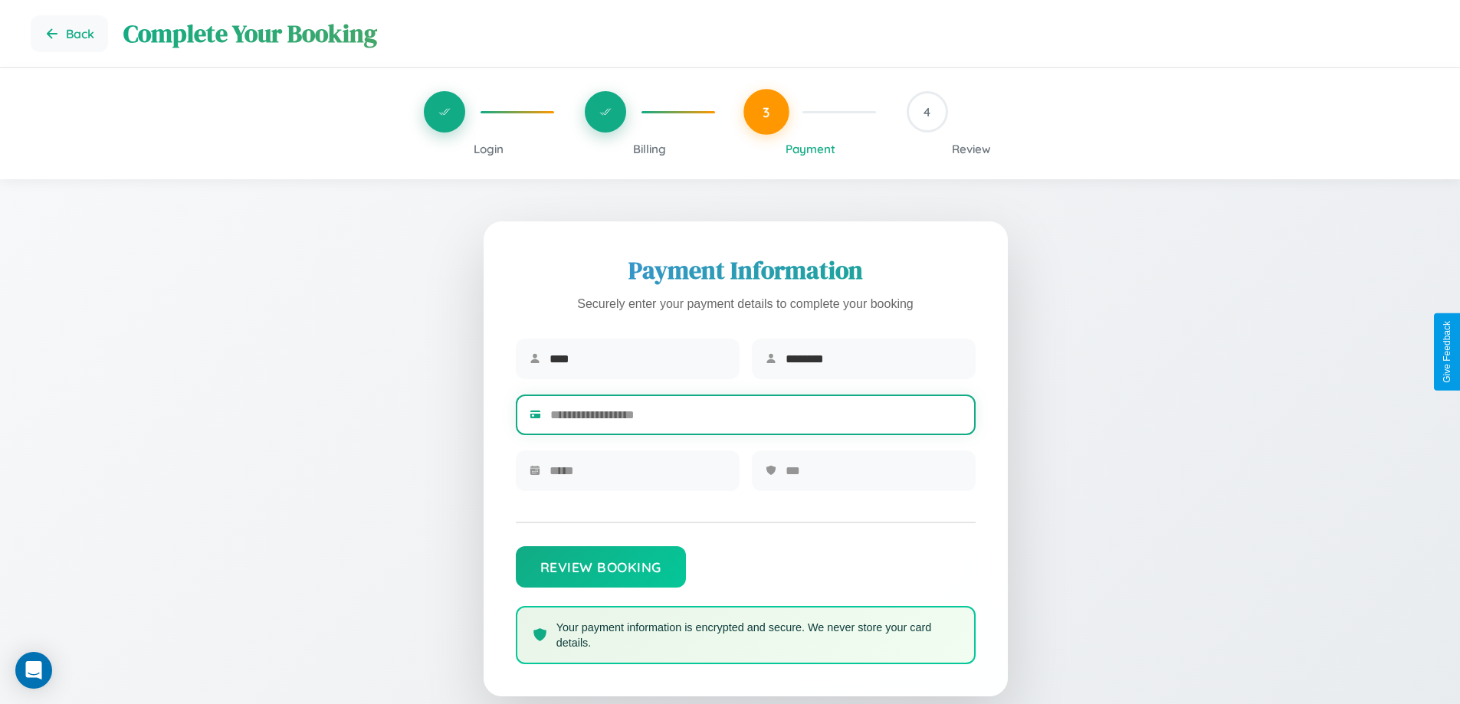
click at [755, 418] on input "text" at bounding box center [755, 415] width 411 height 38
type input "**********"
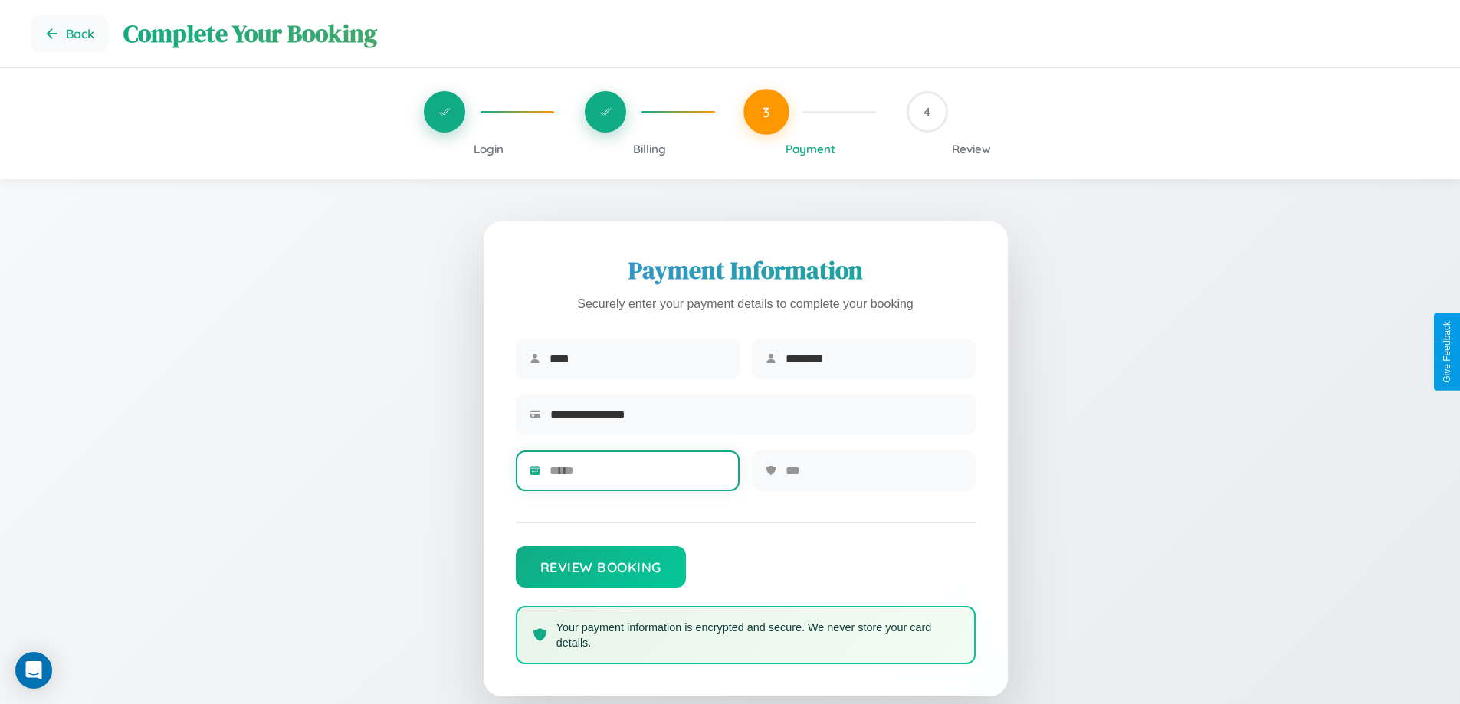
click at [637, 476] on input "text" at bounding box center [637, 471] width 176 height 38
type input "*****"
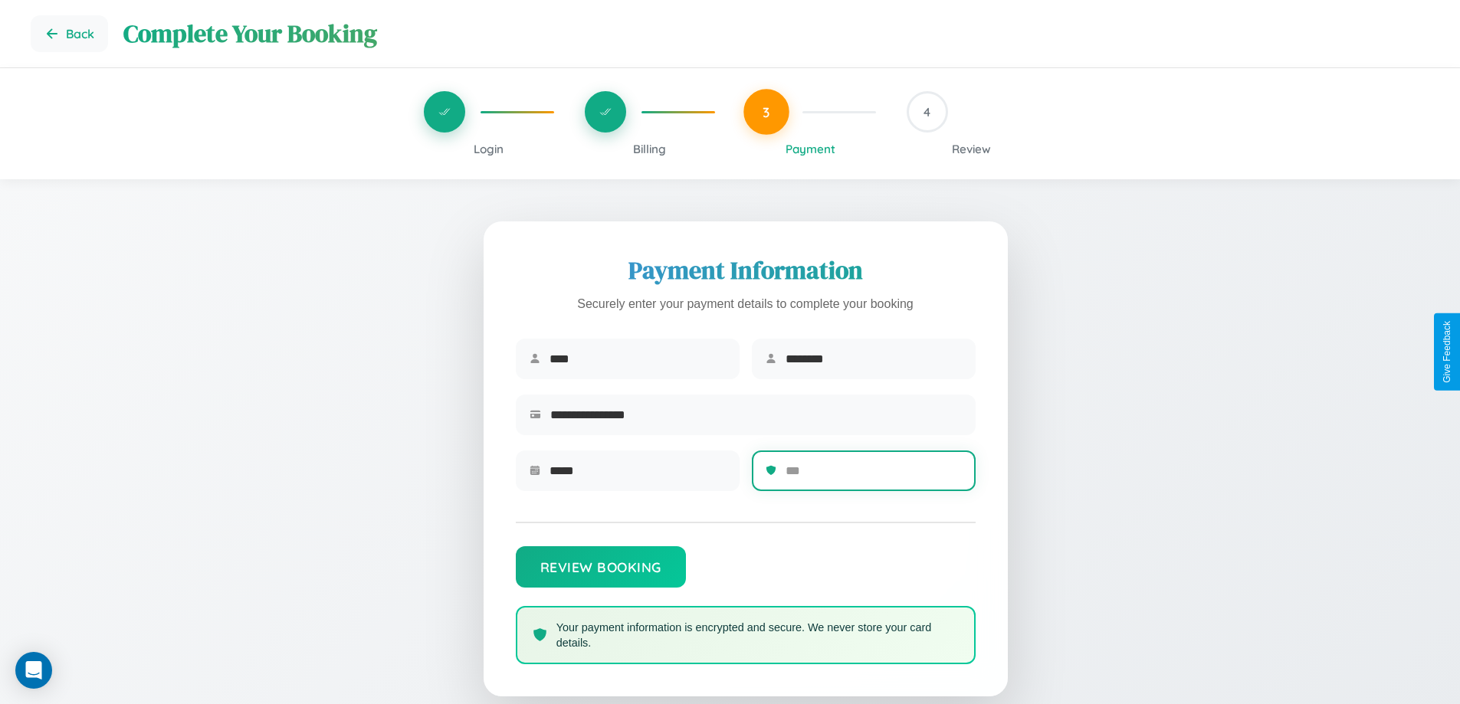
click at [873, 476] on input "text" at bounding box center [873, 471] width 176 height 38
type input "***"
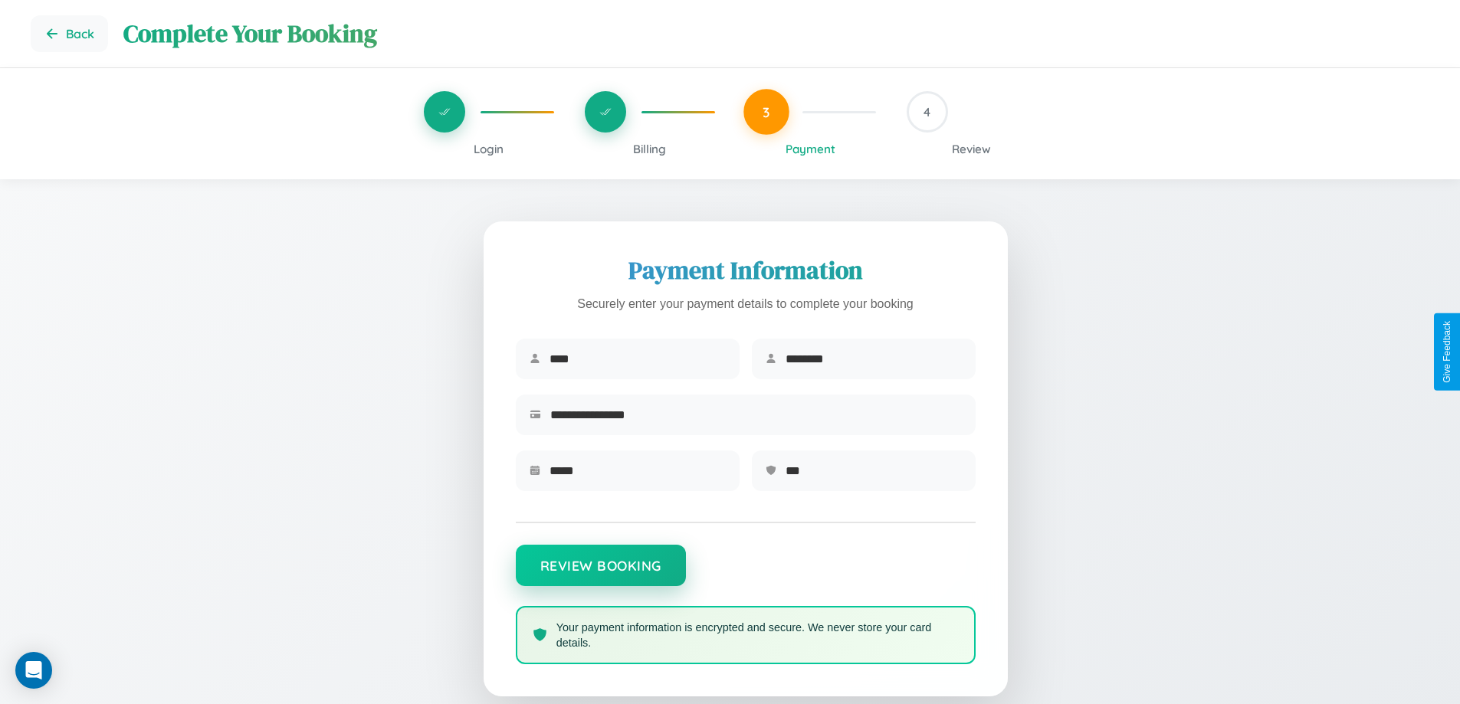
click at [600, 573] on button "Review Booking" at bounding box center [601, 565] width 170 height 41
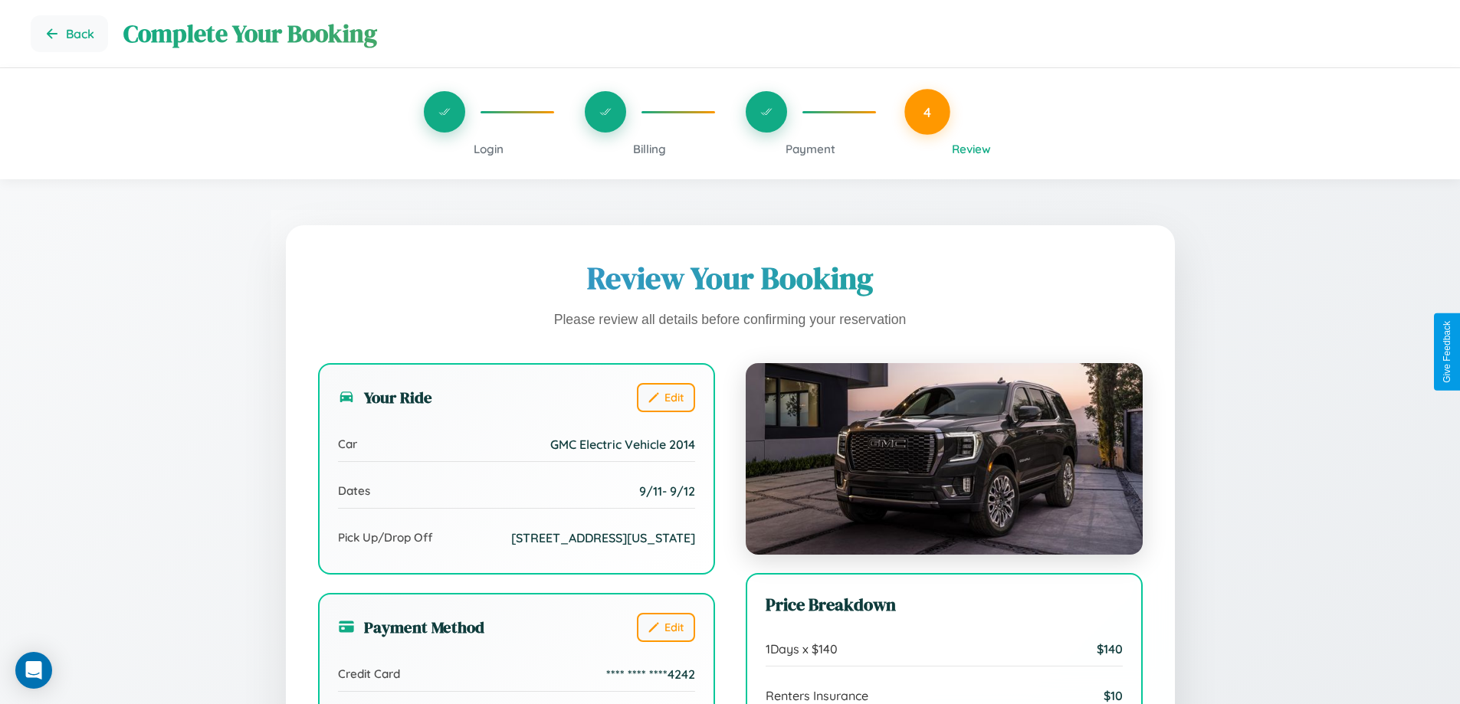
scroll to position [422, 0]
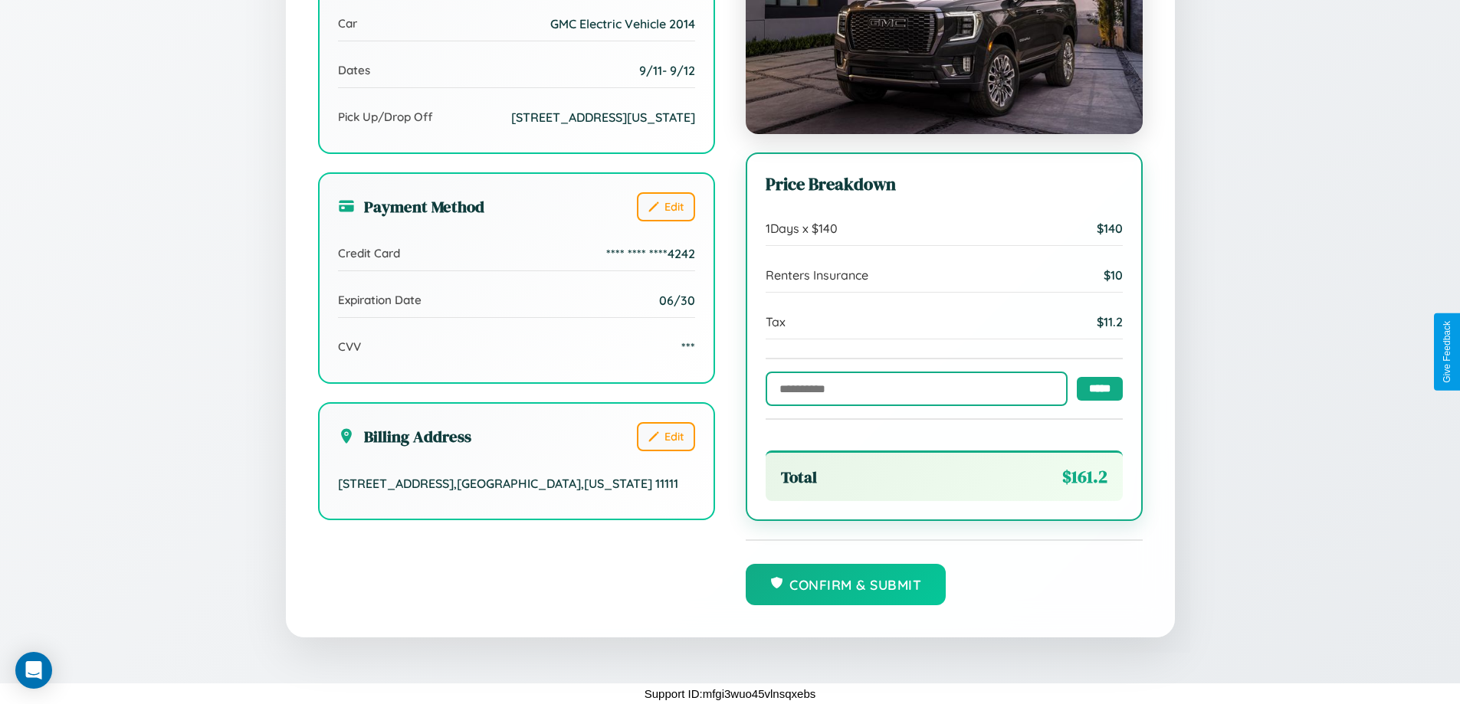
click at [912, 388] on input "text" at bounding box center [916, 389] width 302 height 34
type input "******"
click at [1095, 388] on input "*****" at bounding box center [1100, 388] width 46 height 24
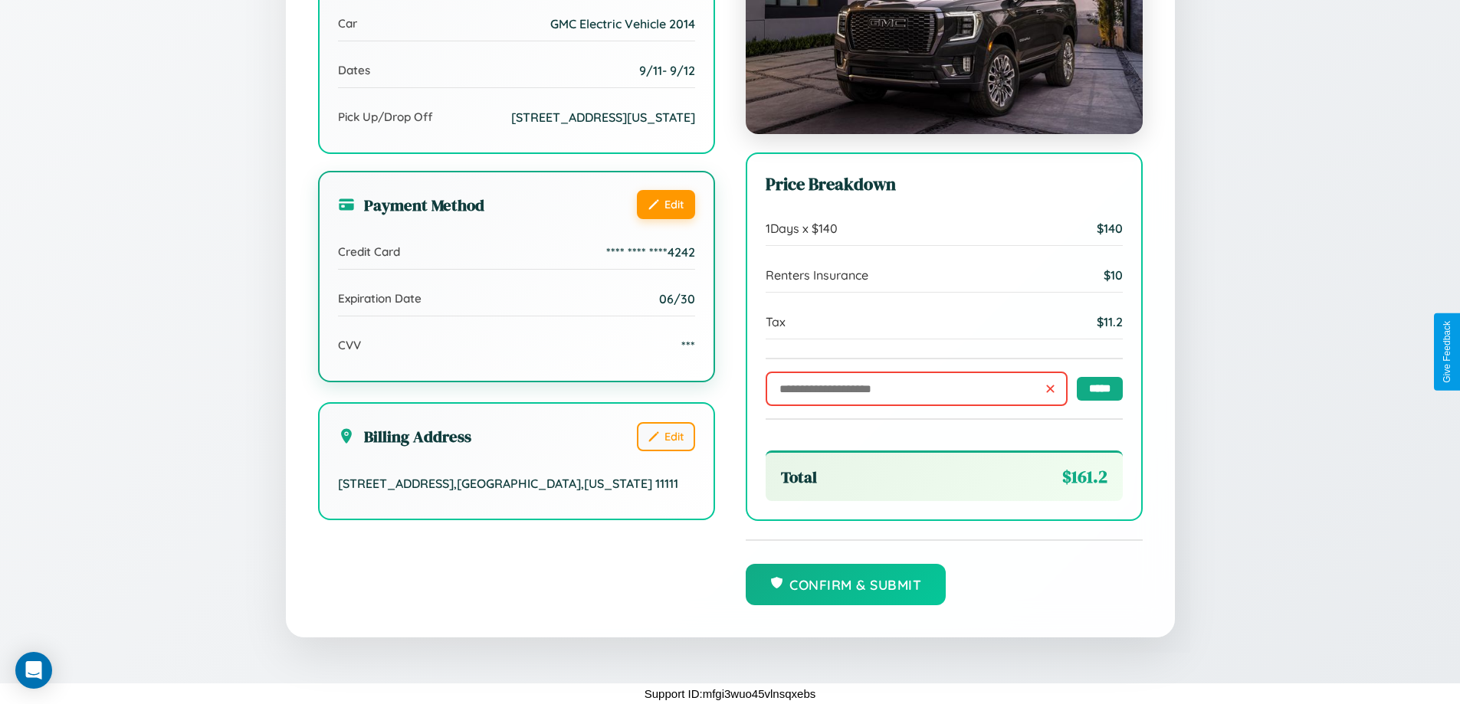
click at [665, 219] on button "Edit" at bounding box center [666, 204] width 58 height 29
click at [665, 218] on button "Edit" at bounding box center [666, 204] width 58 height 29
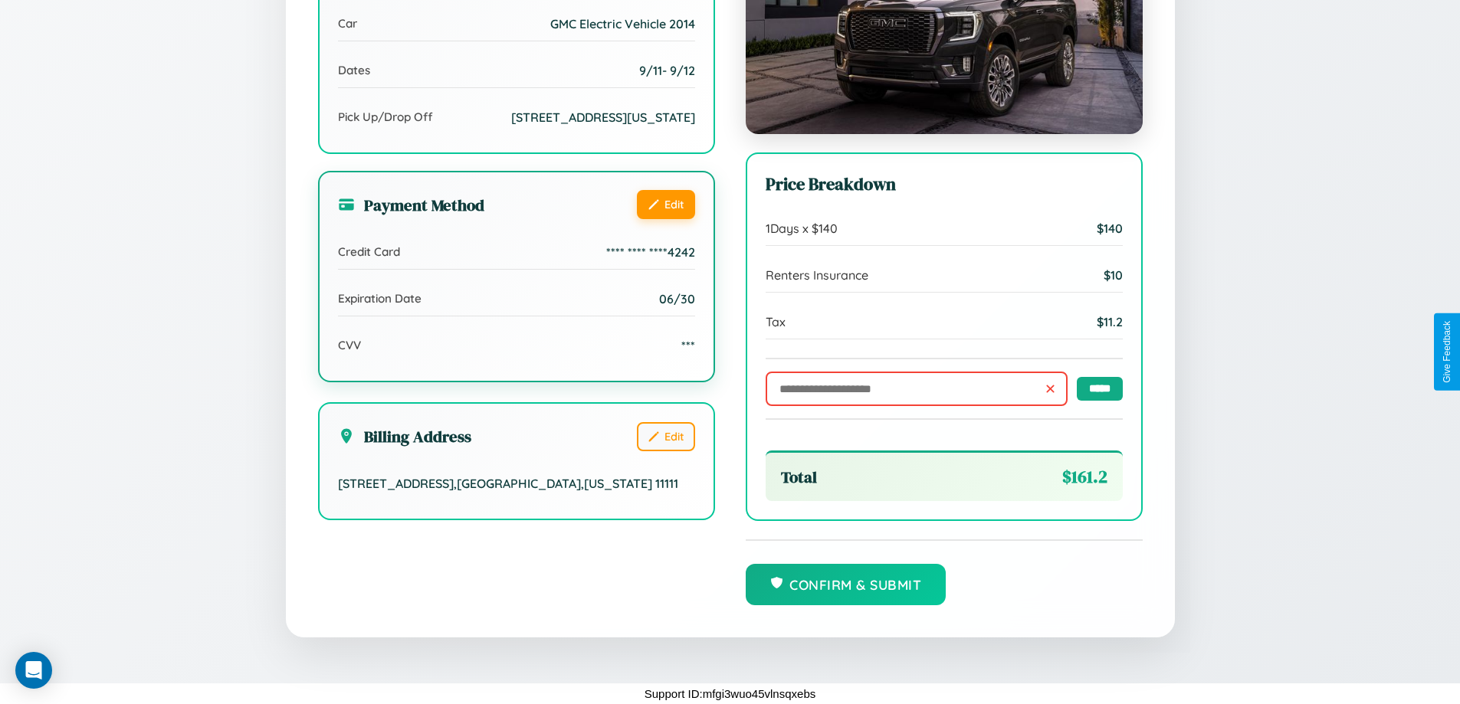
click at [665, 218] on button "Edit" at bounding box center [666, 204] width 58 height 29
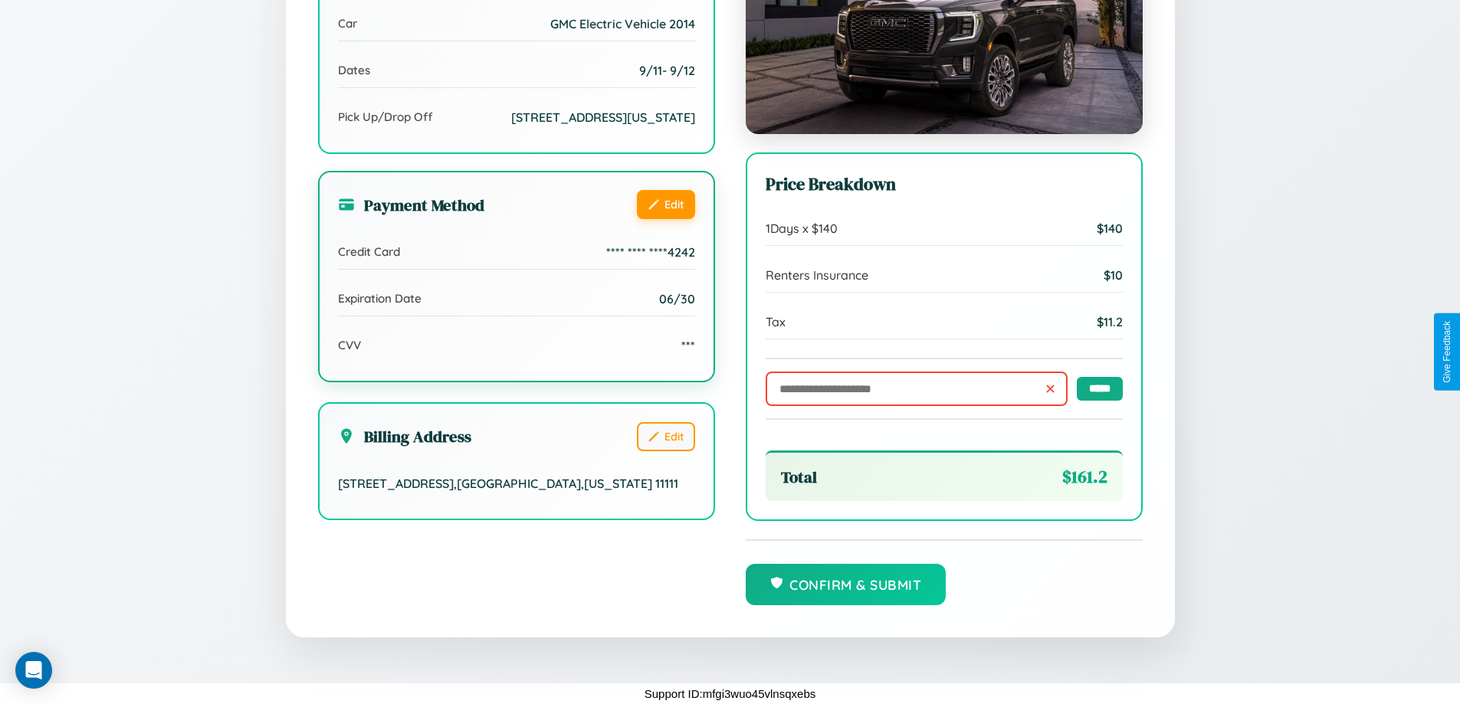
click at [665, 218] on button "Edit" at bounding box center [666, 204] width 58 height 29
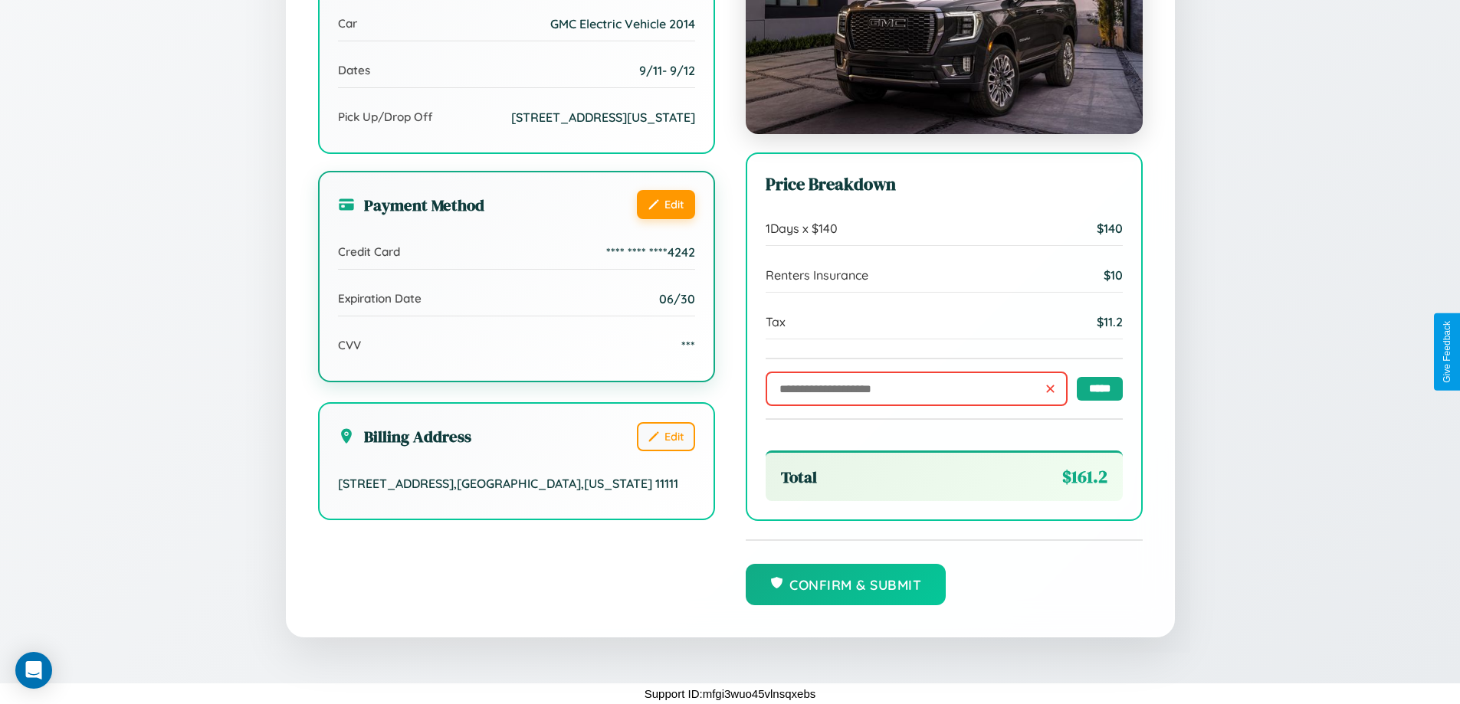
click at [665, 218] on button "Edit" at bounding box center [666, 204] width 58 height 29
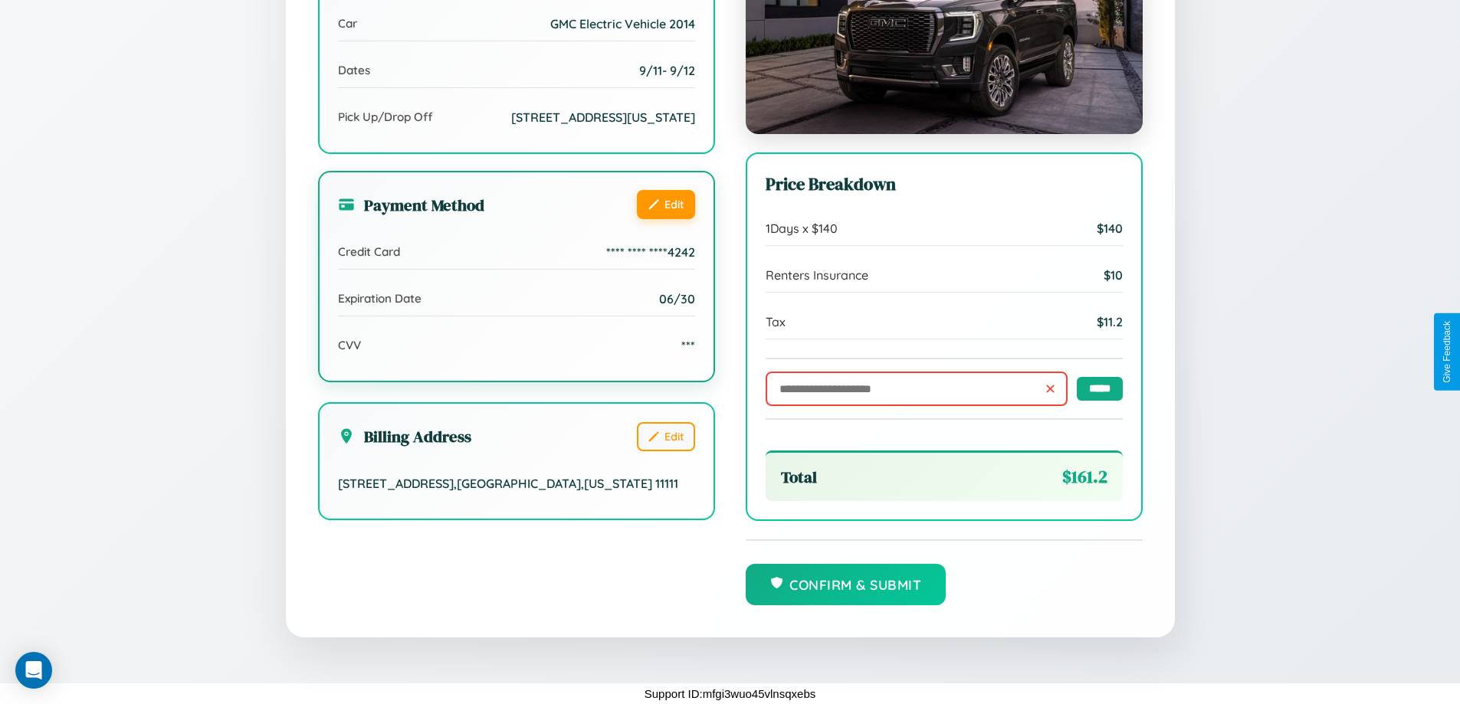
click at [665, 218] on button "Edit" at bounding box center [666, 204] width 58 height 29
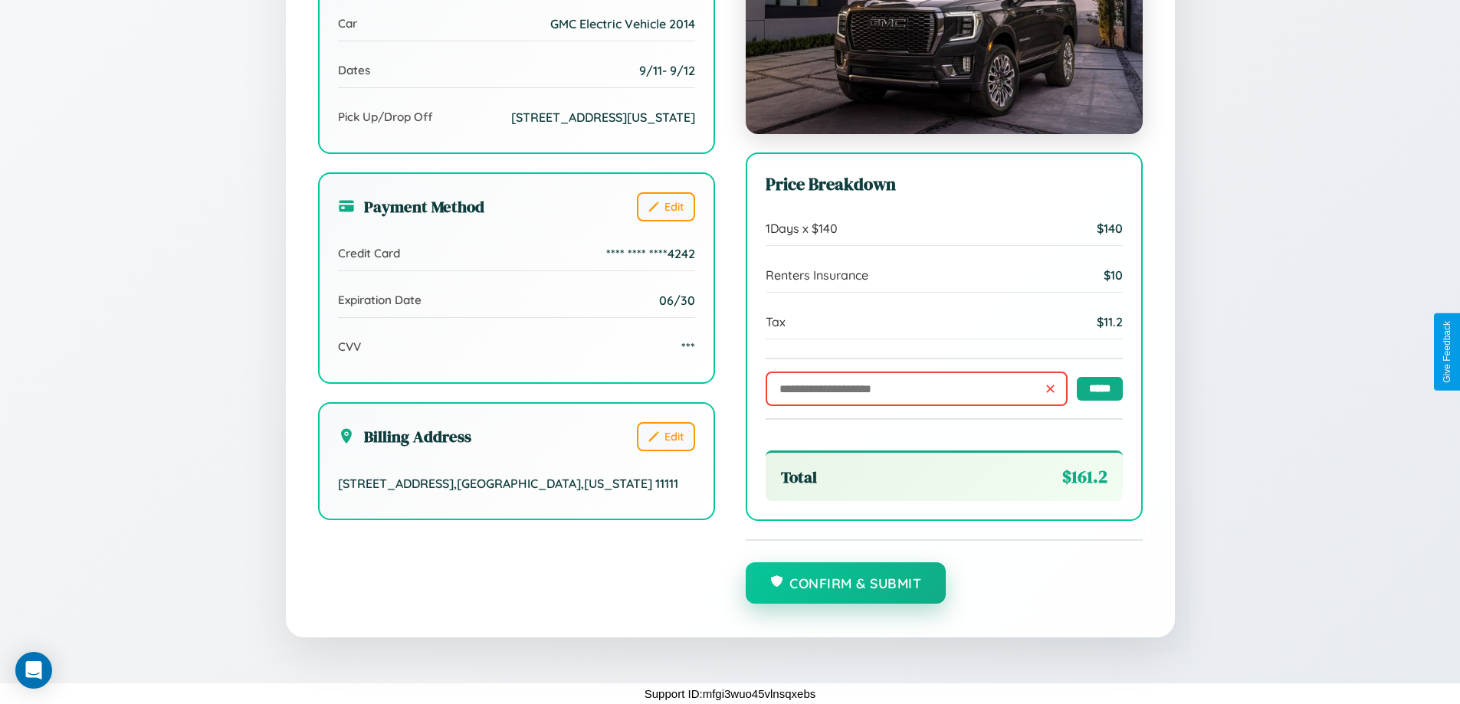
click at [845, 584] on button "Confirm & Submit" at bounding box center [846, 582] width 201 height 41
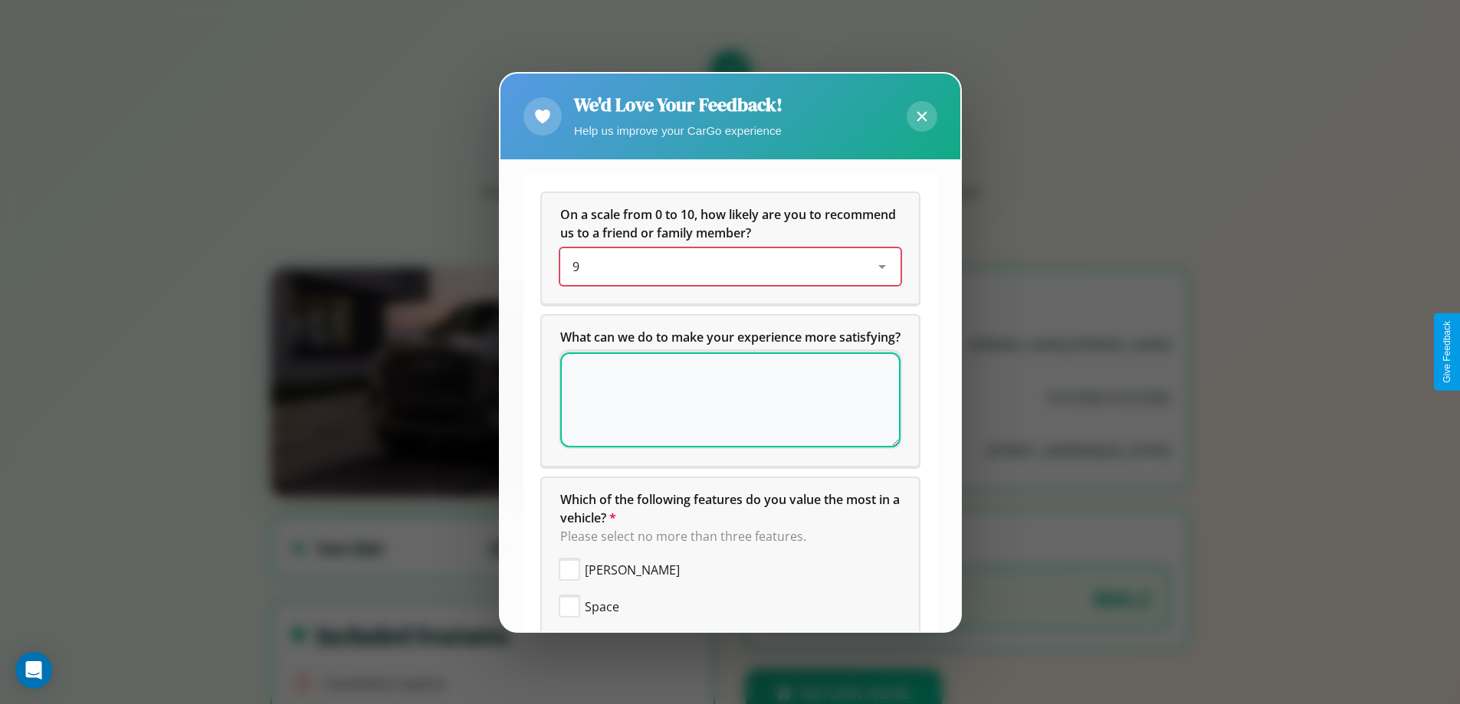
click at [724, 267] on div "9" at bounding box center [717, 266] width 291 height 18
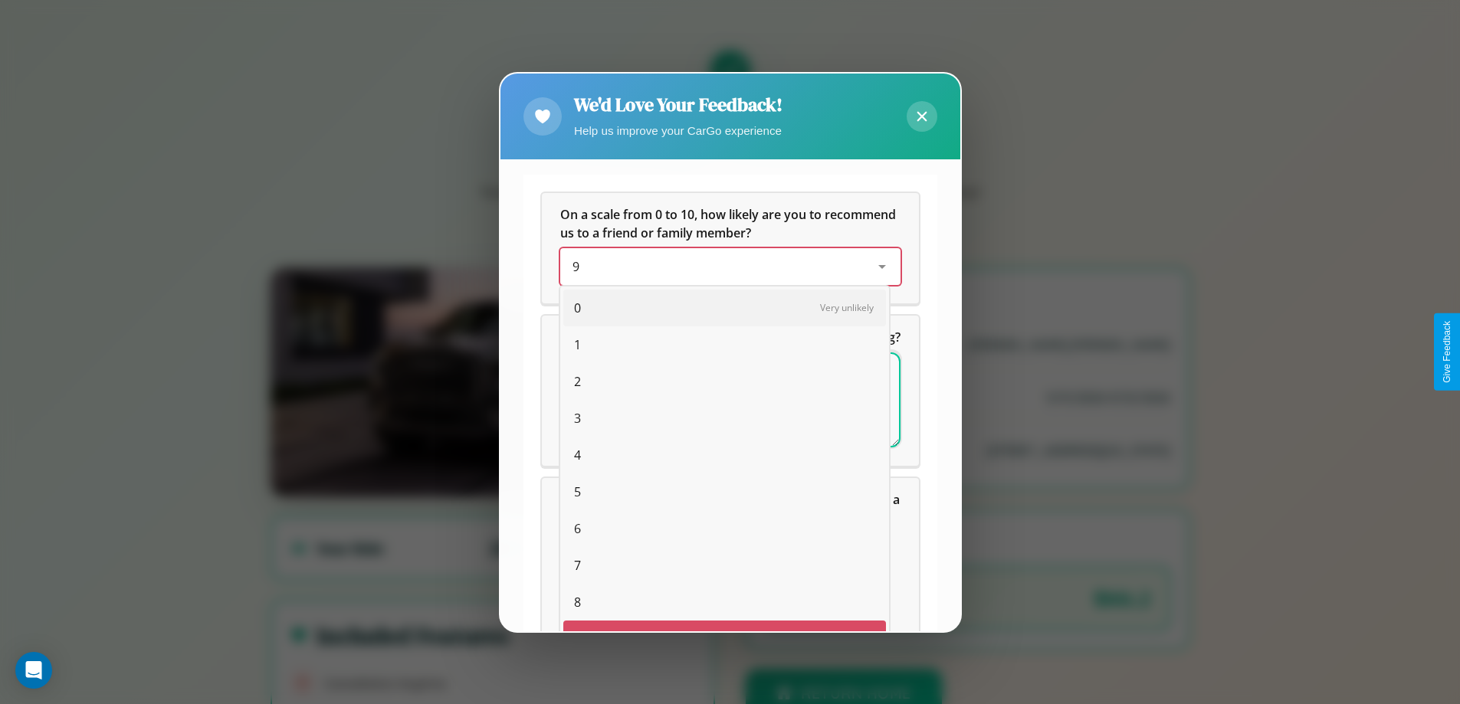
scroll to position [27, 63]
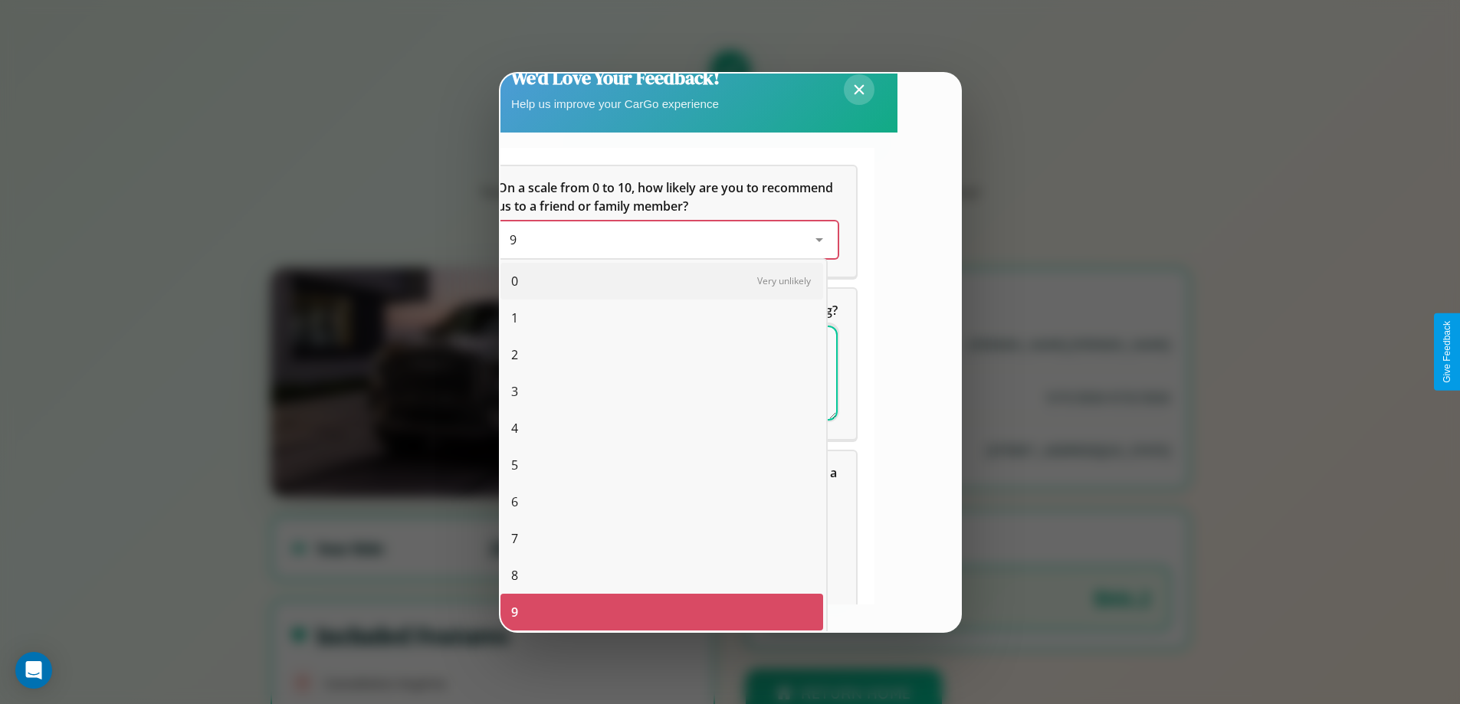
click at [514, 392] on span "3" at bounding box center [514, 391] width 7 height 18
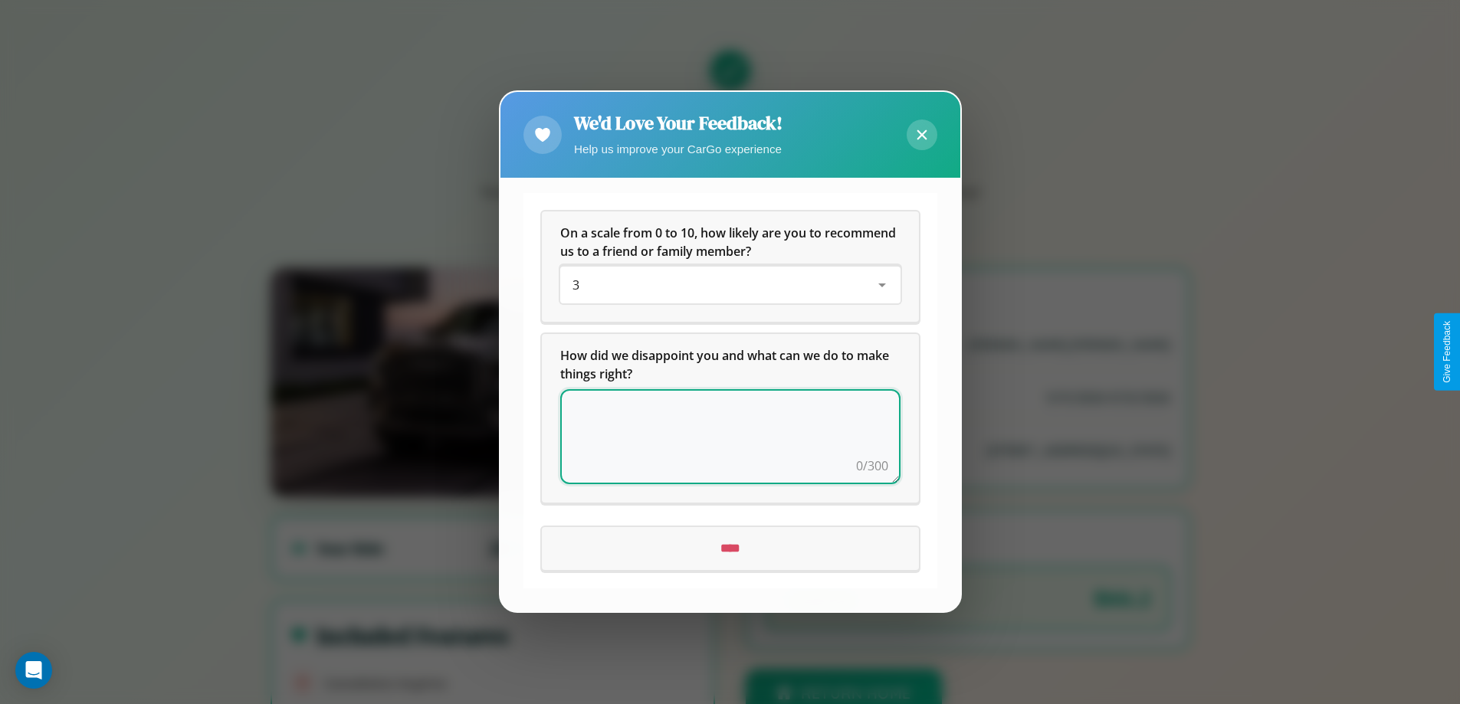
click at [729, 437] on textarea at bounding box center [730, 437] width 340 height 95
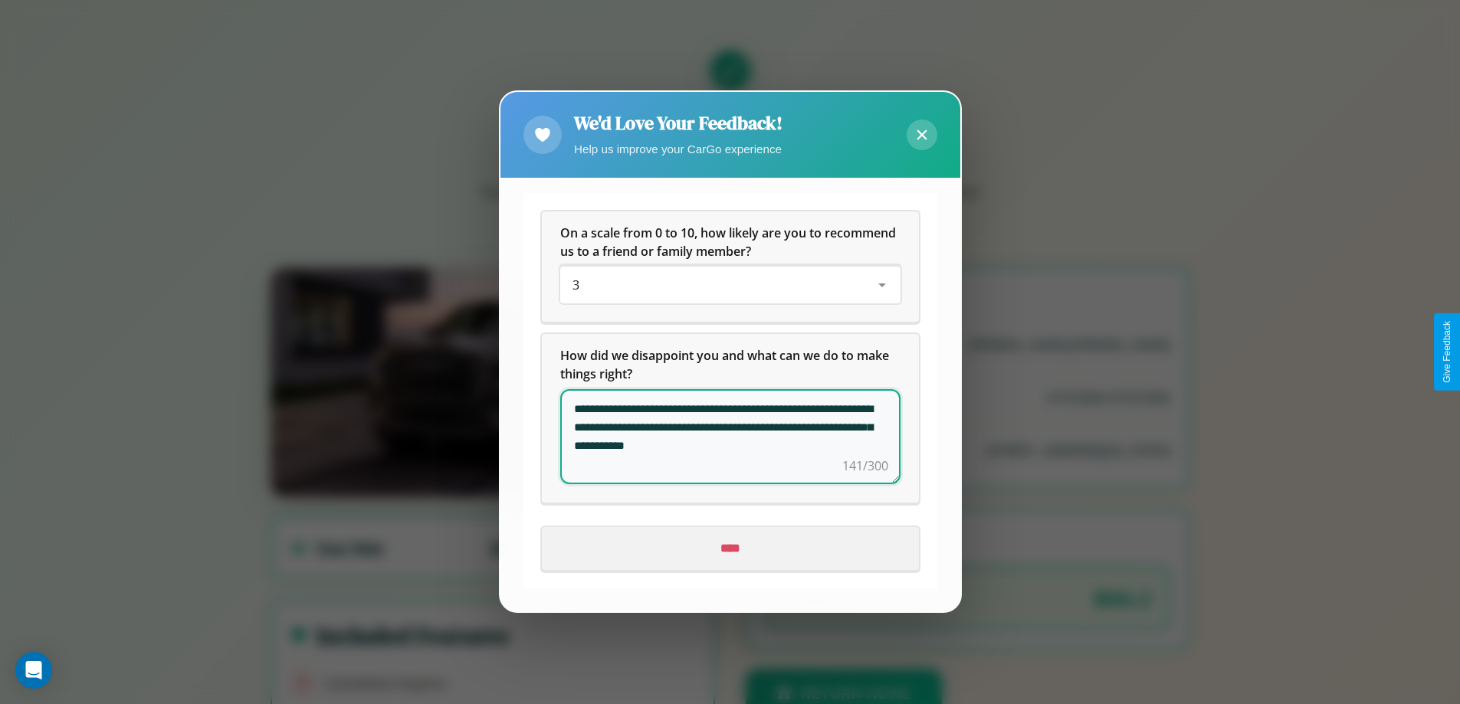
type textarea "**********"
click at [729, 549] on input "****" at bounding box center [730, 549] width 377 height 43
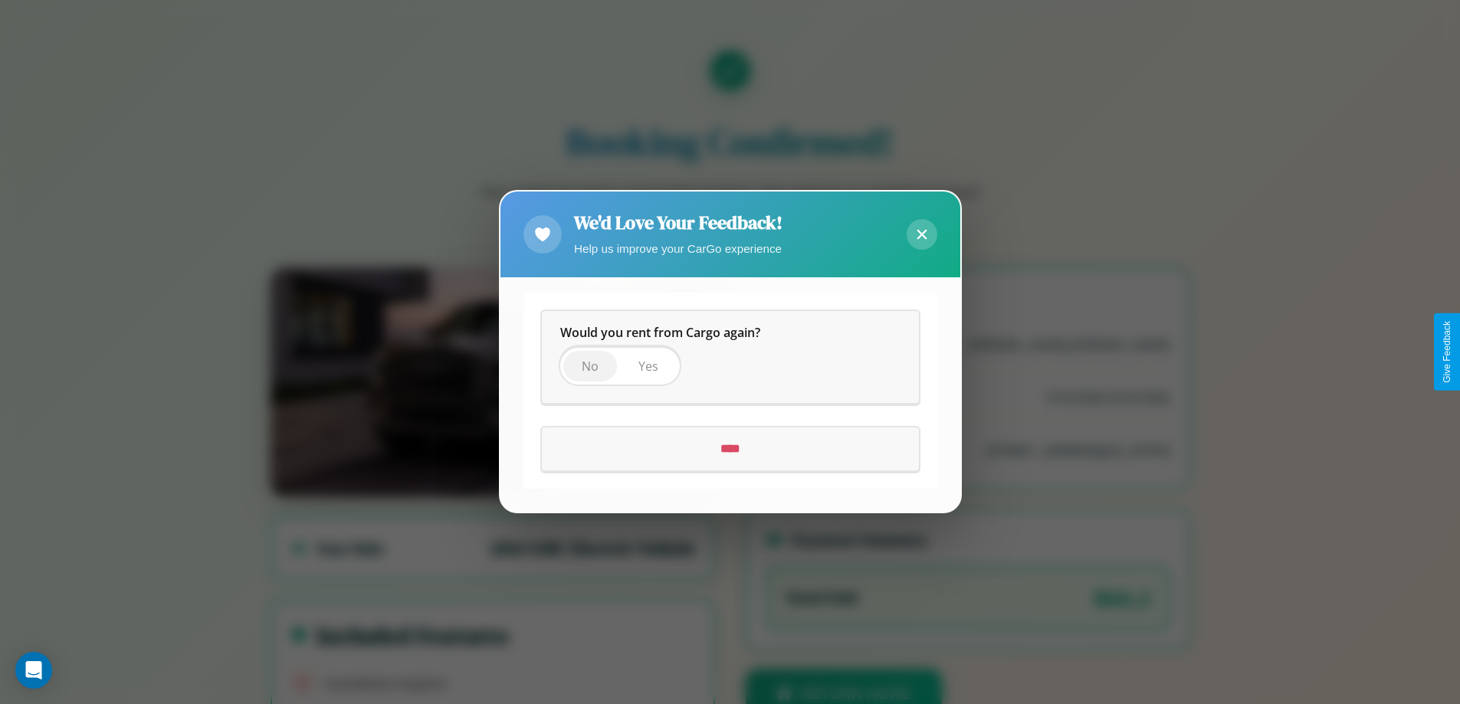
click at [589, 366] on span "No" at bounding box center [590, 367] width 17 height 17
click at [729, 449] on input "****" at bounding box center [730, 449] width 377 height 43
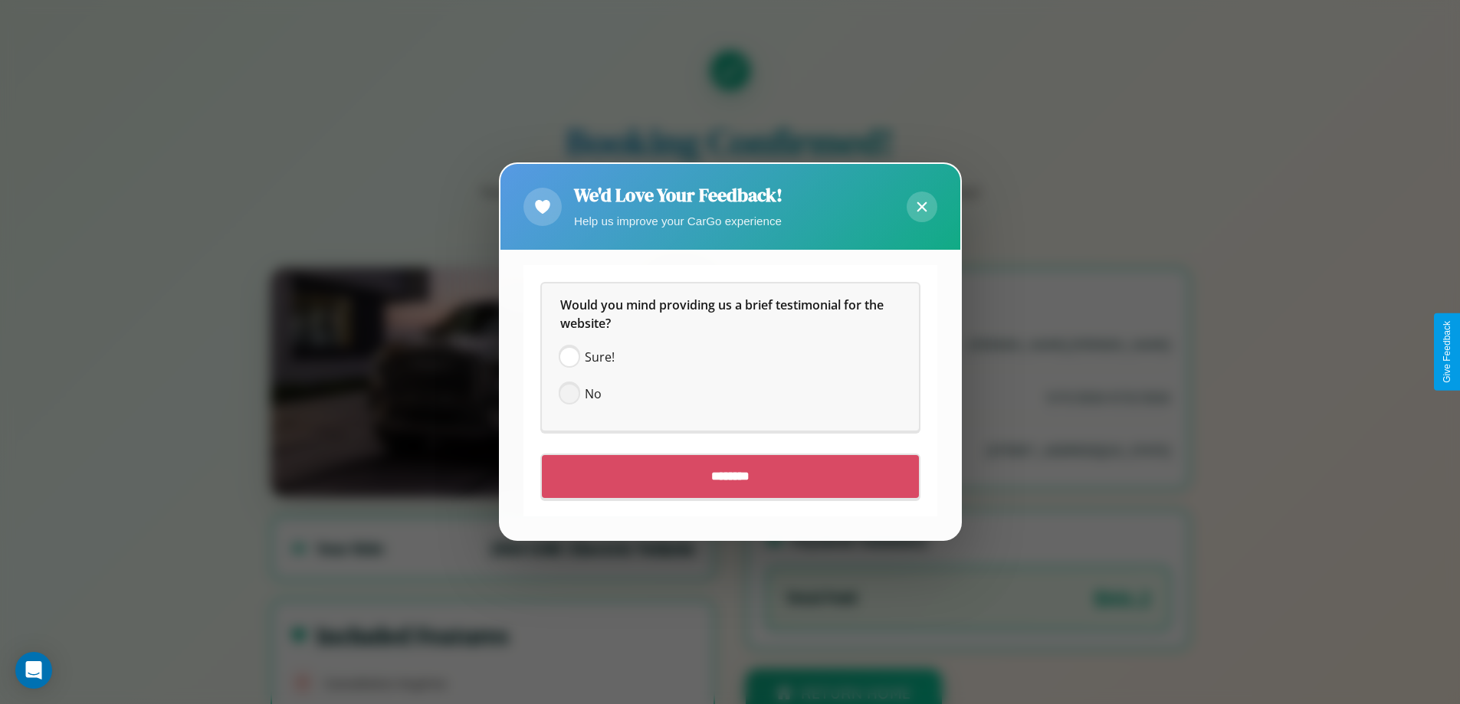
click at [569, 394] on span at bounding box center [569, 394] width 18 height 18
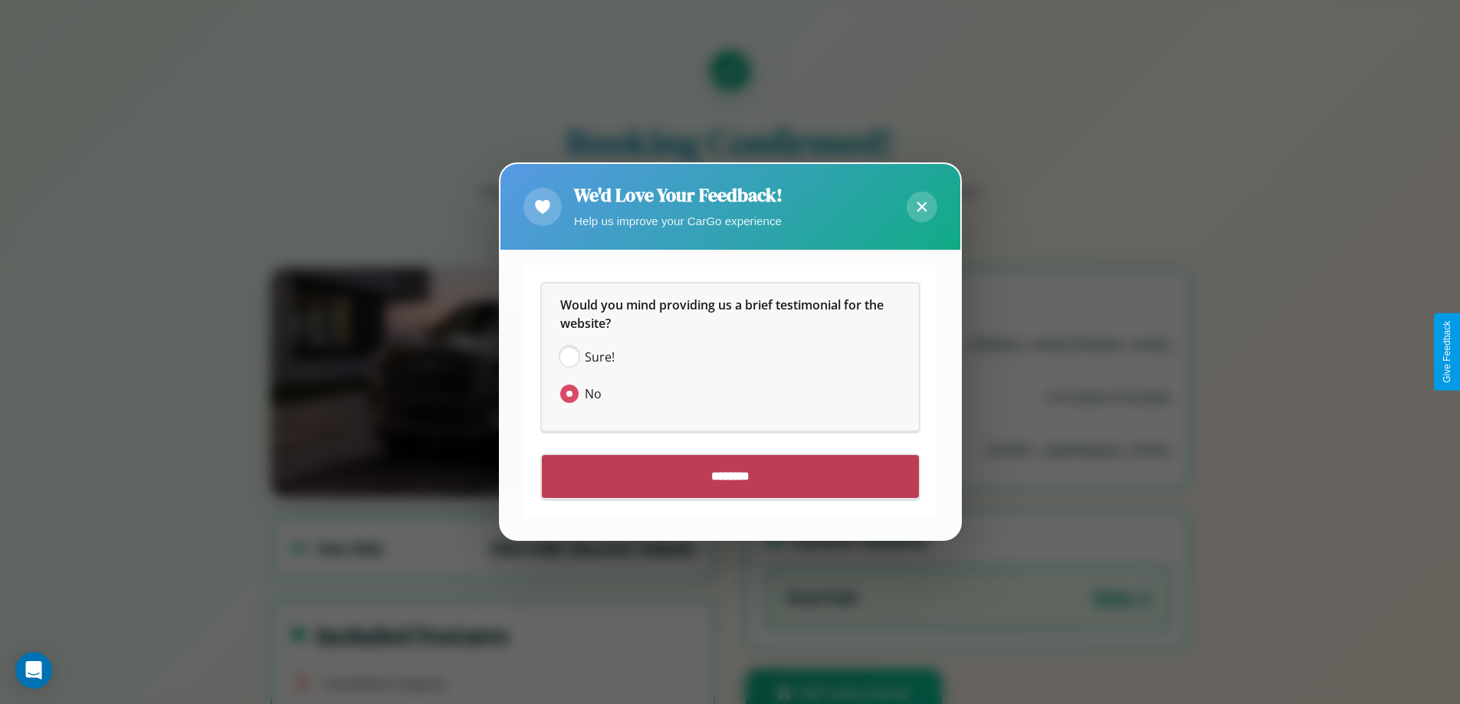
click at [729, 477] on input "********" at bounding box center [730, 477] width 377 height 43
